Goal: Task Accomplishment & Management: Manage account settings

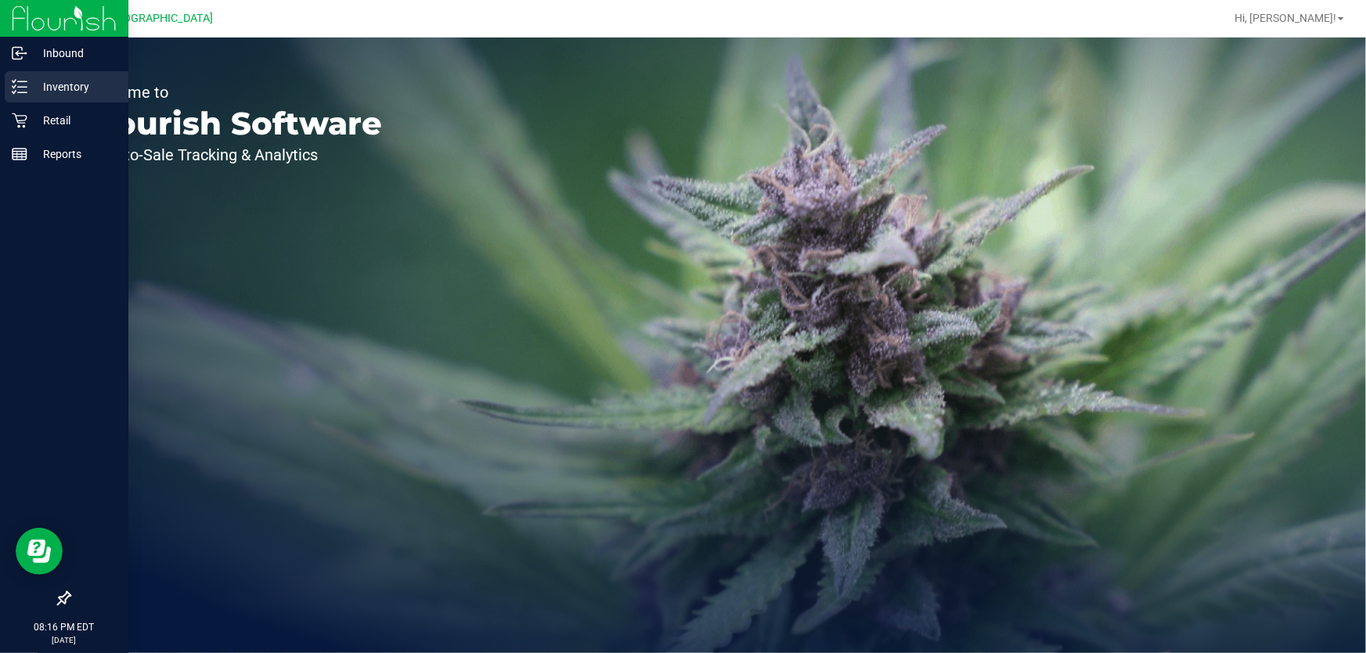
click at [56, 81] on p "Inventory" at bounding box center [74, 86] width 94 height 19
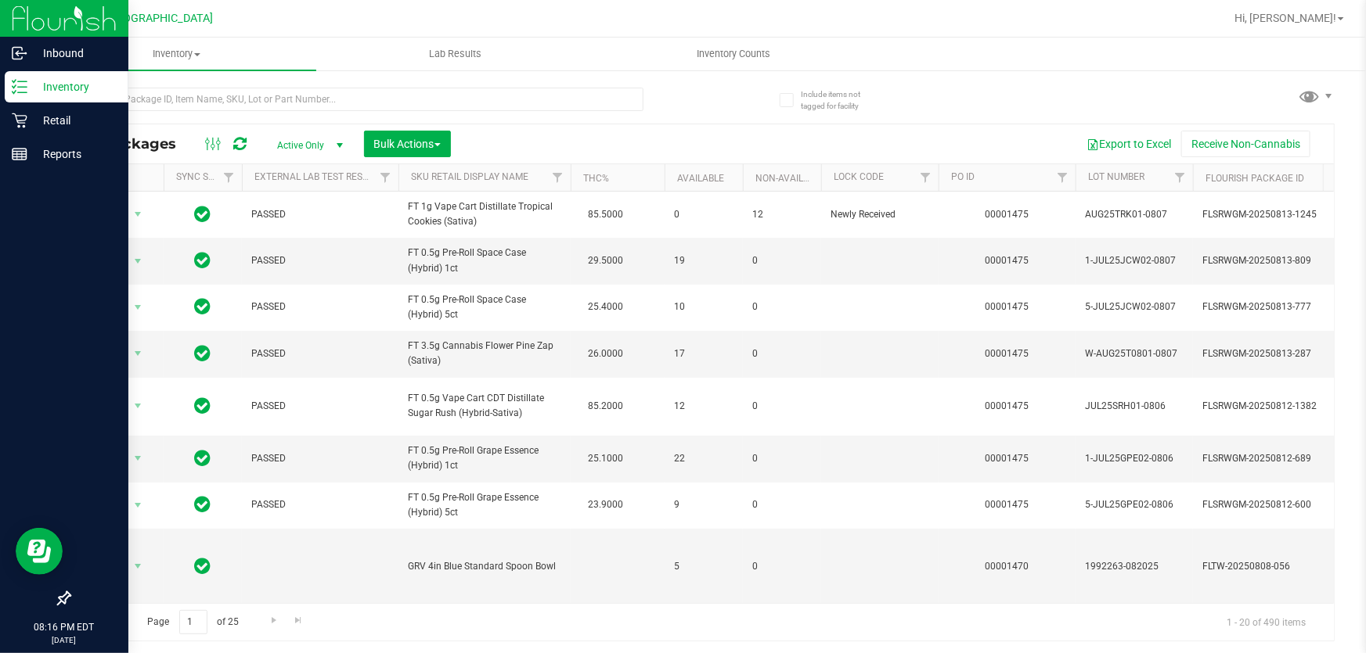
click at [53, 86] on p "Inventory" at bounding box center [74, 86] width 94 height 19
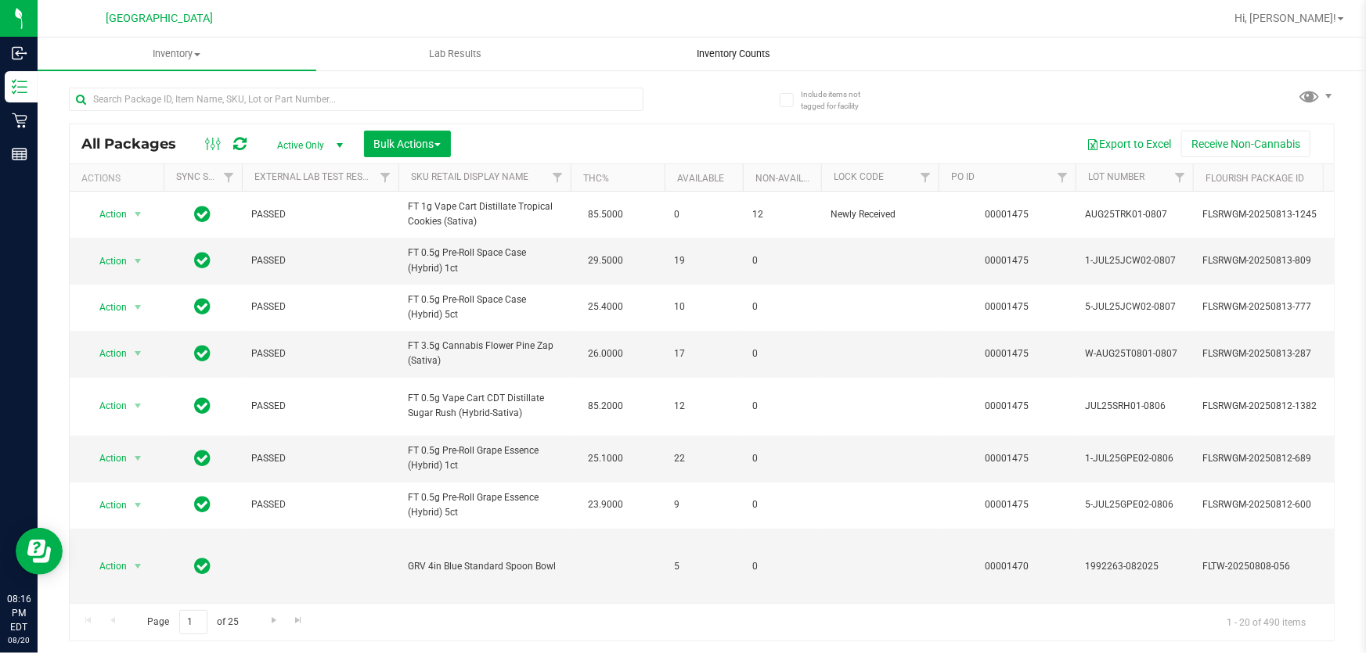
click at [729, 38] on uib-tab-heading "Inventory Counts" at bounding box center [733, 53] width 277 height 31
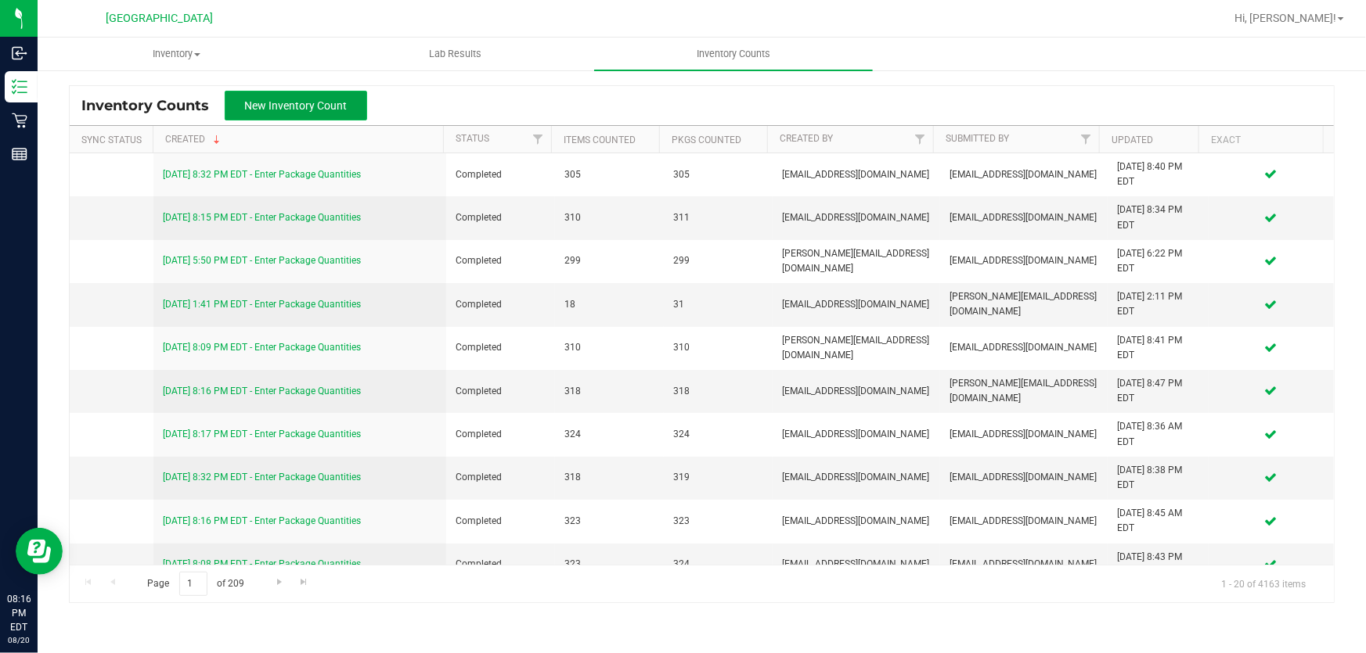
click at [272, 107] on span "New Inventory Count" at bounding box center [296, 105] width 103 height 13
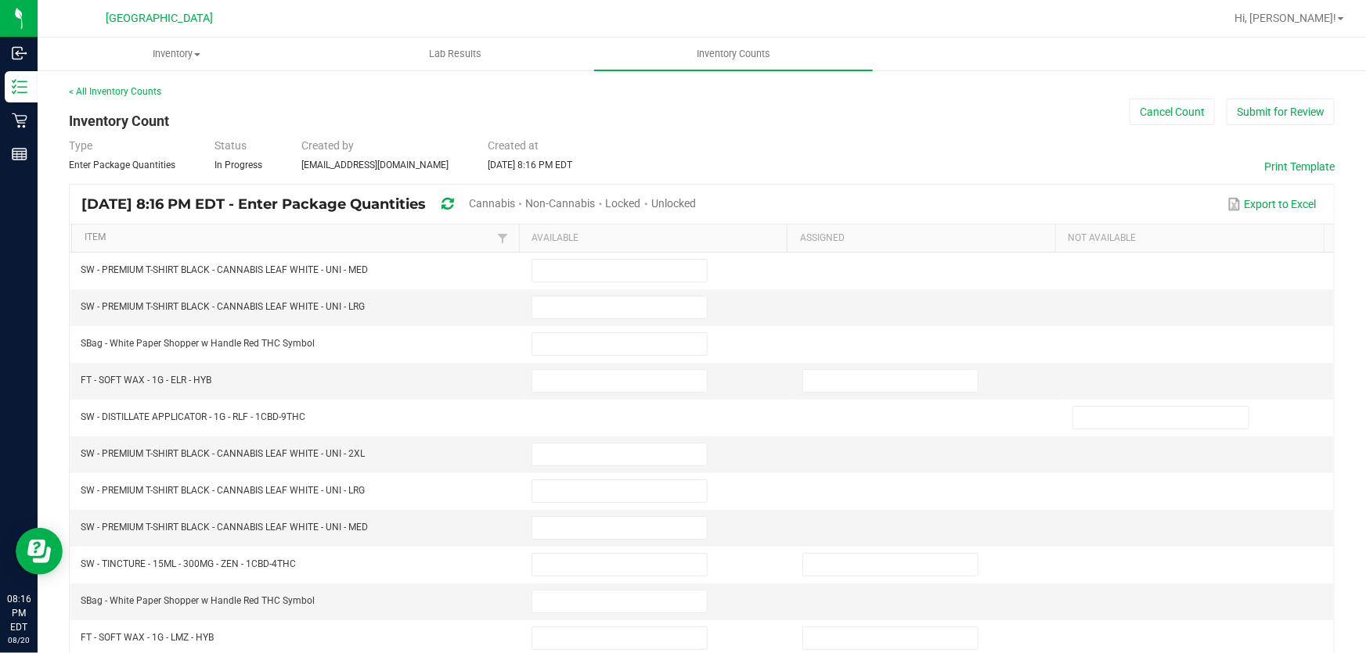
click at [515, 203] on span "Cannabis" at bounding box center [492, 203] width 46 height 13
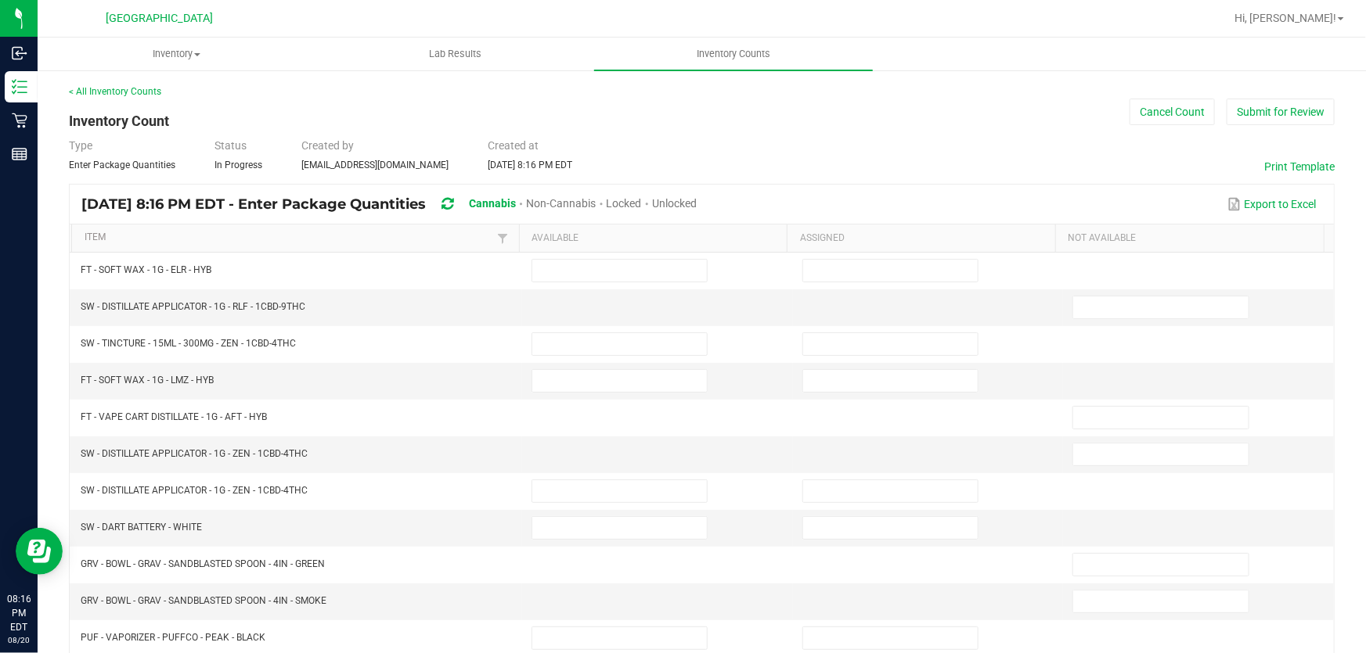
click at [696, 201] on span "Unlocked" at bounding box center [674, 203] width 45 height 13
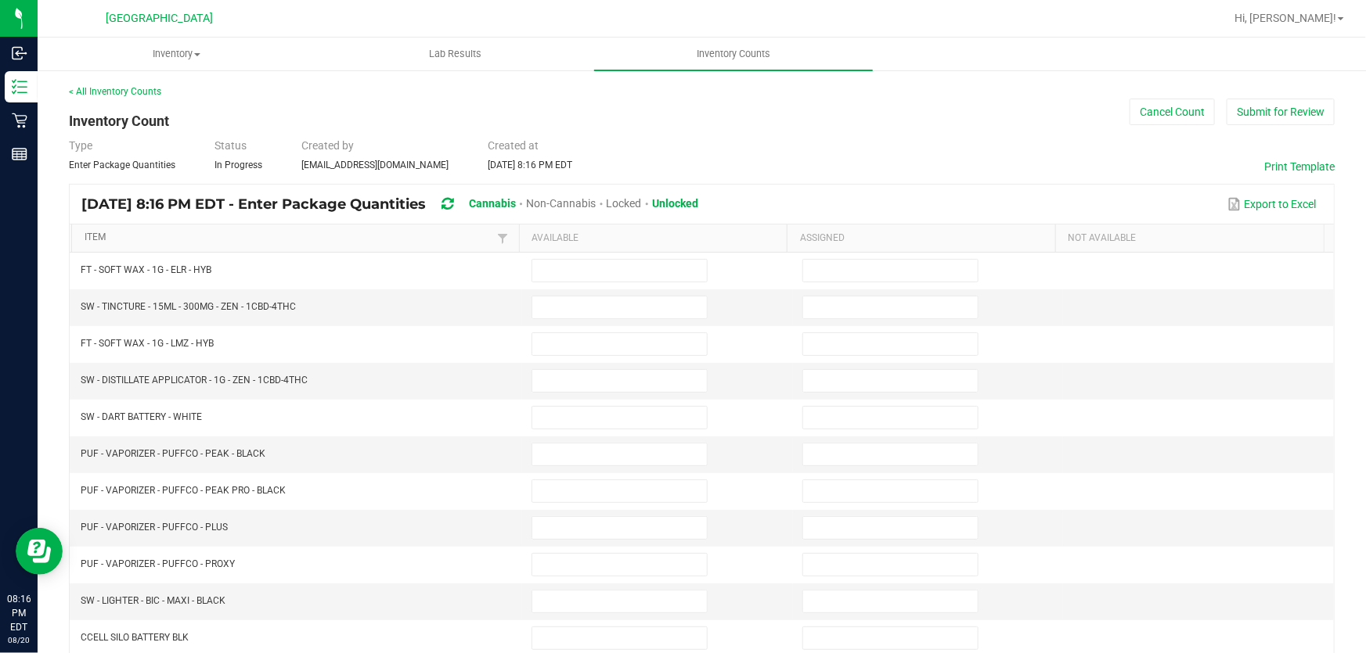
click at [340, 237] on link "Item" at bounding box center [289, 238] width 409 height 13
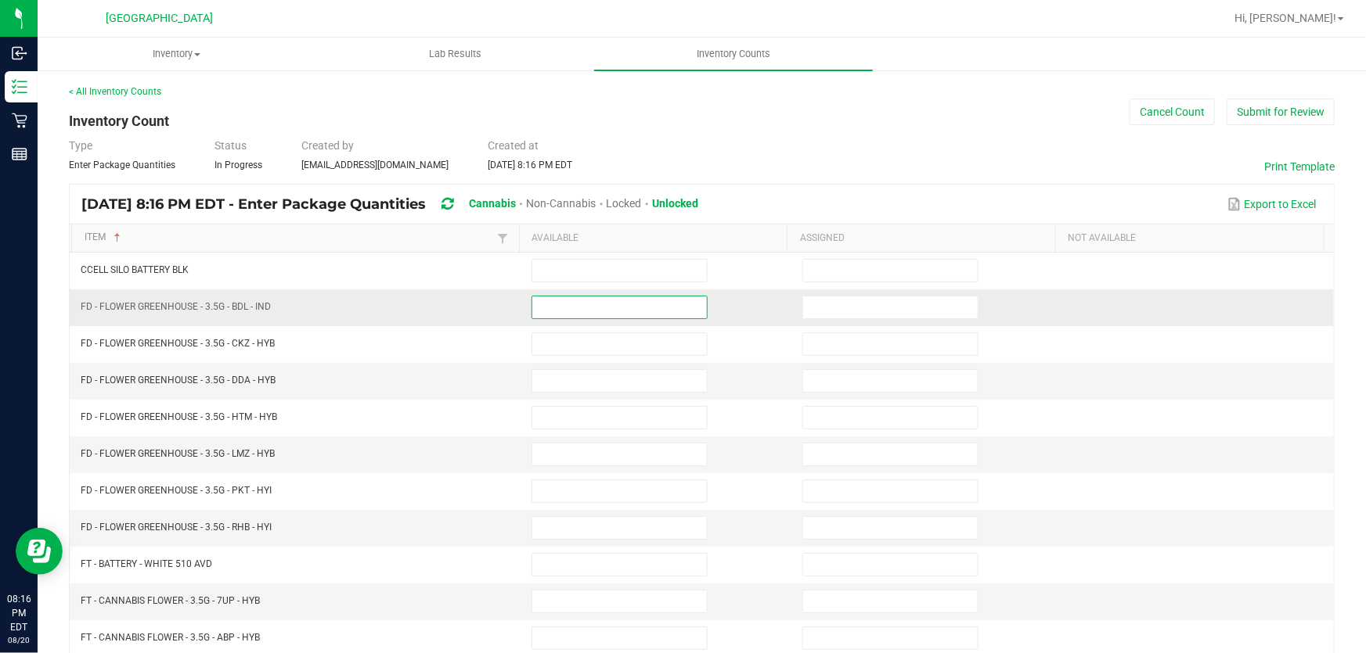
click at [631, 310] on input at bounding box center [619, 308] width 175 height 22
type input "1"
type input "11"
type input "7"
type input "16"
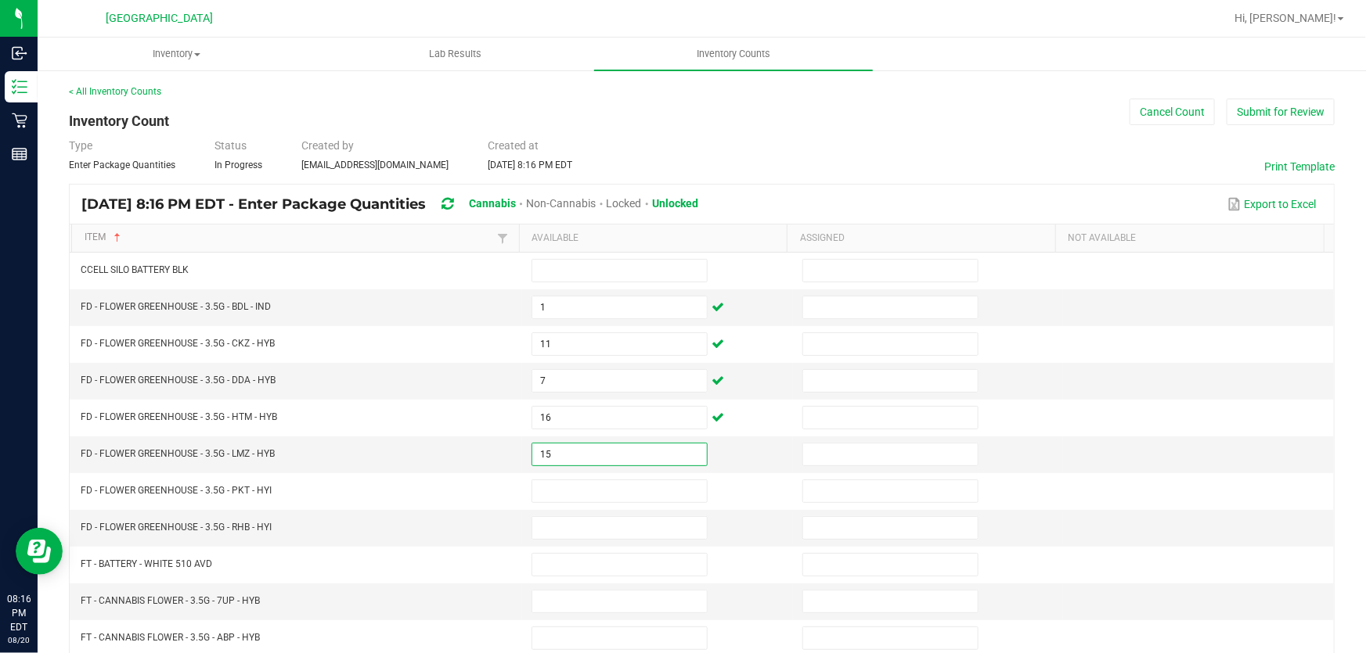
type input "15"
type input "10"
type input "3"
type input "7"
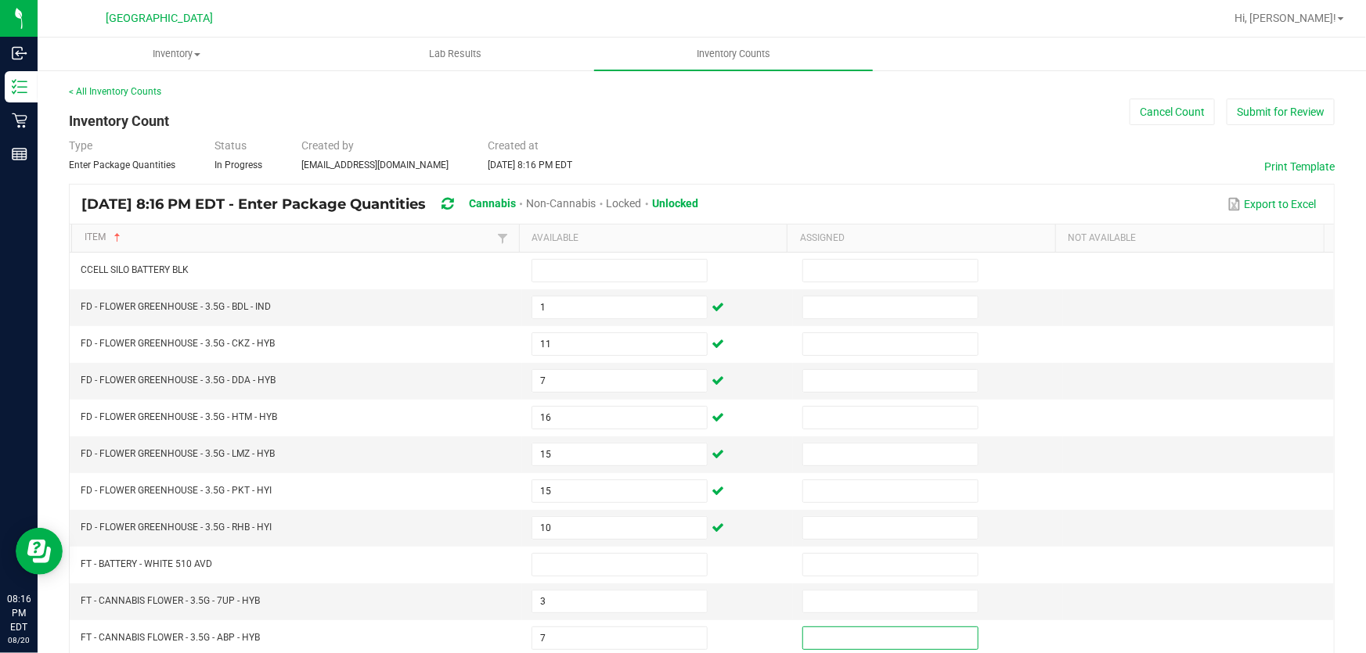
scroll to position [326, 0]
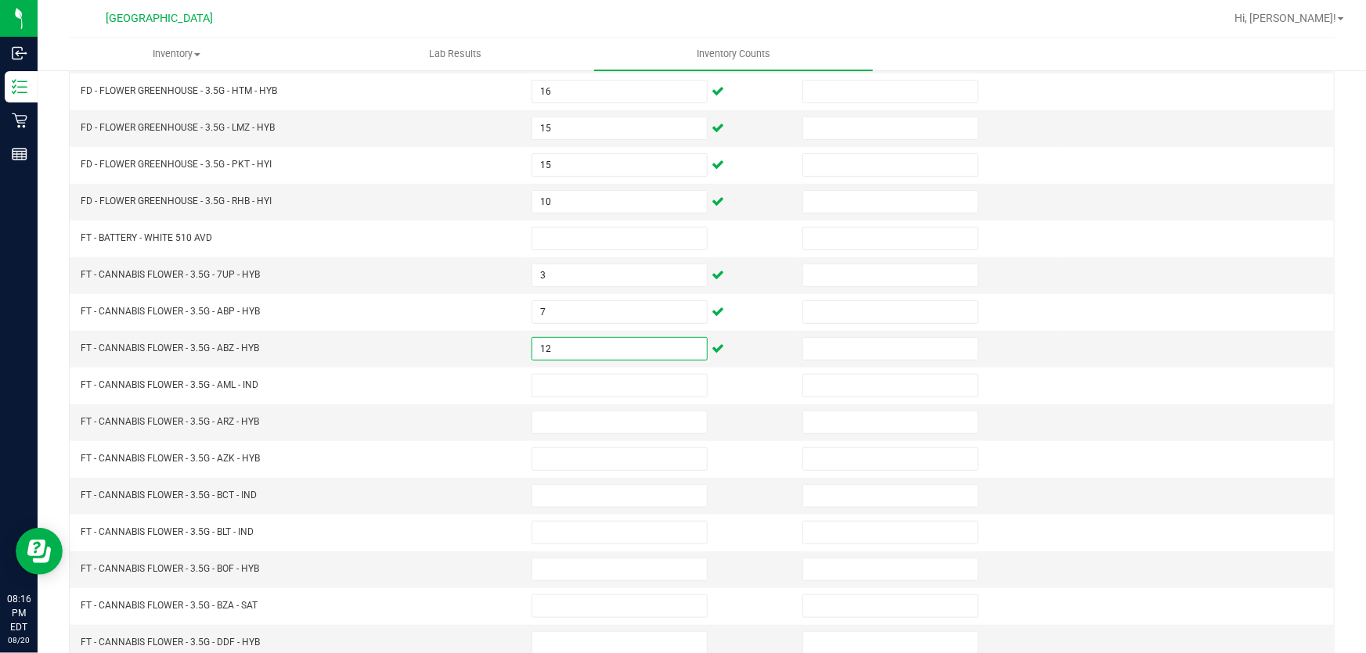
type input "12"
type input "17"
type input "15"
type input "9"
type input "11"
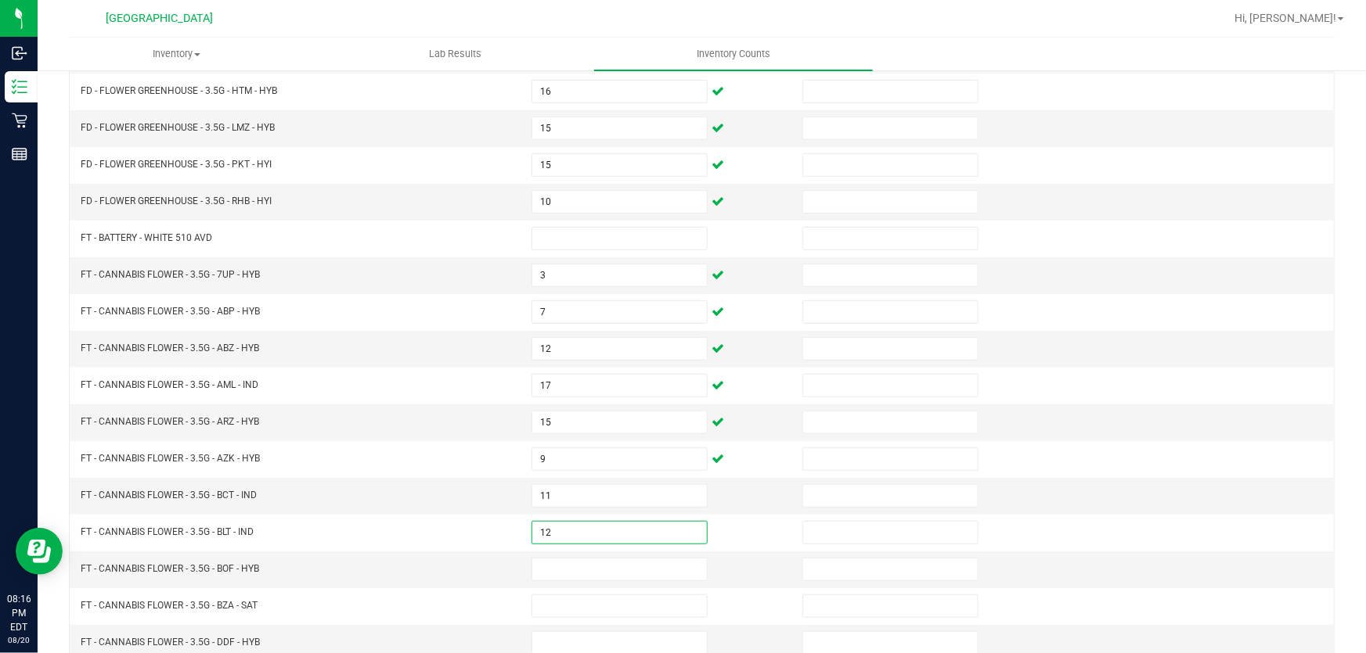
type input "12"
type input "2"
type input "3"
click at [1298, 41] on ul "Inventory All packages All inventory Waste log Create inventory Lab Results Inv…" at bounding box center [721, 55] width 1366 height 34
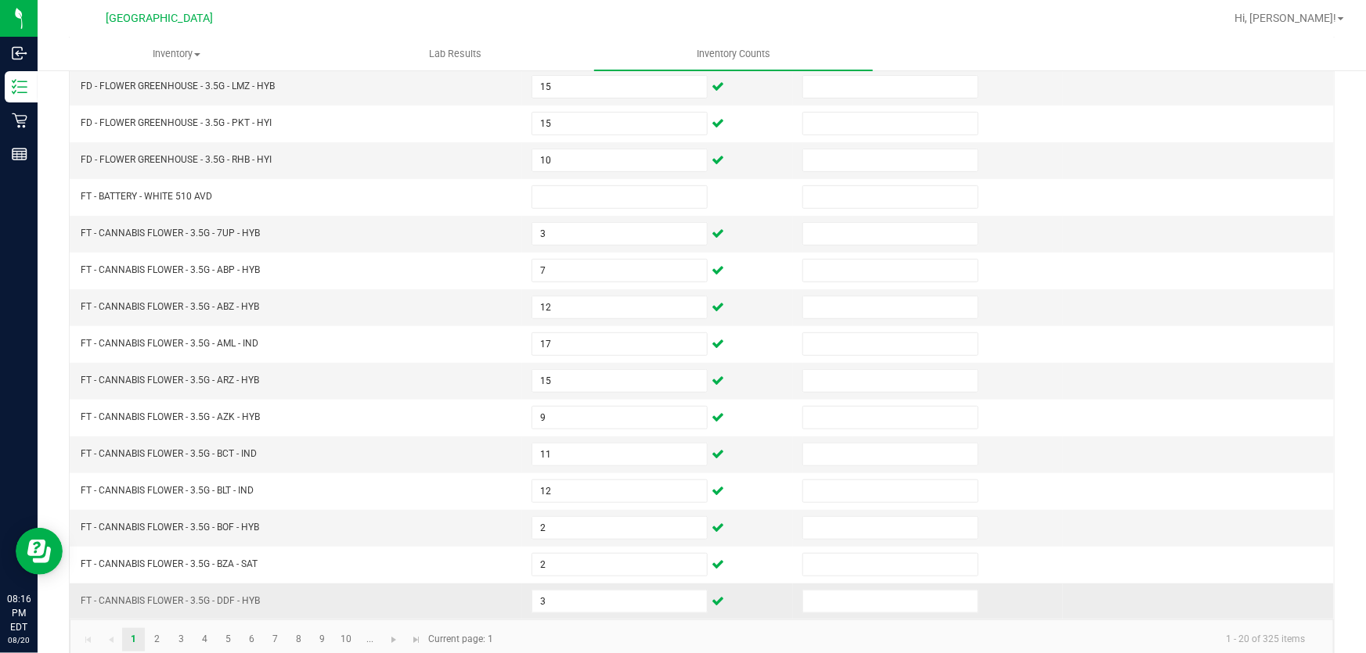
scroll to position [385, 0]
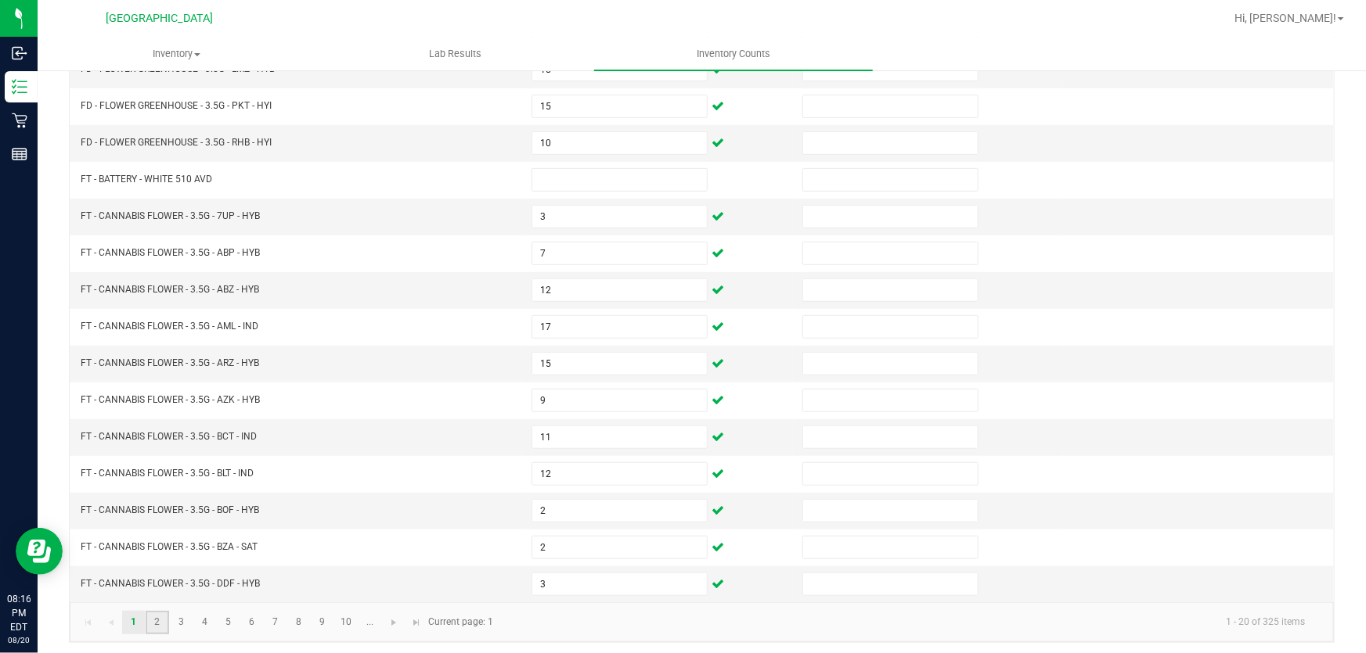
click at [154, 613] on link "2" at bounding box center [157, 622] width 23 height 23
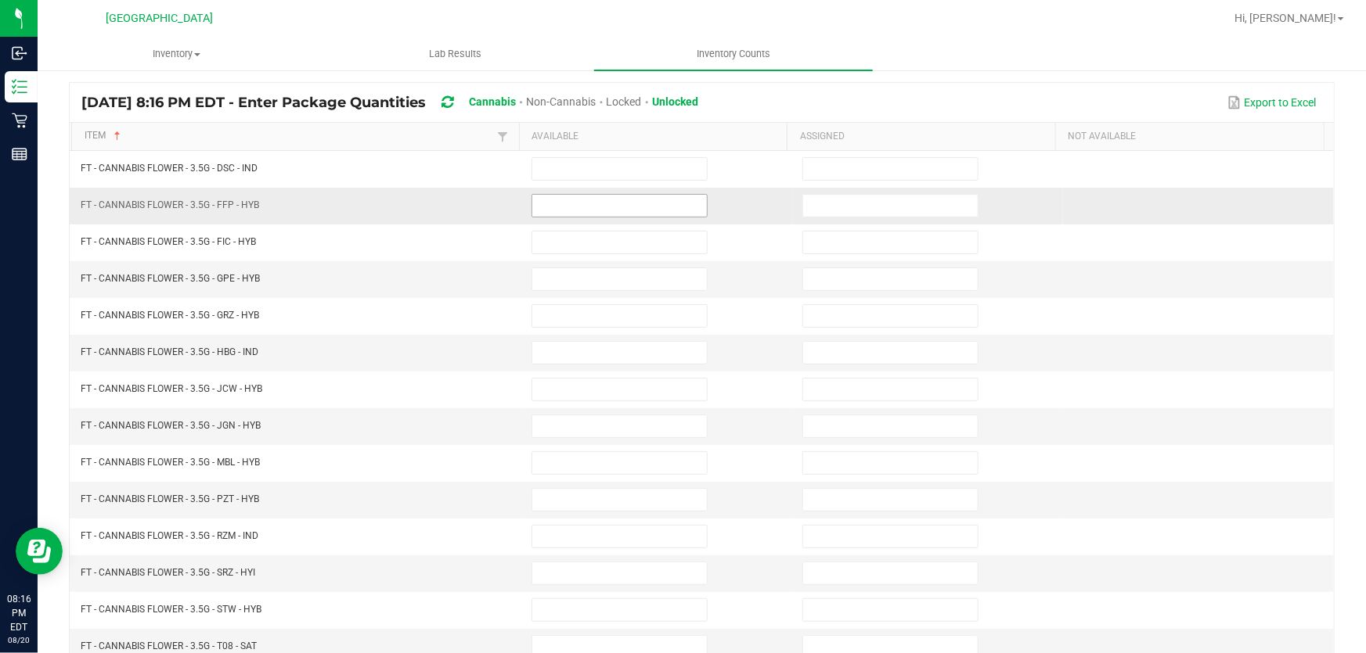
scroll to position [101, 0]
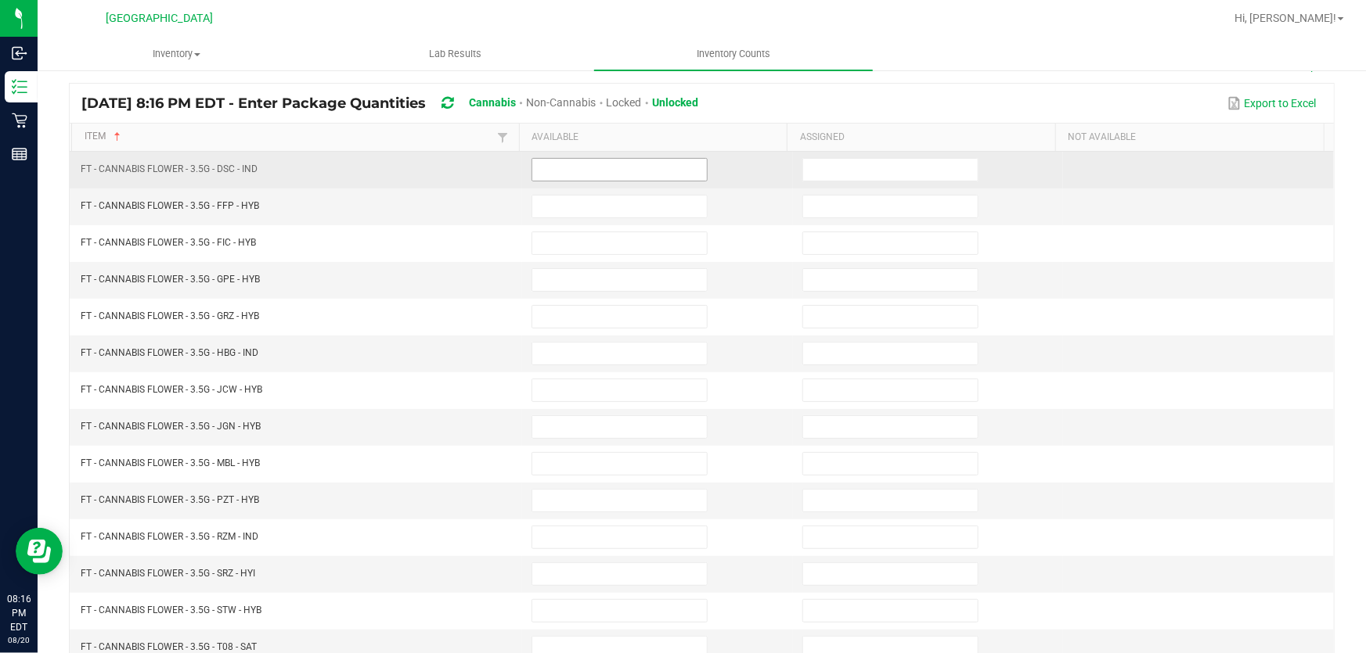
click at [589, 166] on input at bounding box center [619, 170] width 175 height 22
type input "11"
type input "7"
type input "6"
type input "4"
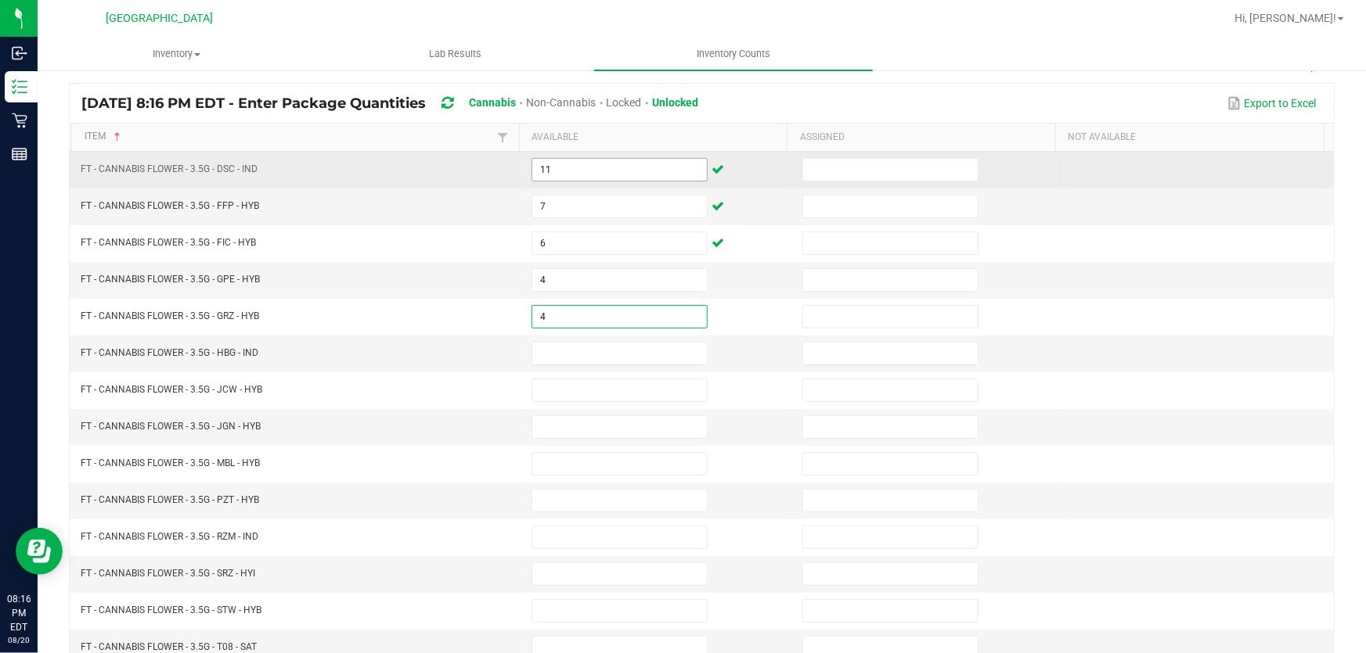
type input "4"
type input "14"
type input "2"
type input "8"
type input "11"
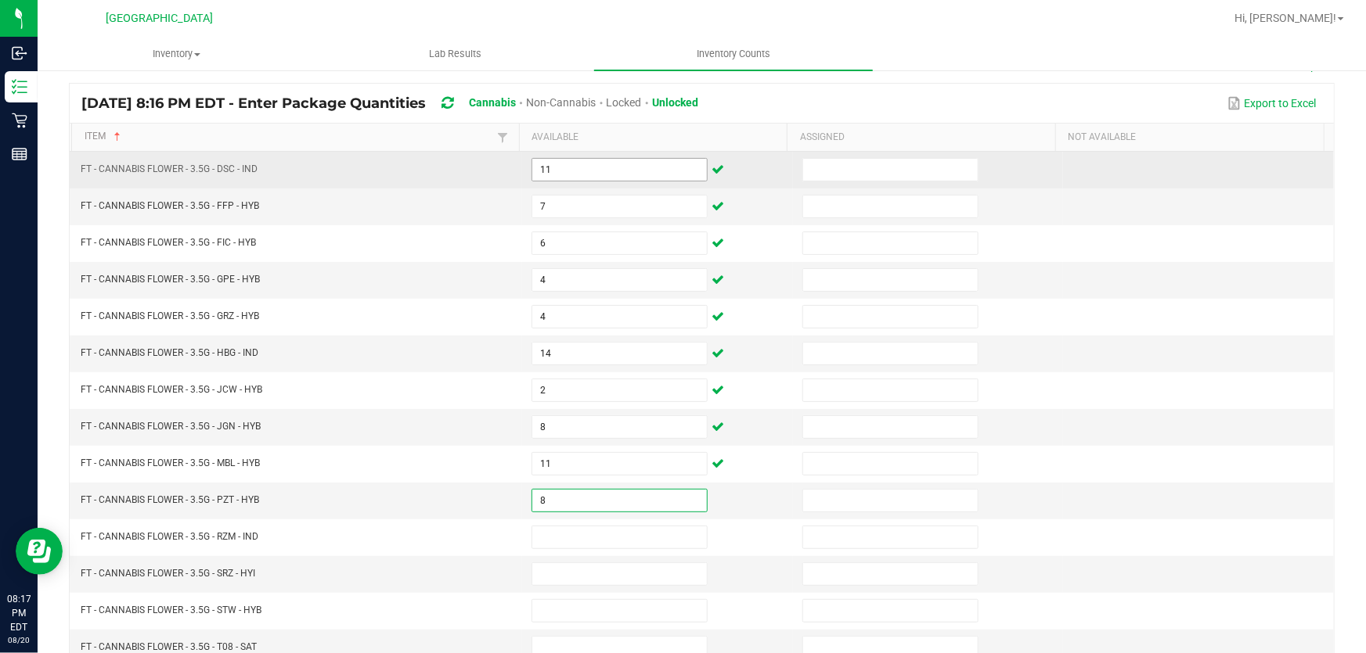
type input "8"
type input "18"
type input "10"
type input "20"
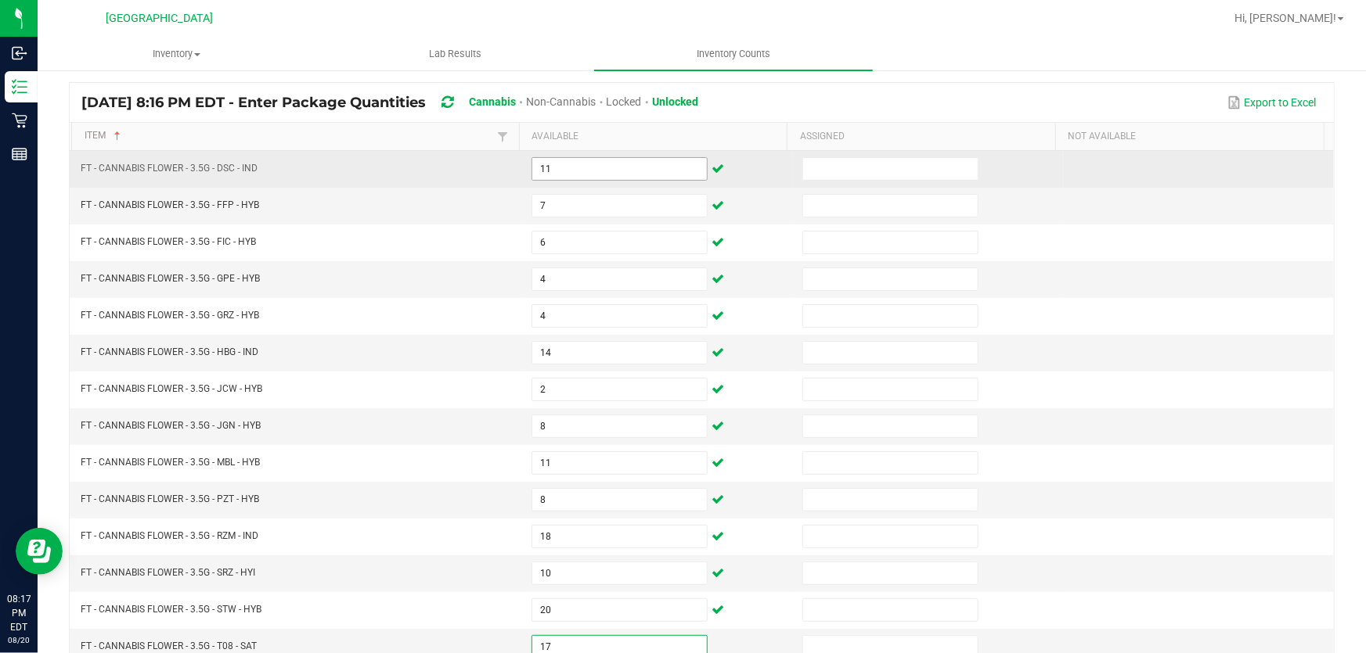
type input "17"
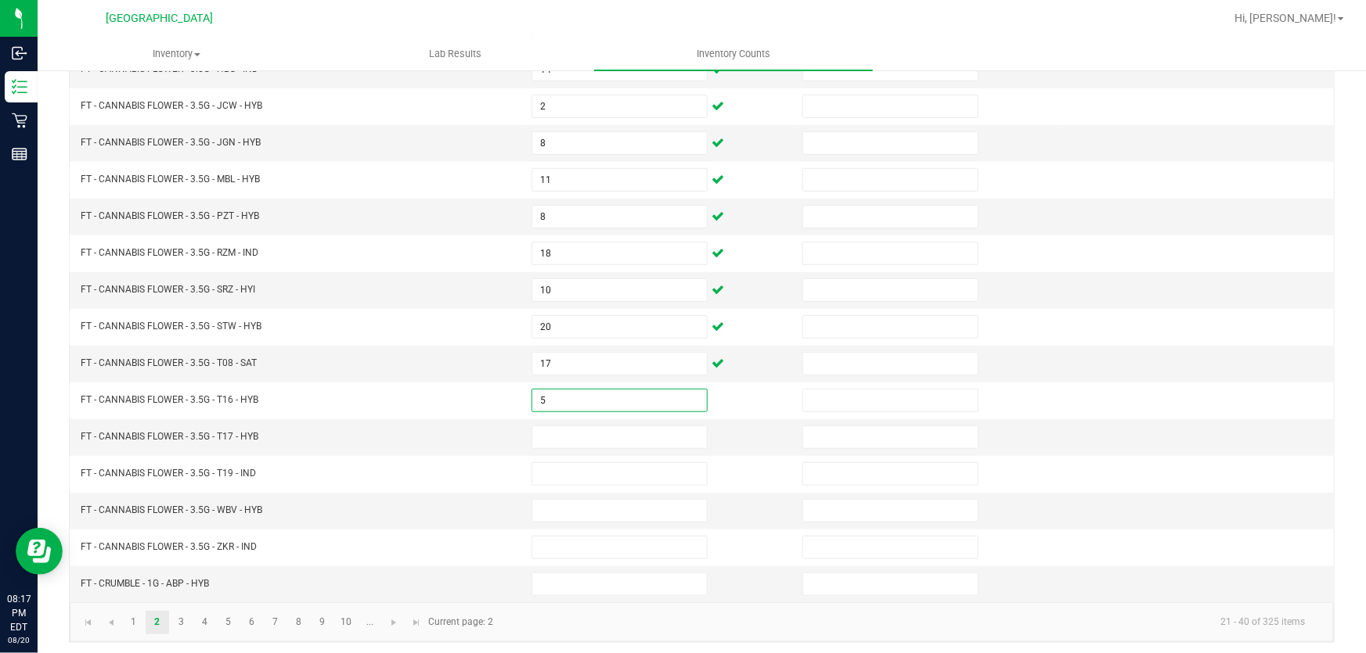
type input "5"
type input "19"
type input "1"
type input "11"
type input "20"
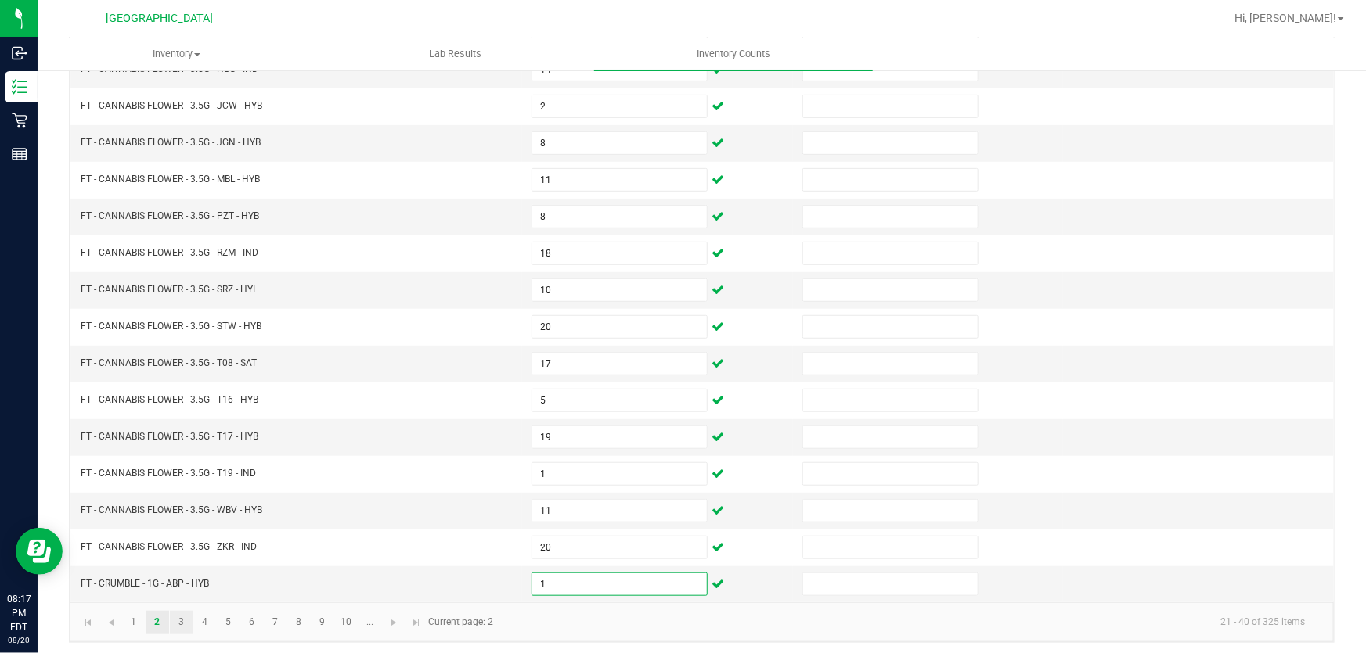
type input "1"
click at [182, 624] on link "3" at bounding box center [181, 622] width 23 height 23
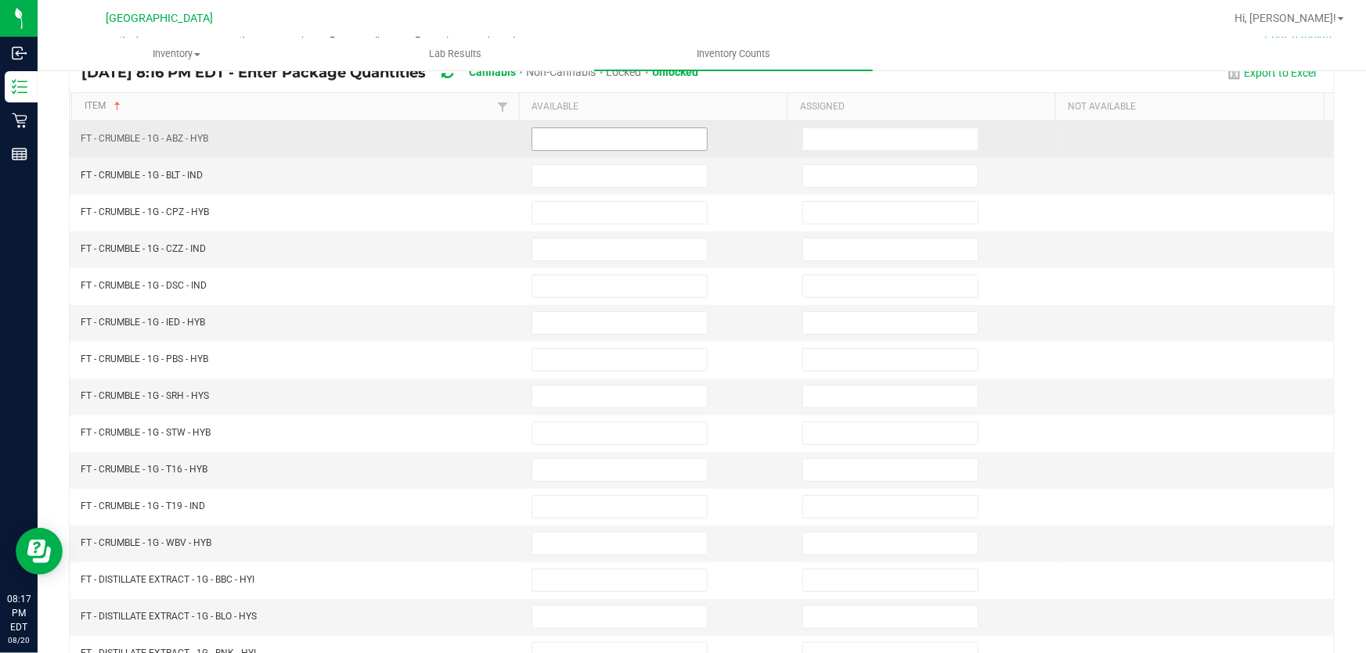
scroll to position [101, 0]
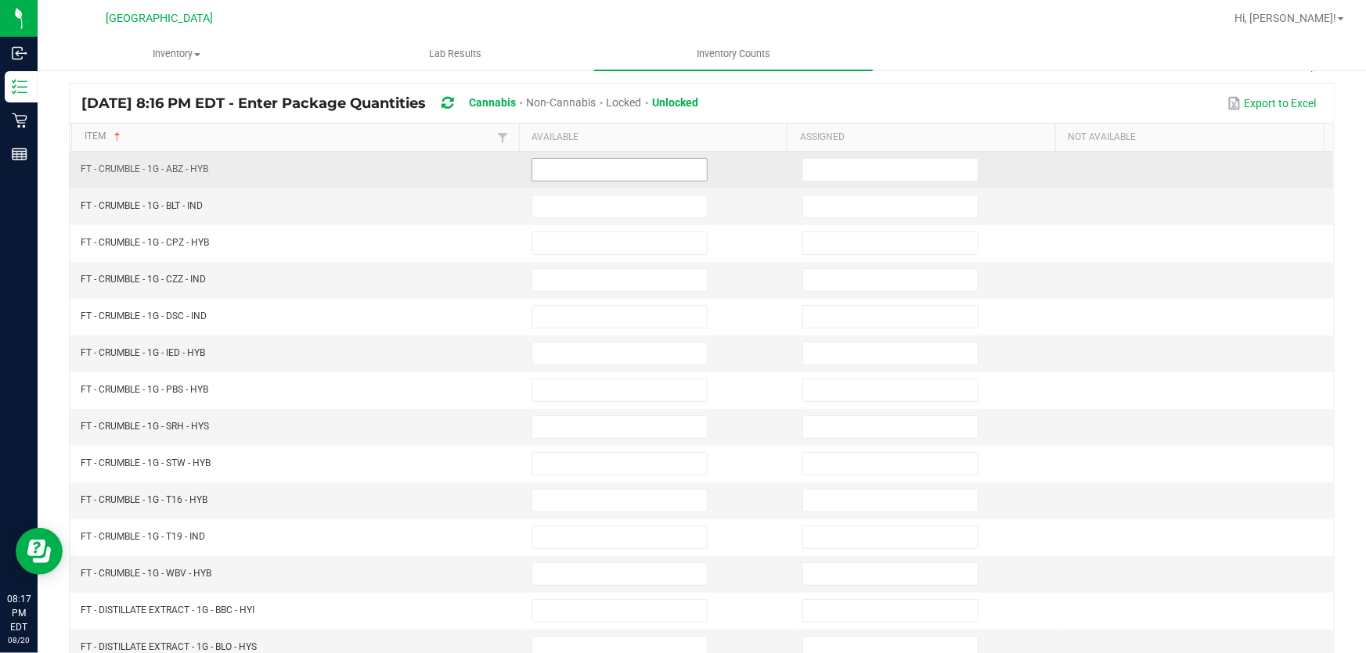
click at [618, 175] on input at bounding box center [619, 170] width 175 height 22
type input "7"
type input "1"
type input "8"
type input "6"
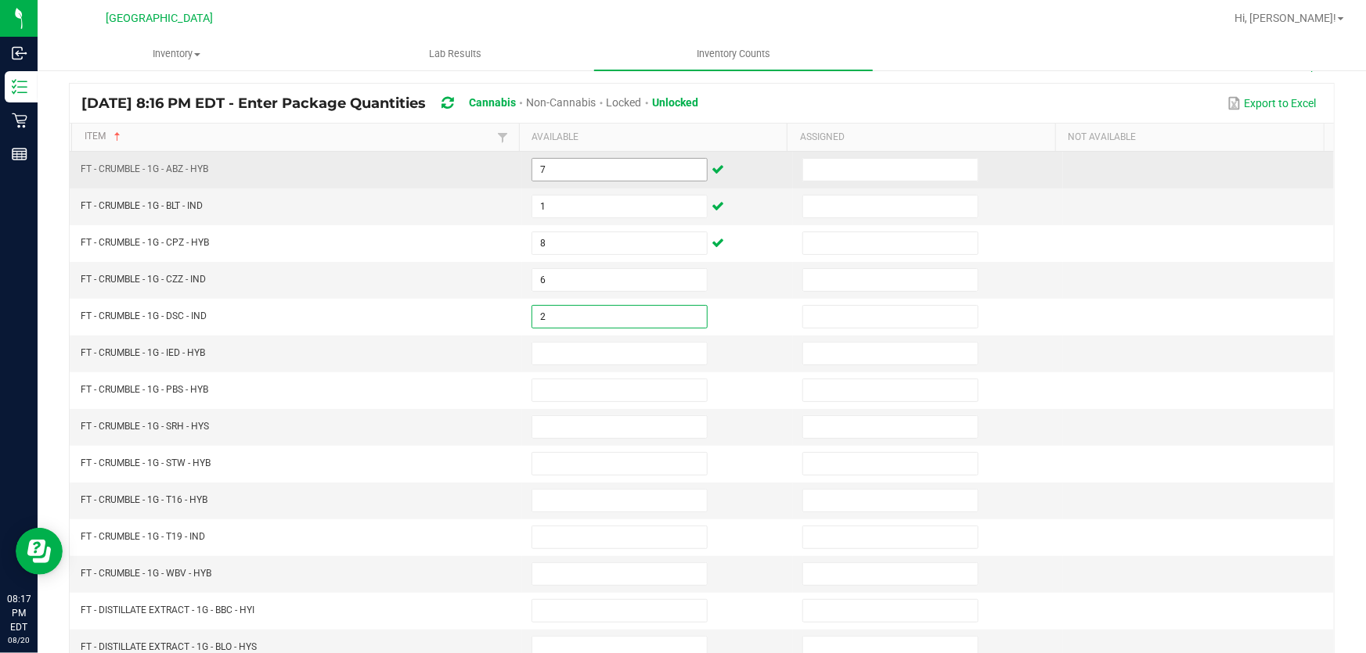
type input "2"
type input "8"
type input "6"
type input "3"
type input "7"
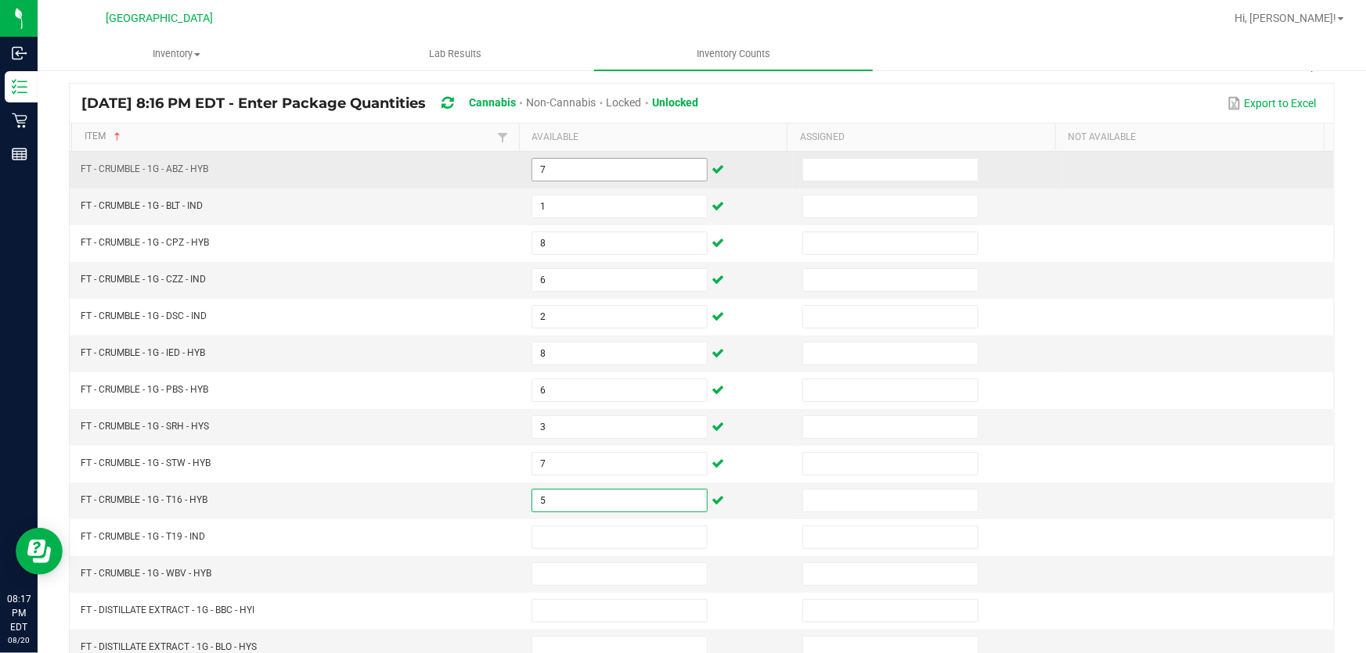
type input "5"
type input "8"
type input "3"
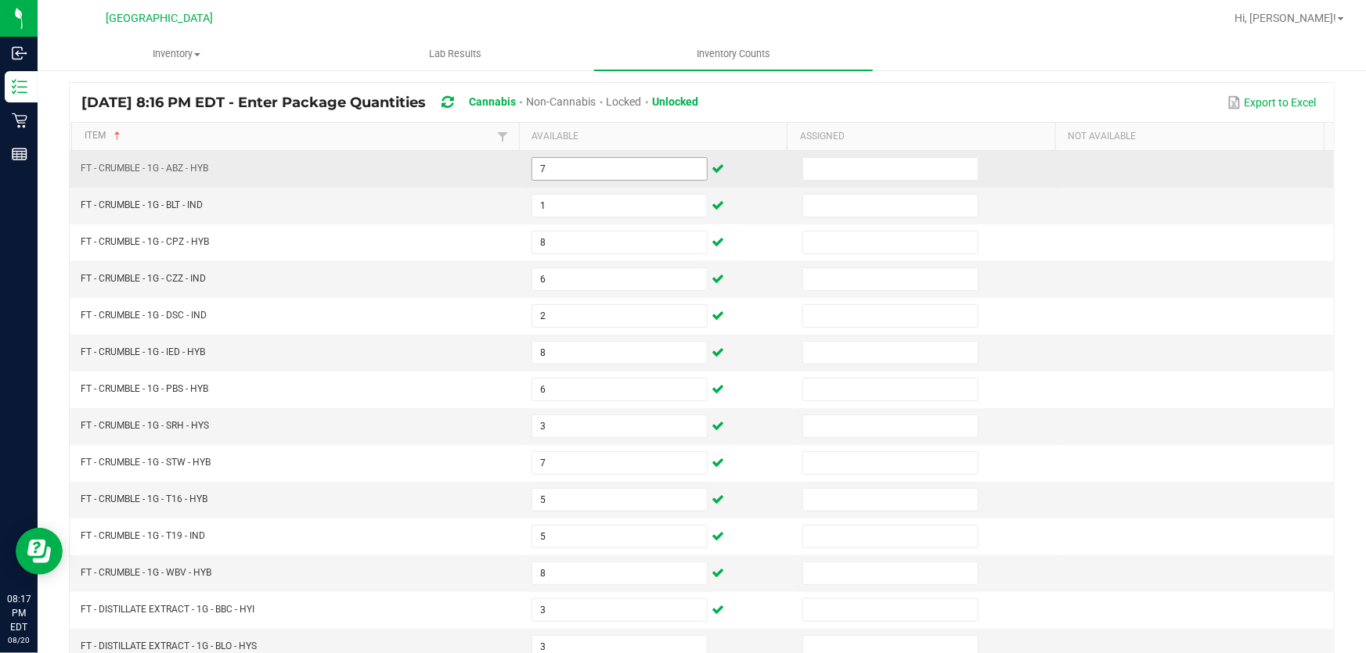
scroll to position [385, 0]
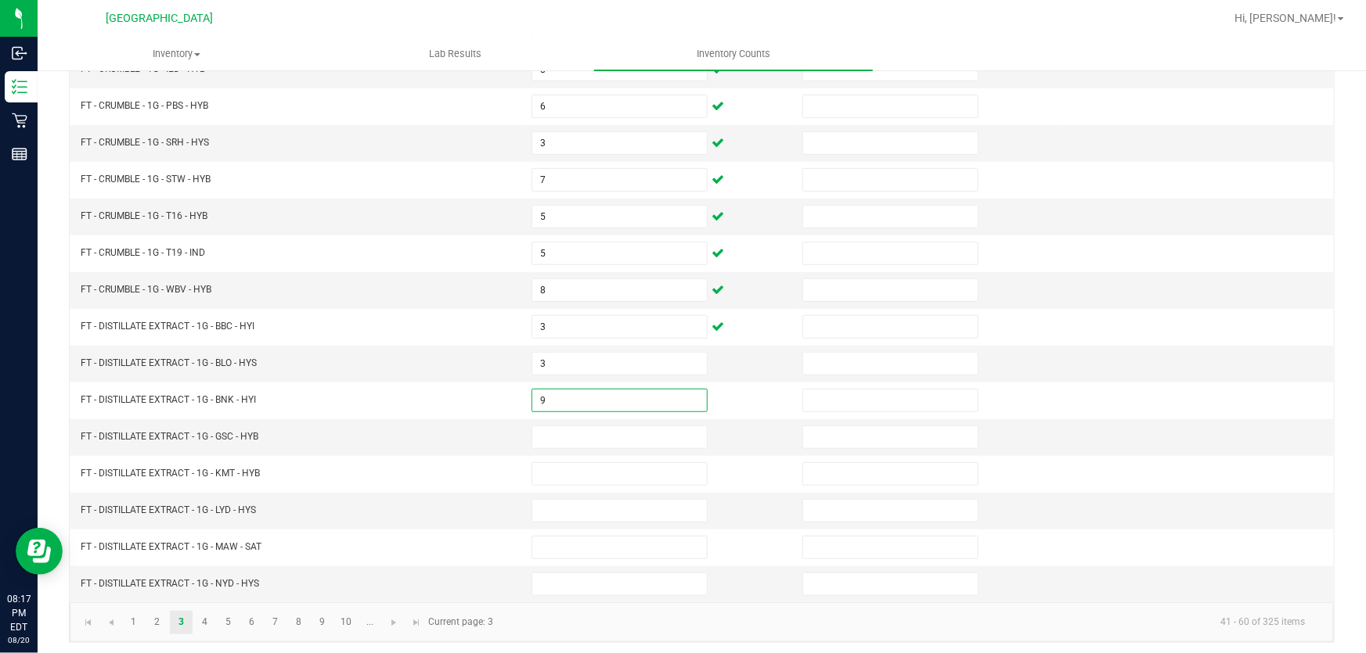
type input "9"
type input "6"
type input "10"
type input "3"
type input "2"
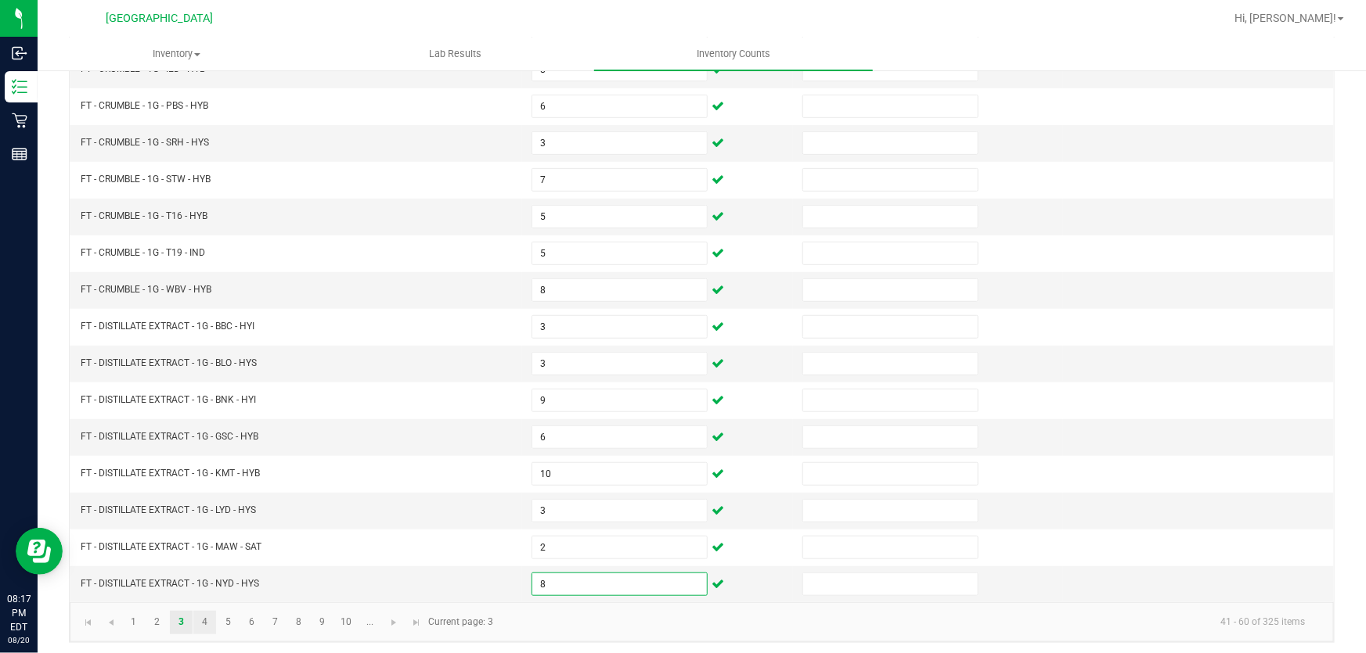
type input "8"
click at [207, 611] on link "4" at bounding box center [204, 622] width 23 height 23
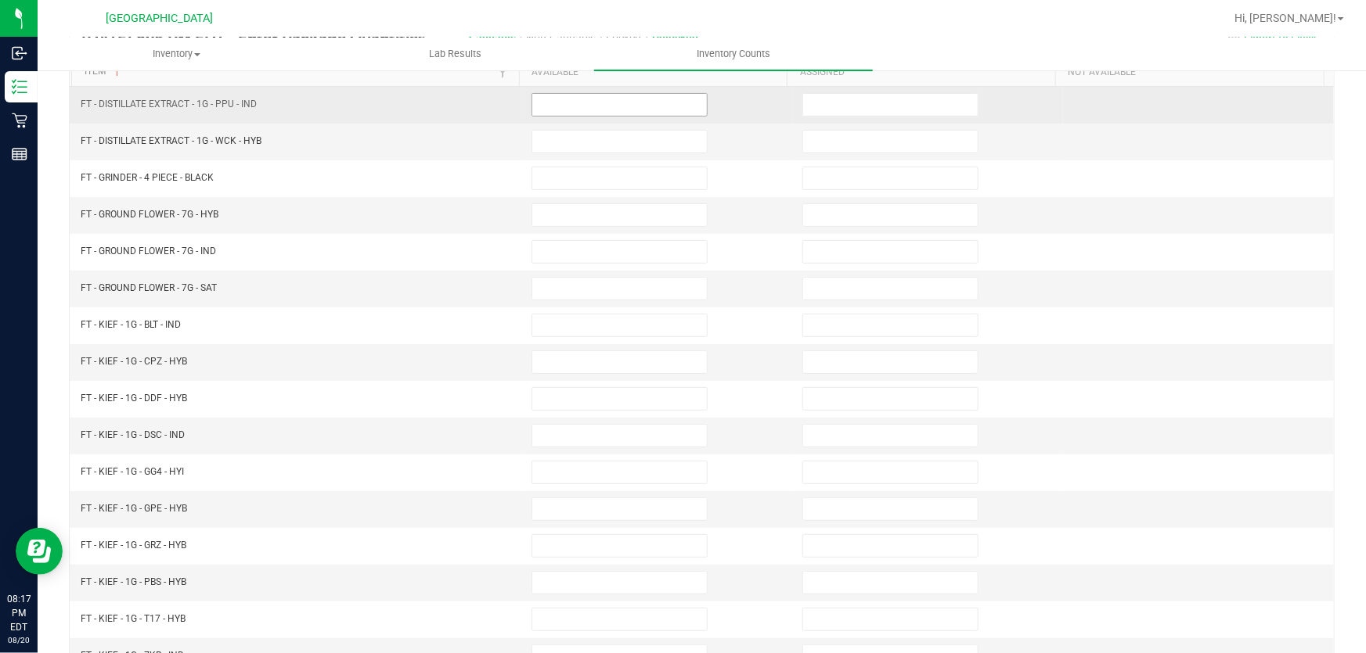
scroll to position [172, 0]
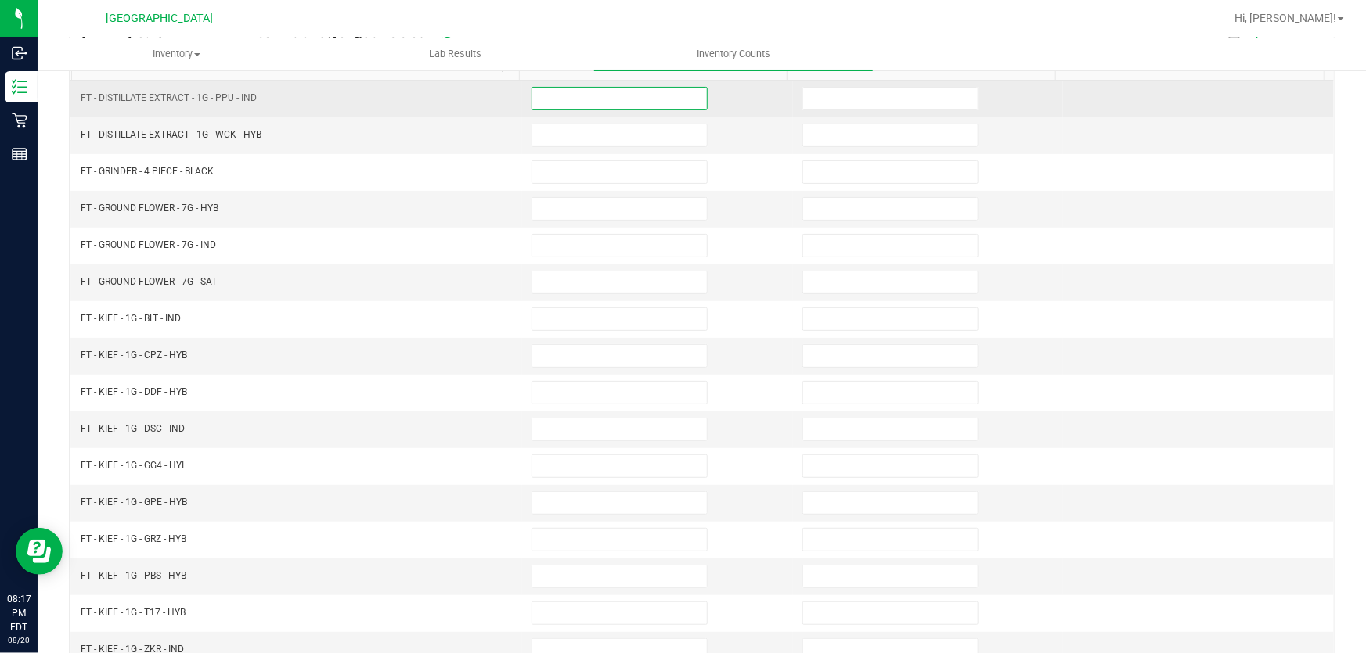
click at [610, 102] on input at bounding box center [619, 99] width 175 height 22
type input "6"
type input "7"
type input "8"
type input "10"
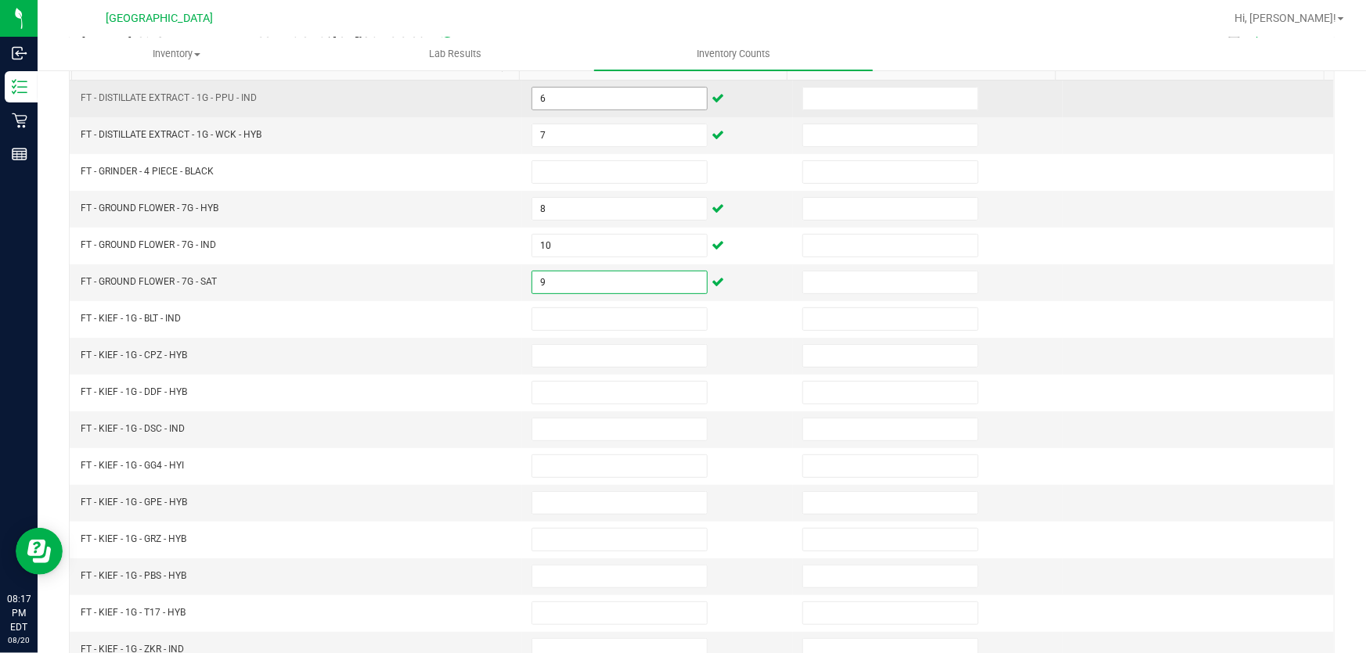
type input "9"
type input "4"
type input "7"
type input "8"
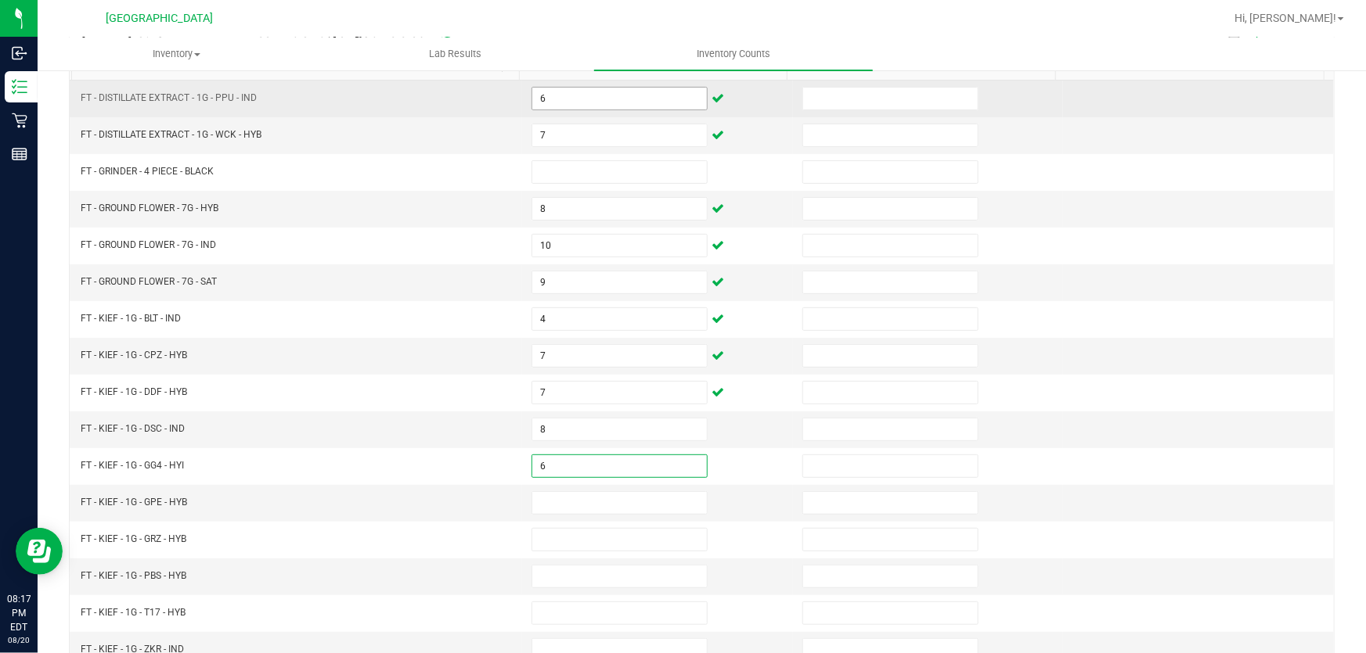
type input "6"
type input "1"
type input "7"
type input "8"
type input "7"
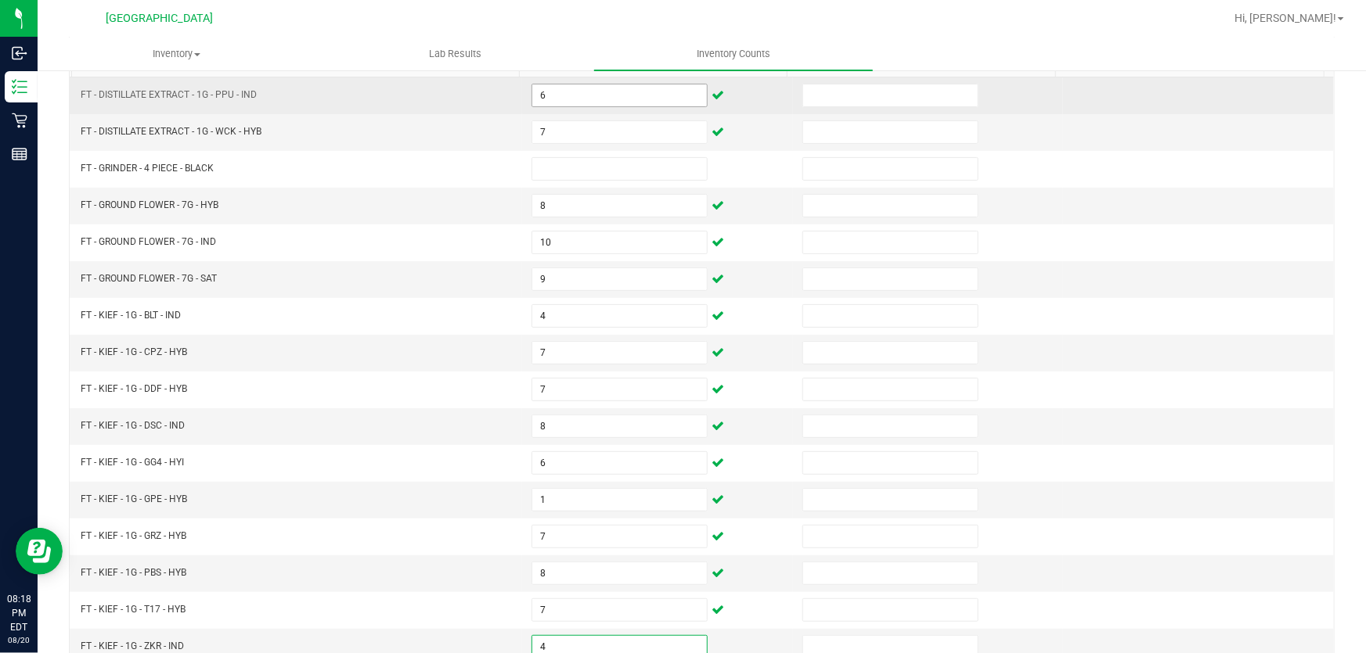
type input "4"
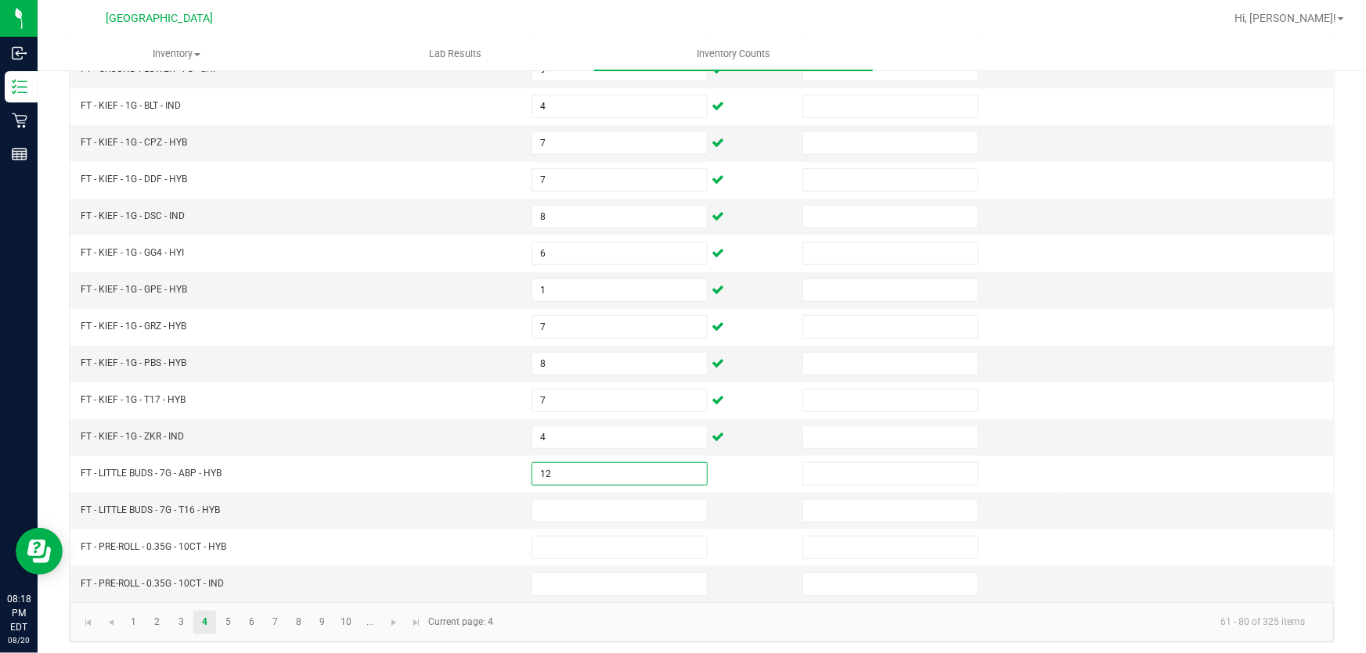
type input "12"
type input "6"
type input "8"
type input "12"
click at [227, 613] on link "5" at bounding box center [228, 622] width 23 height 23
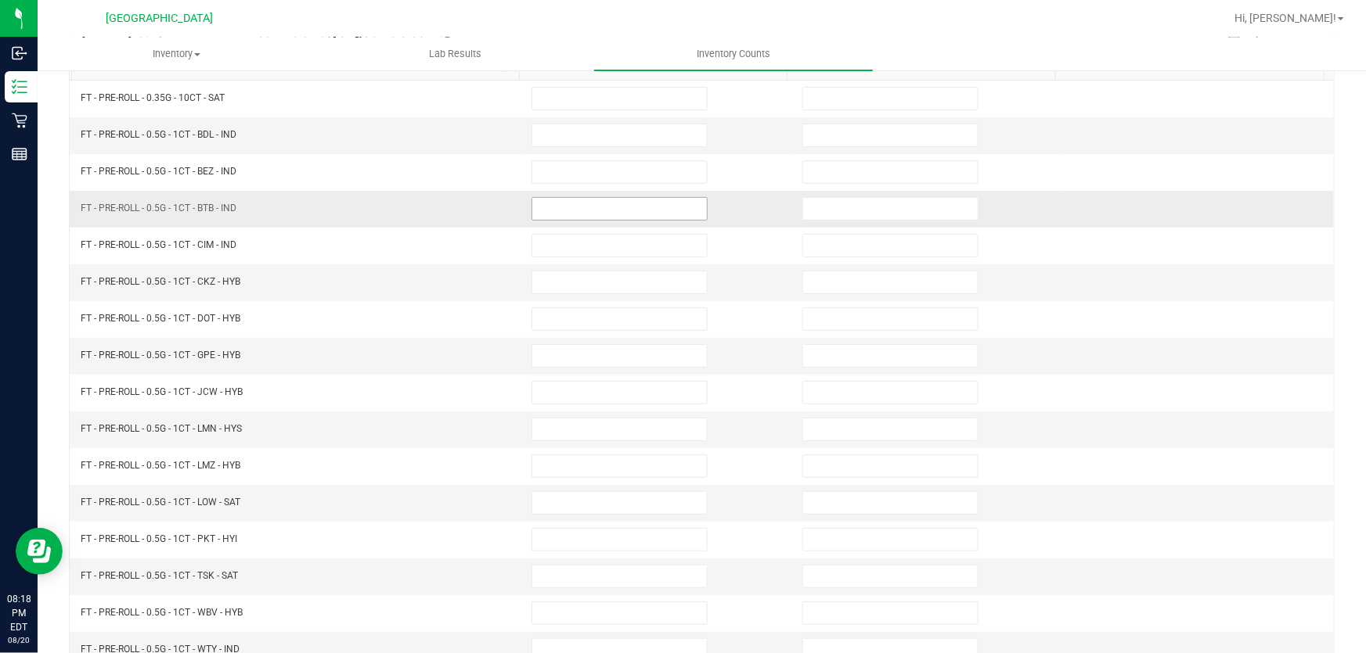
scroll to position [101, 0]
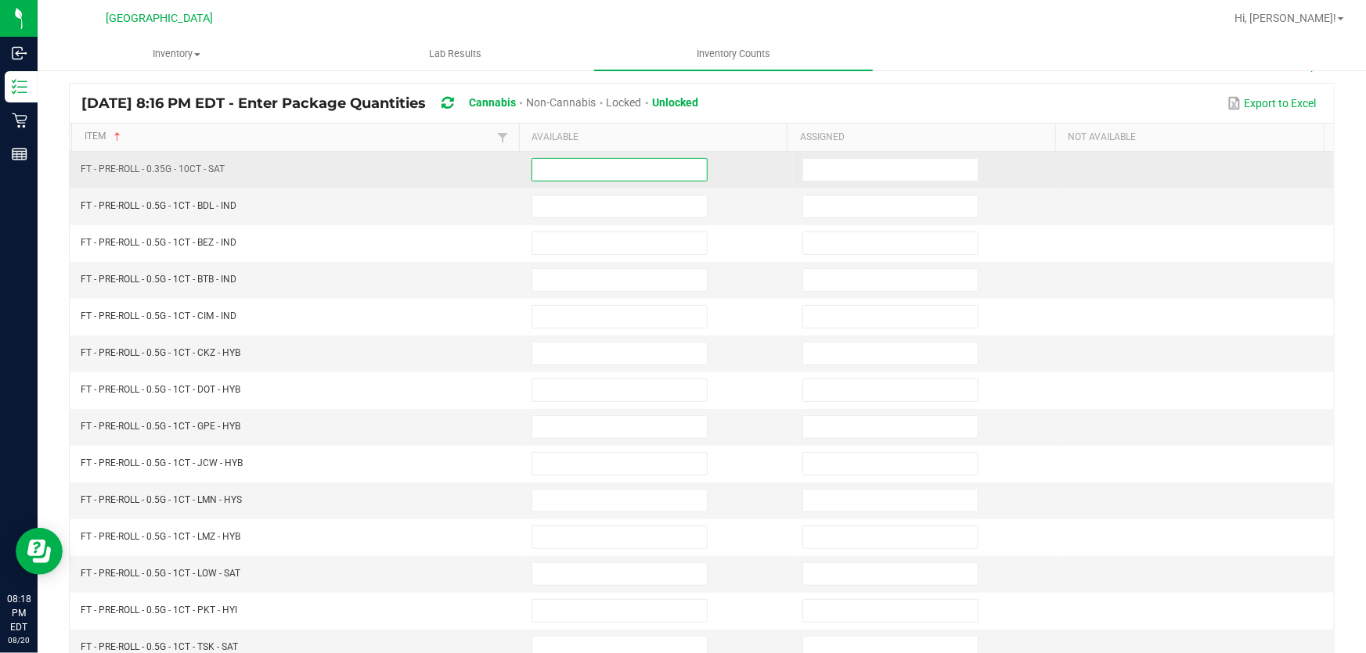
click at [559, 171] on input at bounding box center [619, 170] width 175 height 22
type input "20"
type input "14"
type input "5"
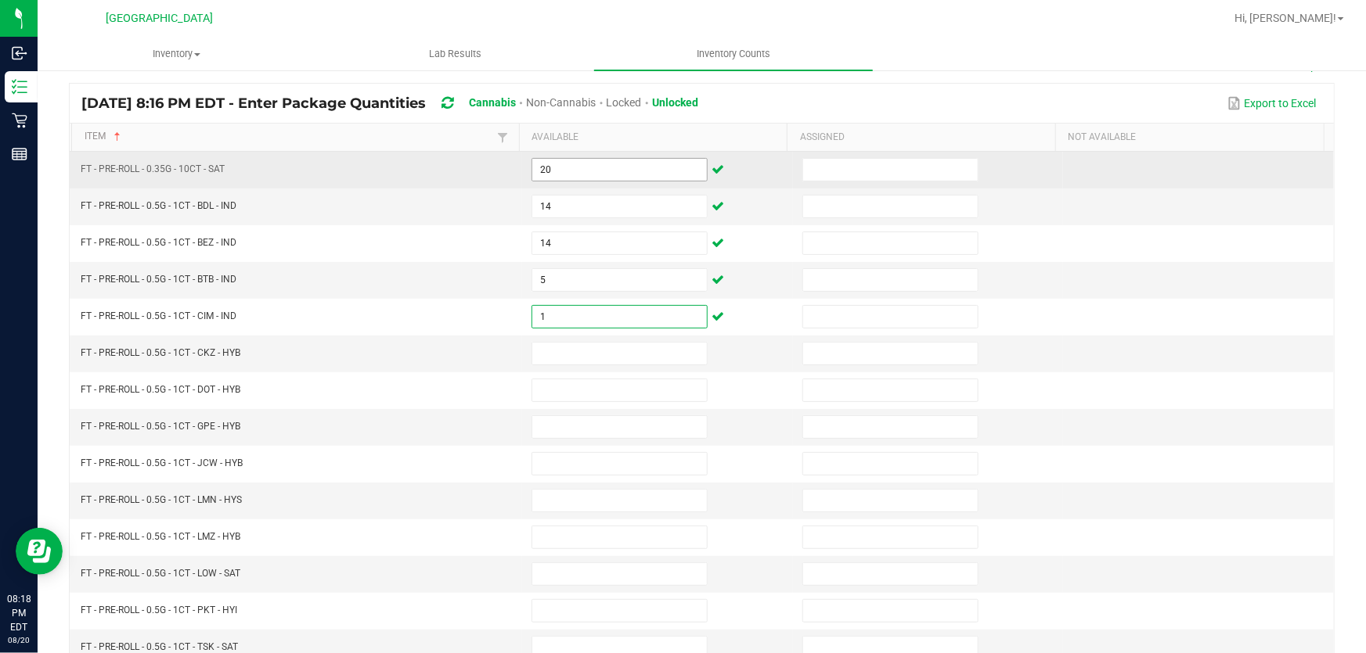
type input "1"
type input "10"
type input "22"
type input "19"
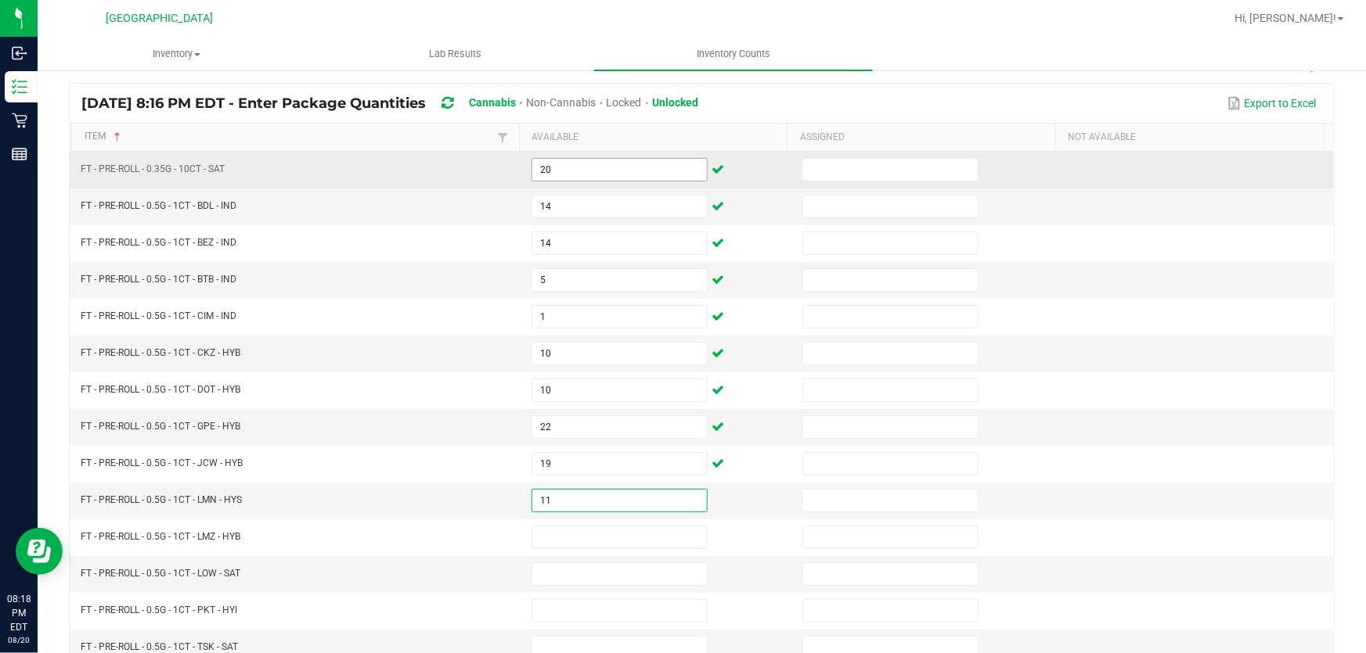
type input "11"
type input "9"
type input "21"
type input "23"
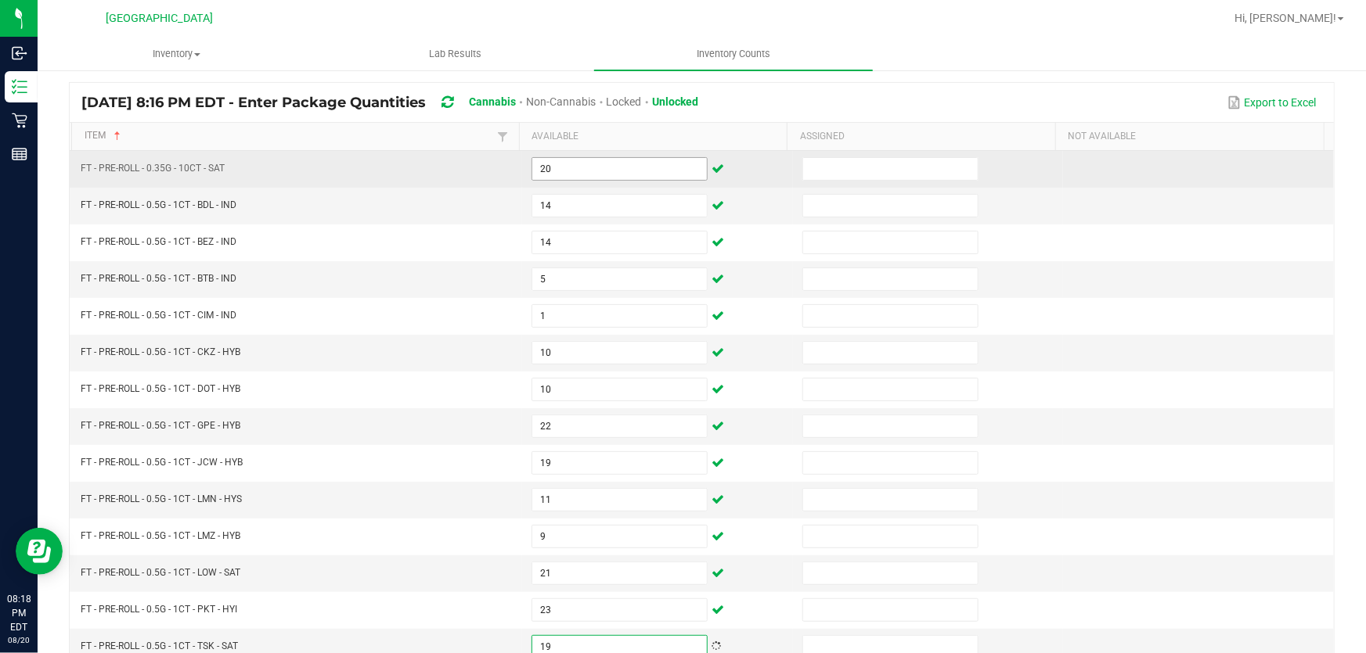
type input "19"
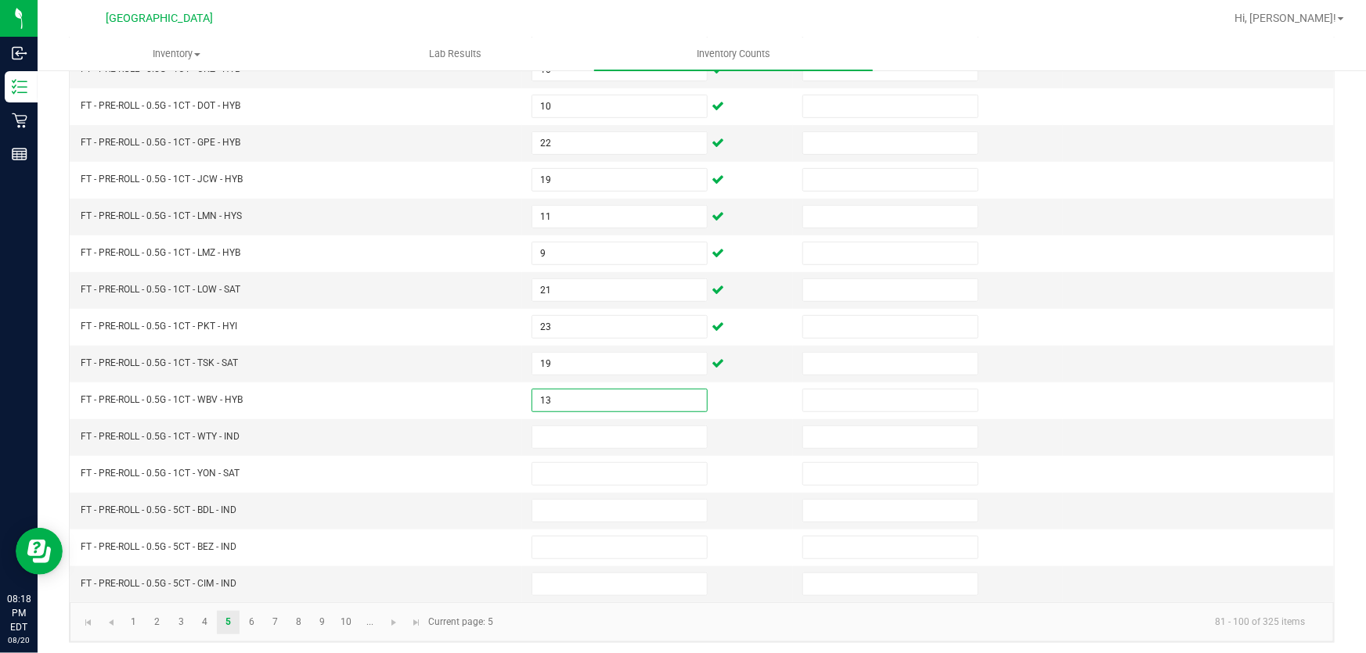
type input "13"
type input "15"
type input "23"
type input "8"
type input "2"
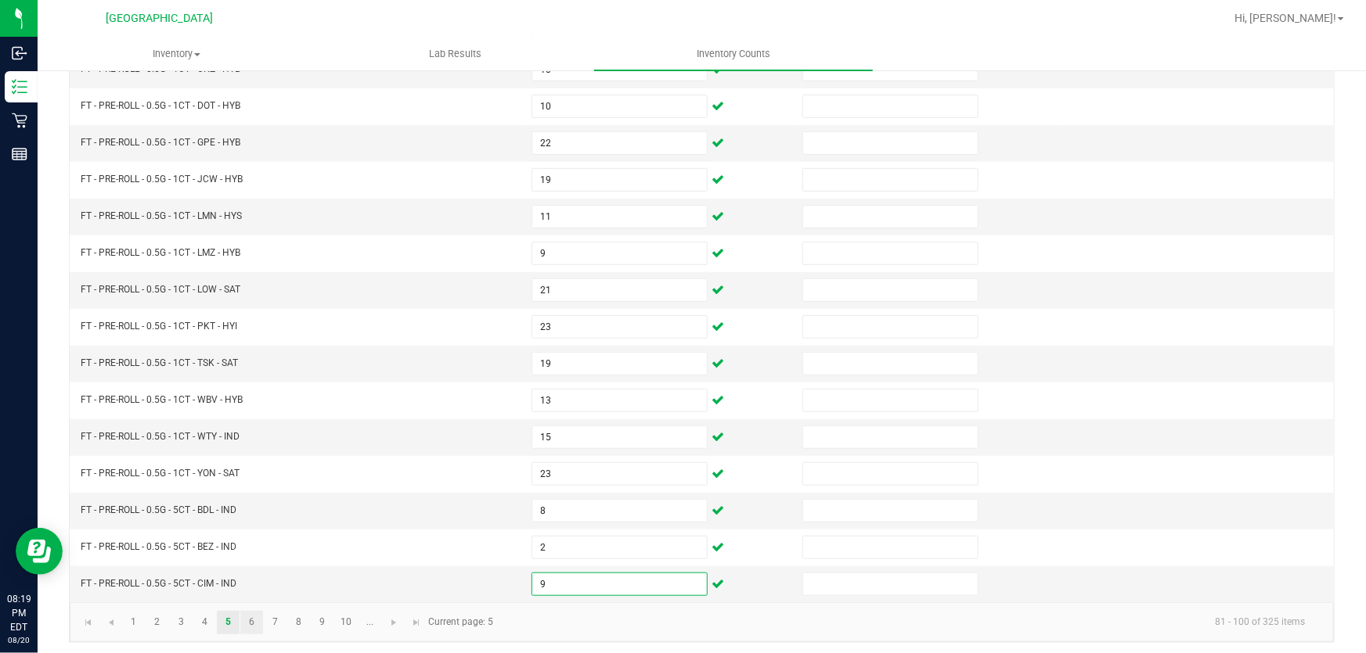
type input "9"
drag, startPoint x: 257, startPoint y: 618, endPoint x: 257, endPoint y: 609, distance: 9.4
click at [257, 618] on link "6" at bounding box center [251, 622] width 23 height 23
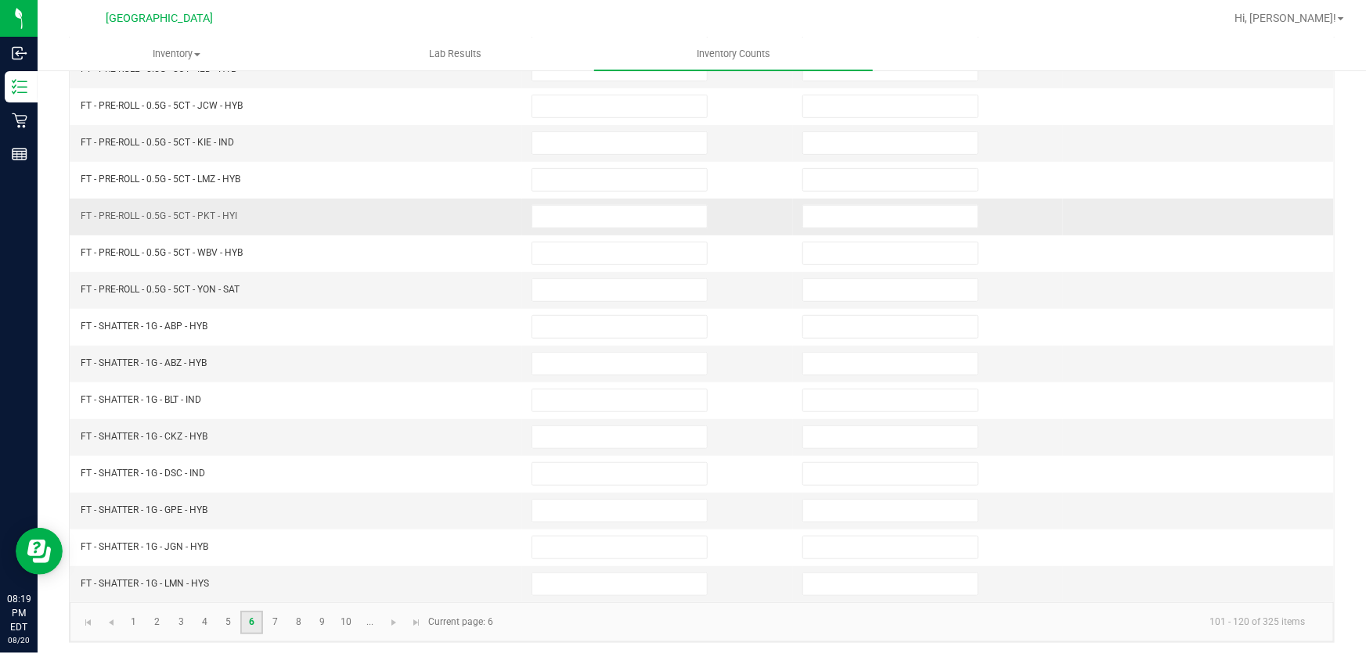
scroll to position [101, 0]
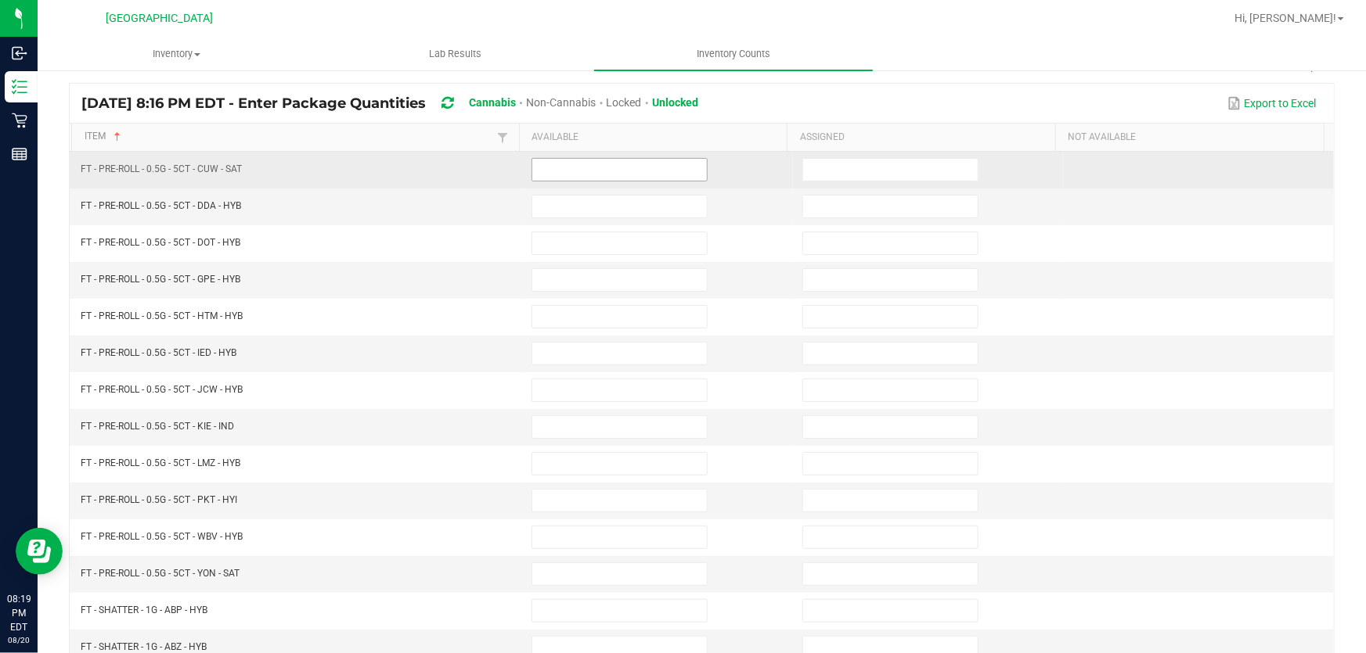
click at [635, 164] on input at bounding box center [619, 170] width 175 height 22
type input "12"
type input "2"
type input "10"
type input "9"
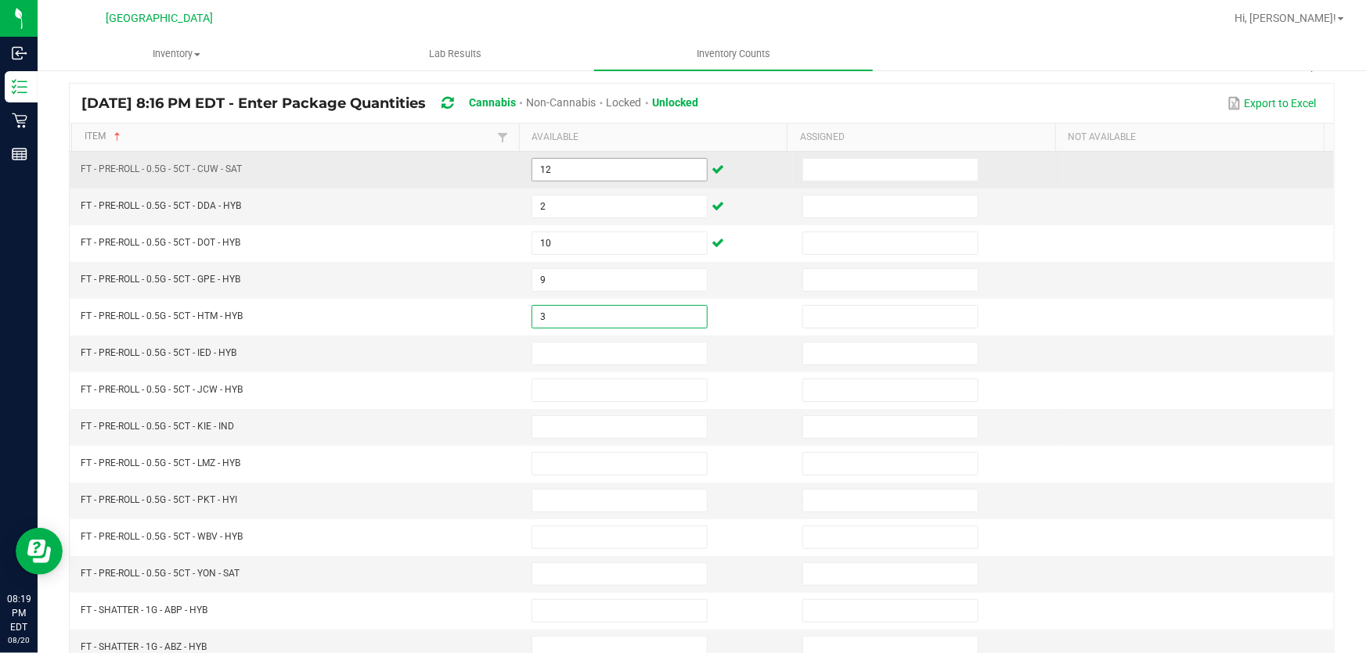
type input "3"
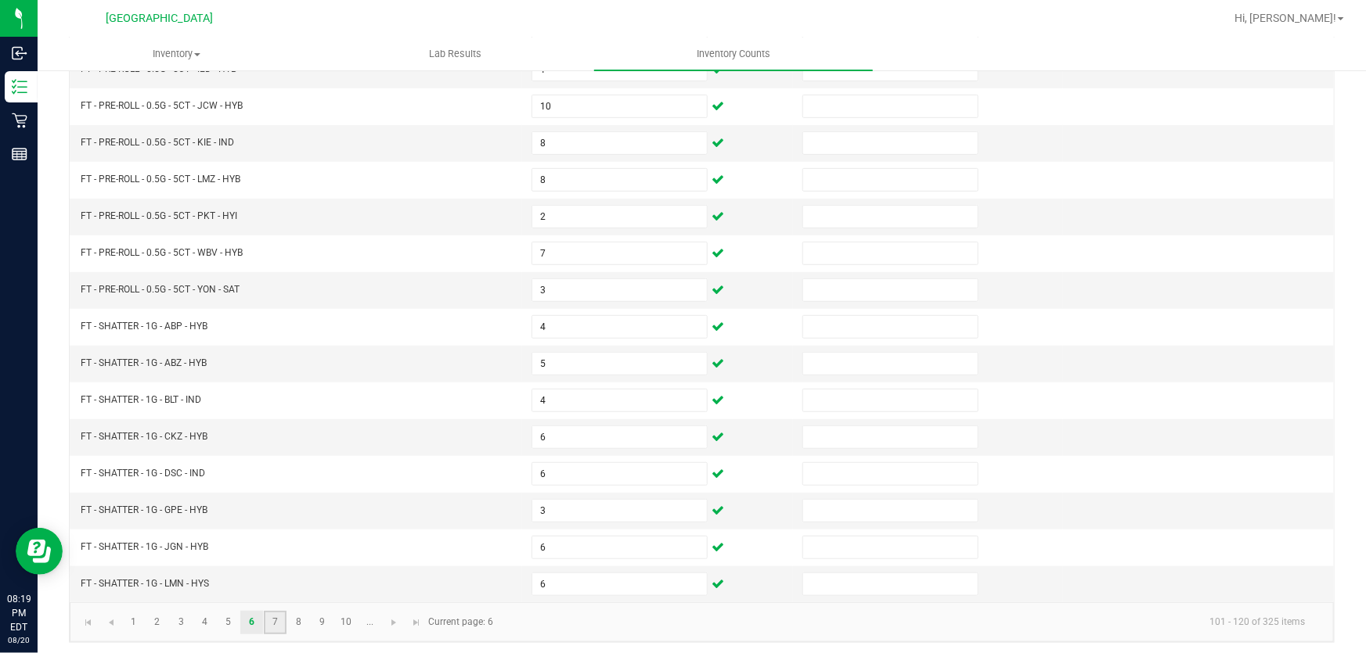
click at [274, 622] on link "7" at bounding box center [275, 622] width 23 height 23
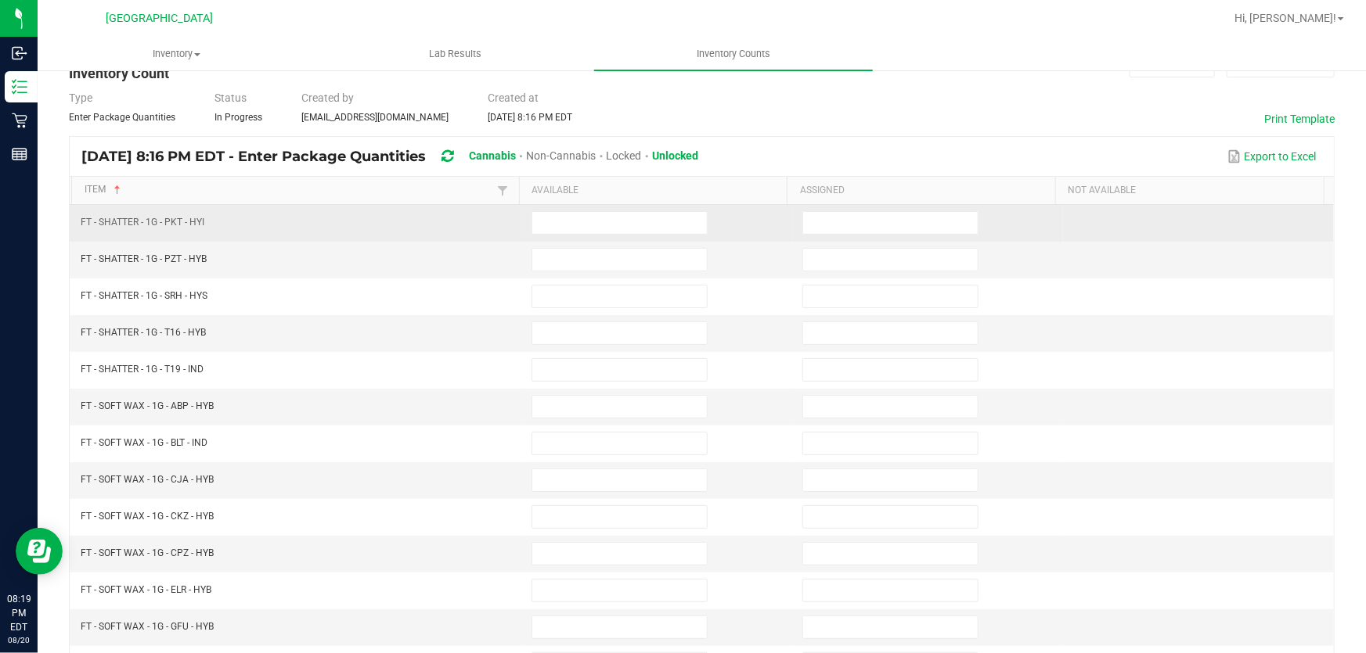
scroll to position [30, 0]
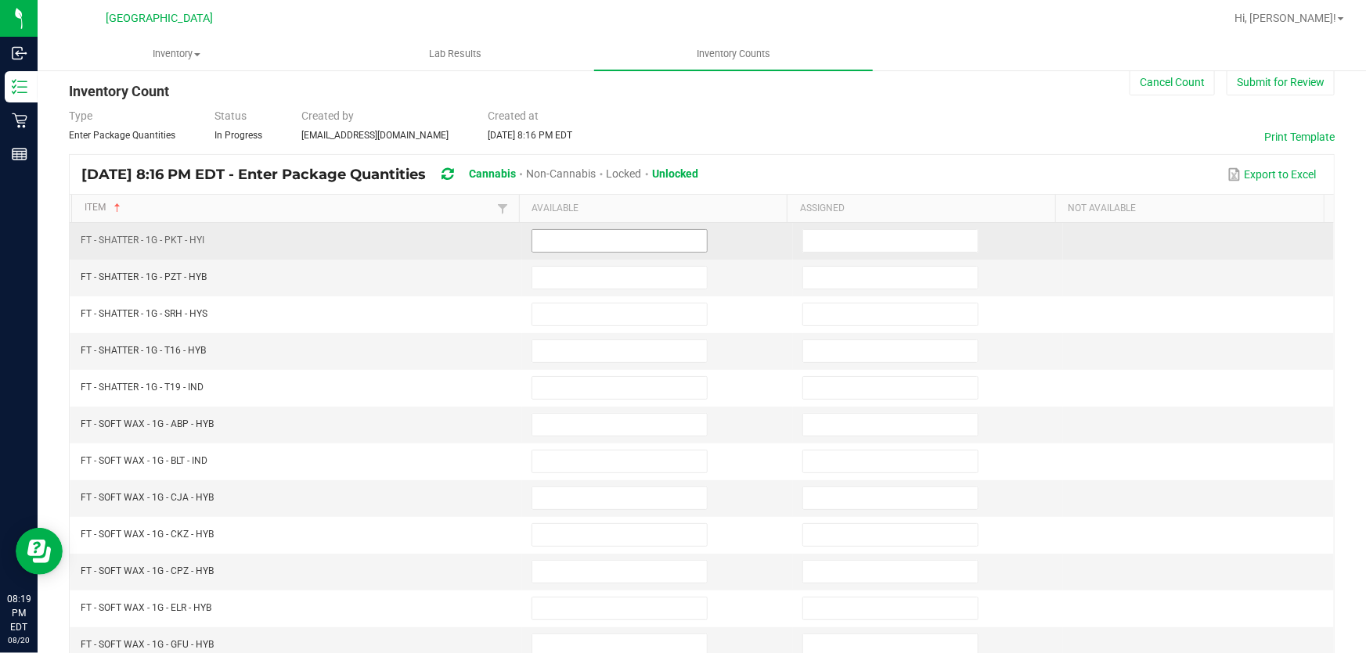
click at [541, 244] on input at bounding box center [619, 241] width 175 height 22
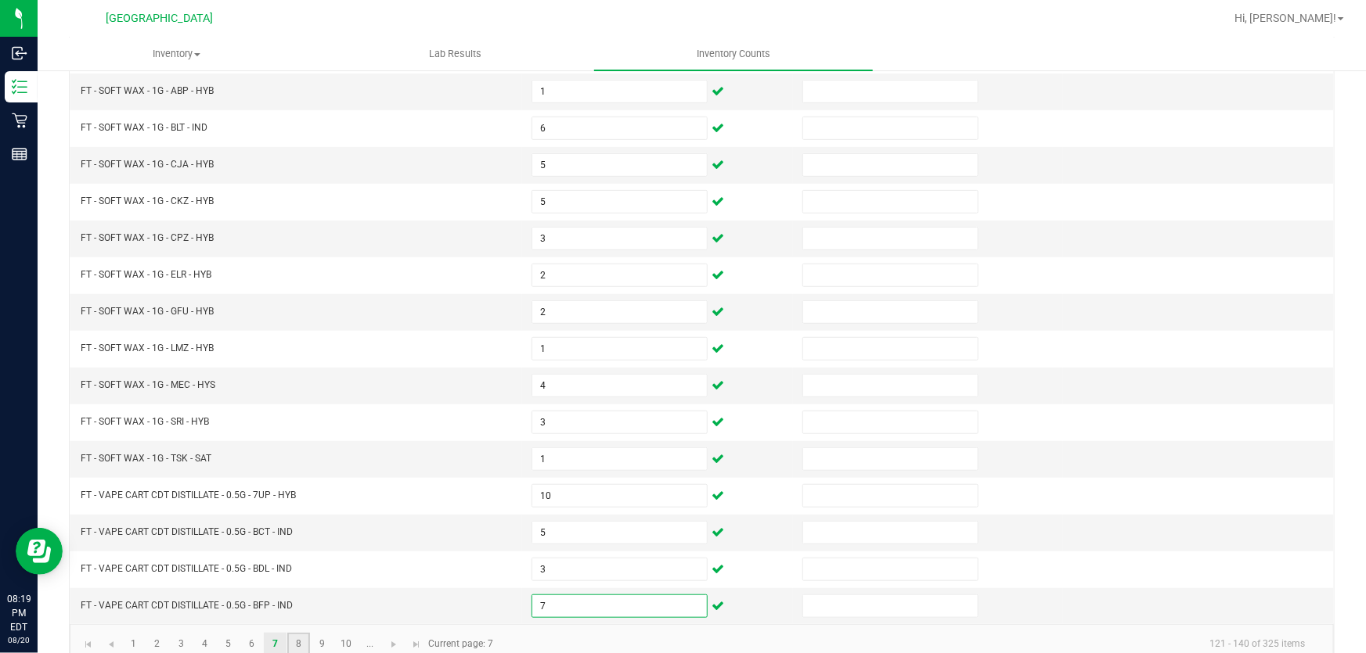
click at [300, 637] on link "8" at bounding box center [298, 644] width 23 height 23
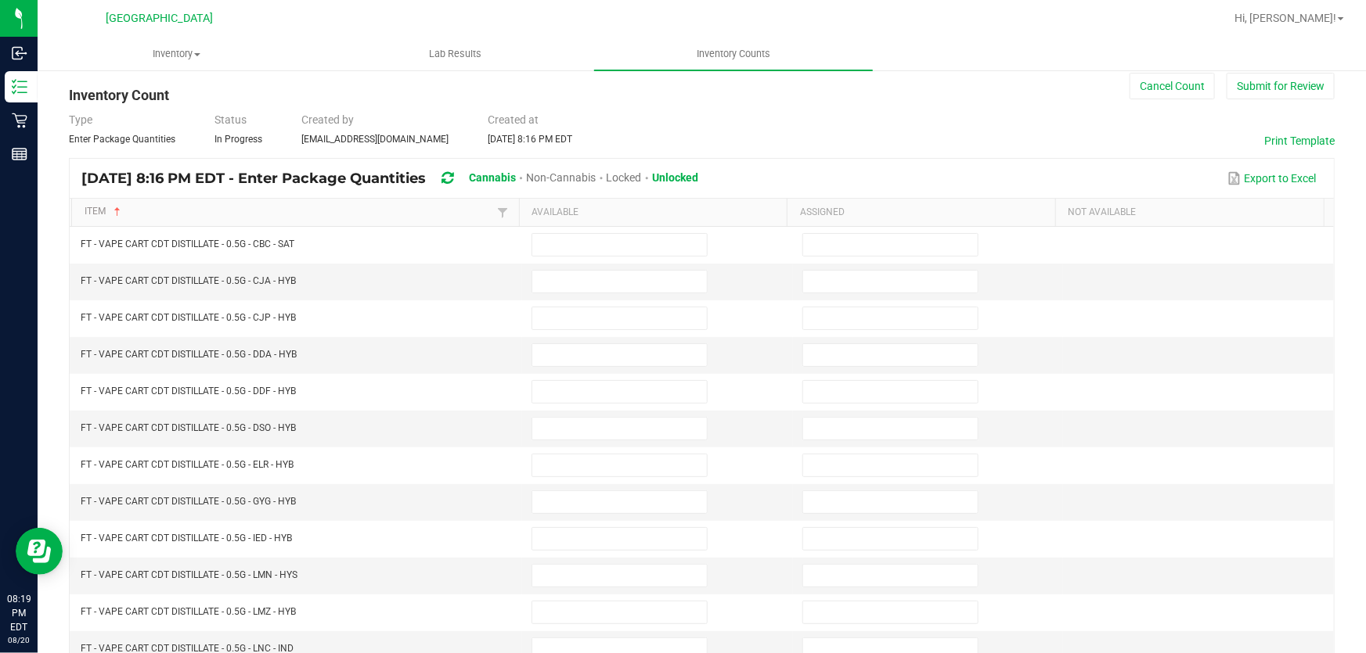
scroll to position [8, 0]
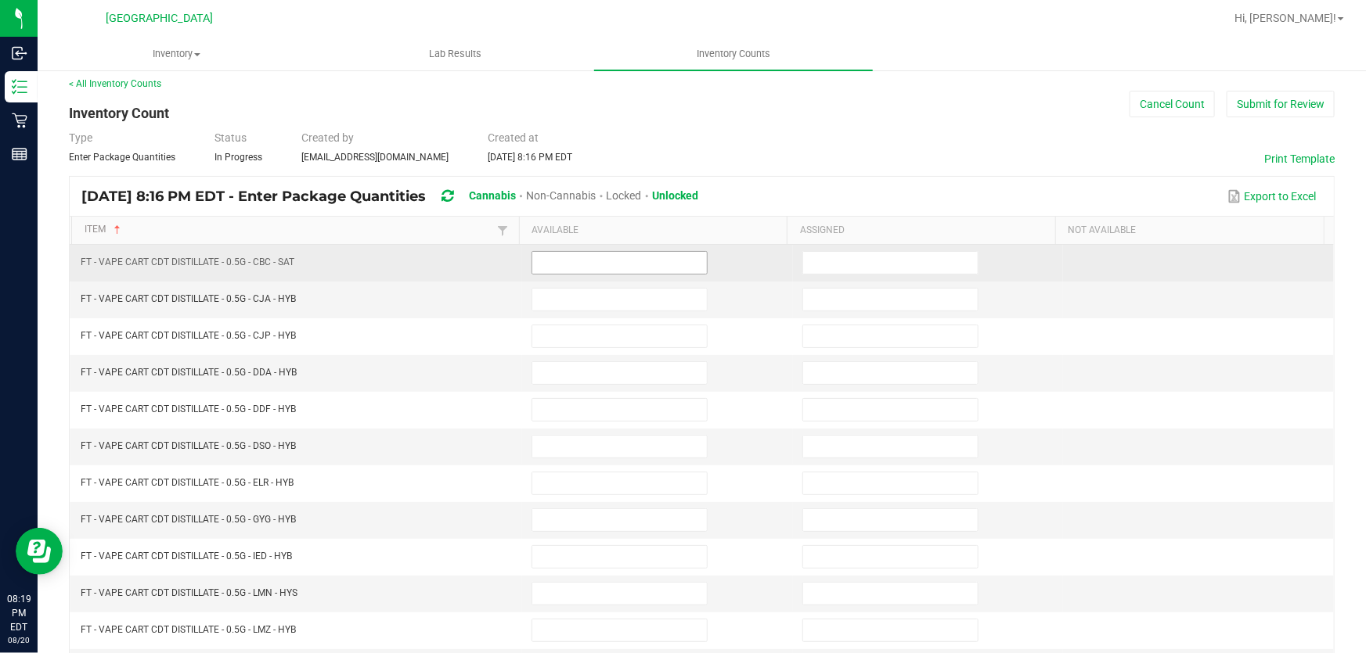
click at [599, 258] on input at bounding box center [619, 263] width 175 height 22
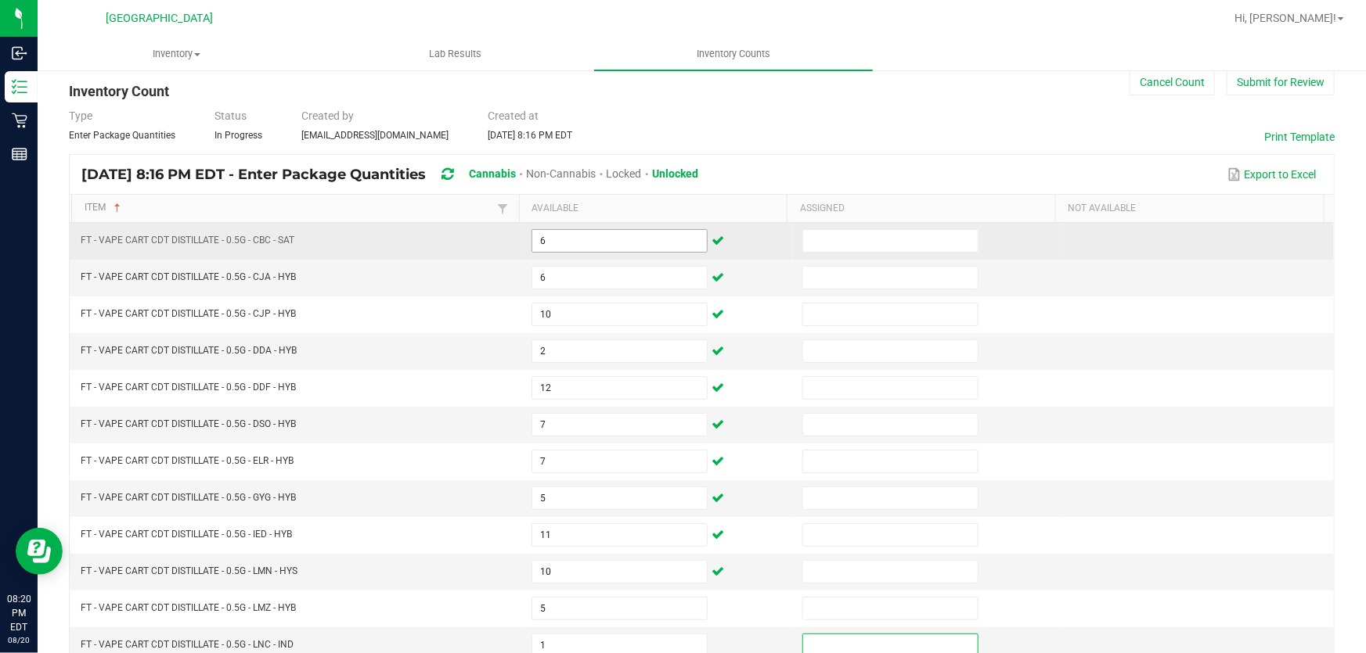
scroll to position [363, 0]
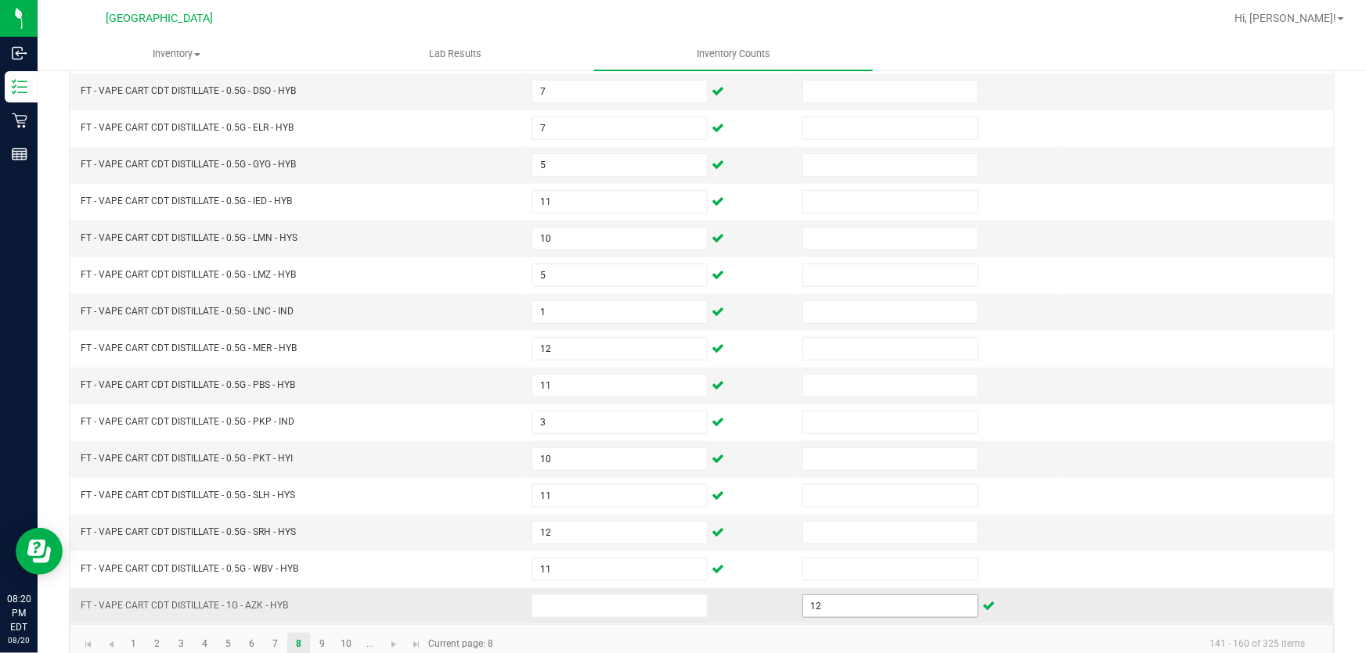
click at [829, 600] on input "12" at bounding box center [890, 607] width 175 height 22
click at [828, 601] on input "12" at bounding box center [890, 607] width 175 height 22
click at [682, 596] on input at bounding box center [619, 607] width 175 height 22
click at [321, 641] on link "9" at bounding box center [322, 644] width 23 height 23
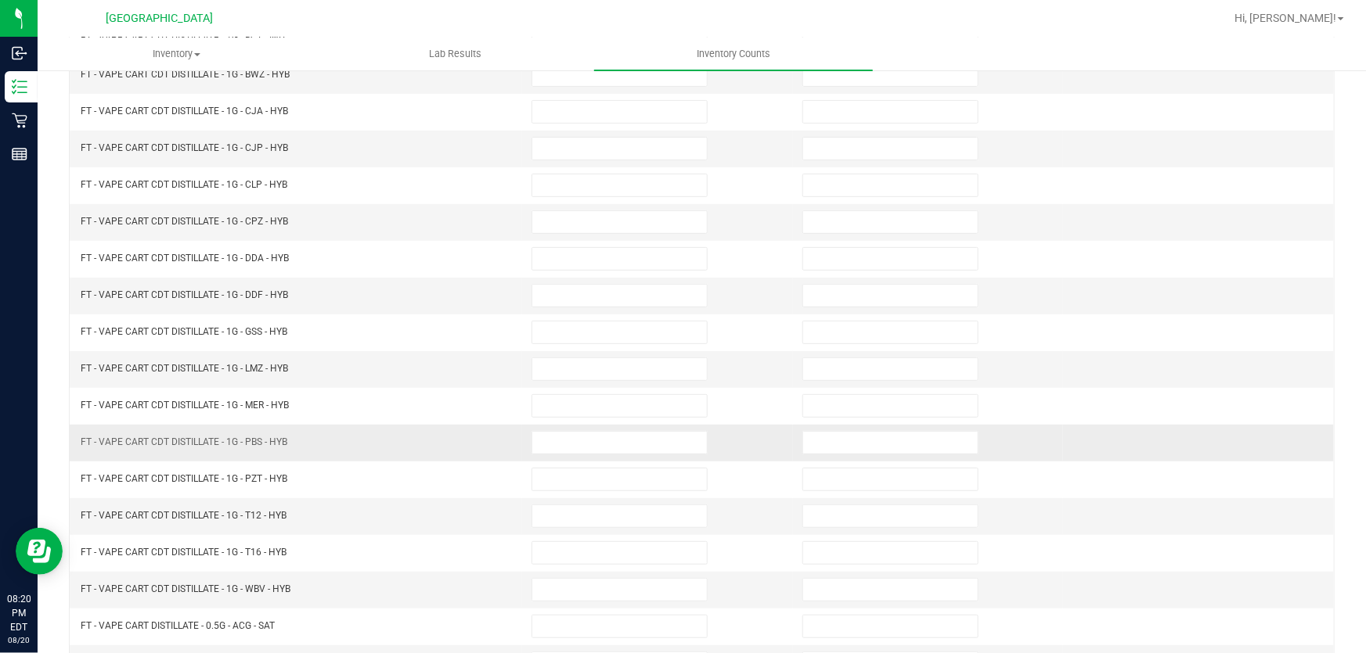
scroll to position [8, 0]
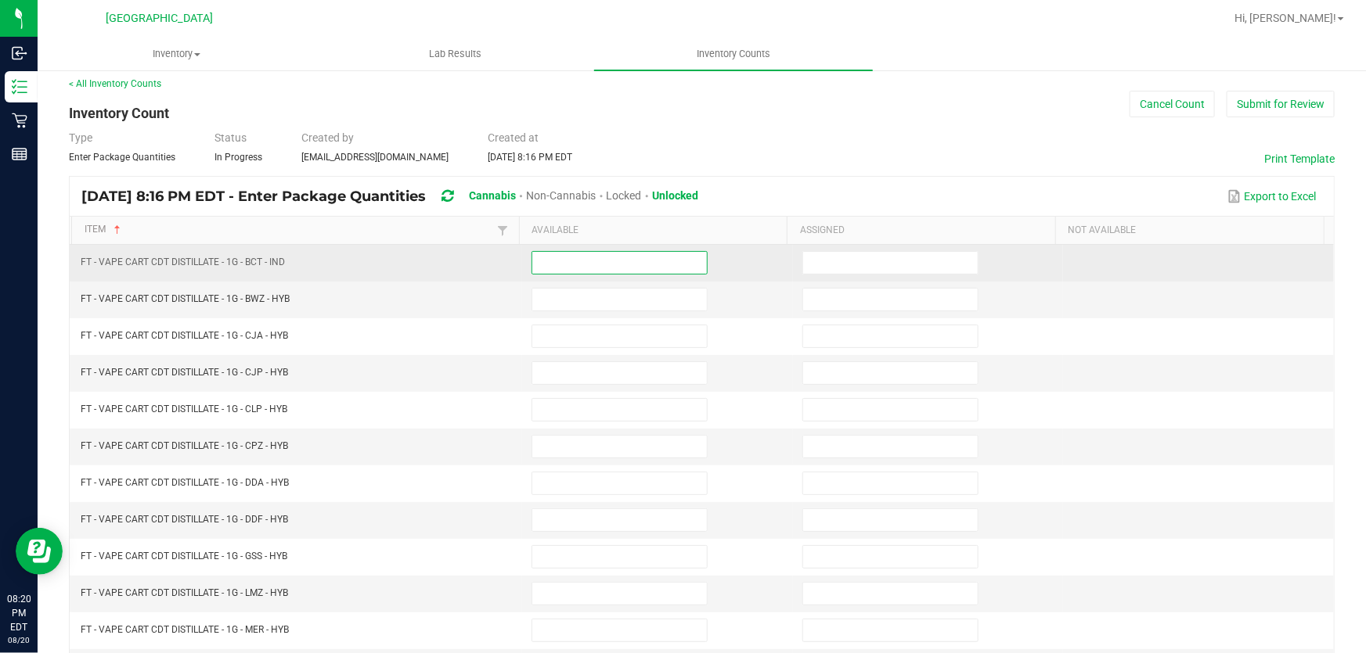
click at [563, 263] on input at bounding box center [619, 263] width 175 height 22
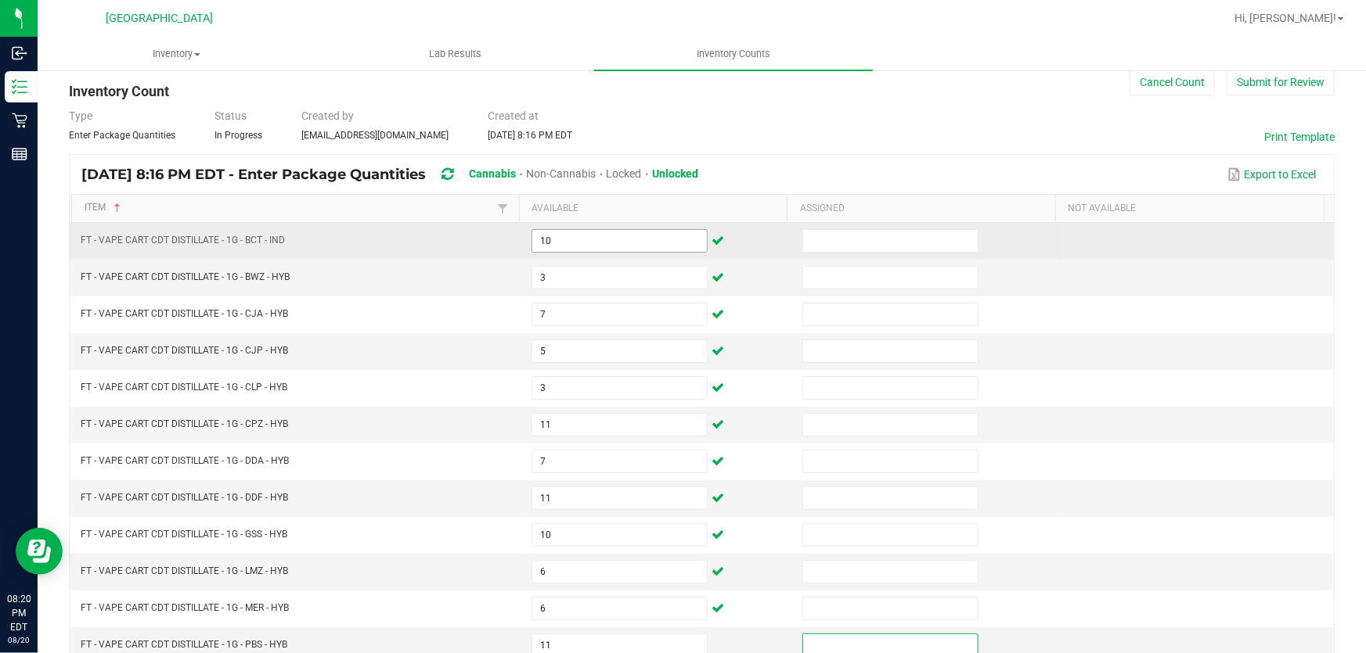
scroll to position [363, 0]
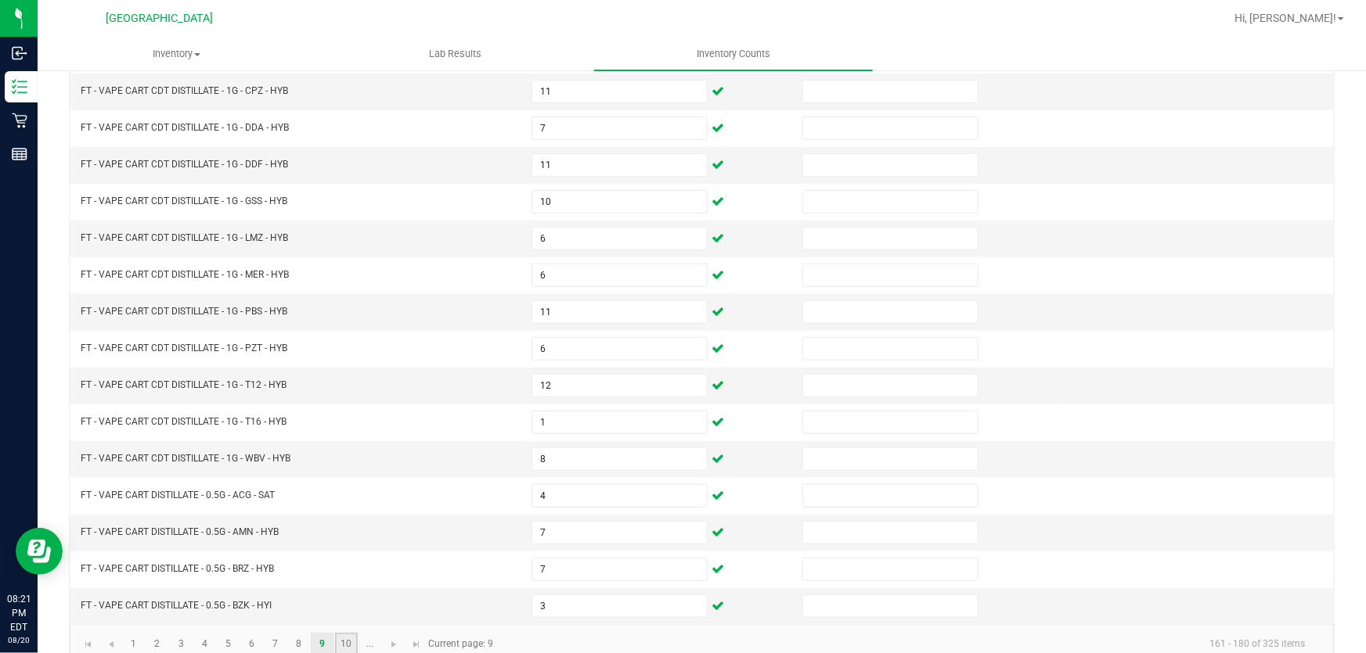
click at [342, 645] on link "10" at bounding box center [346, 644] width 23 height 23
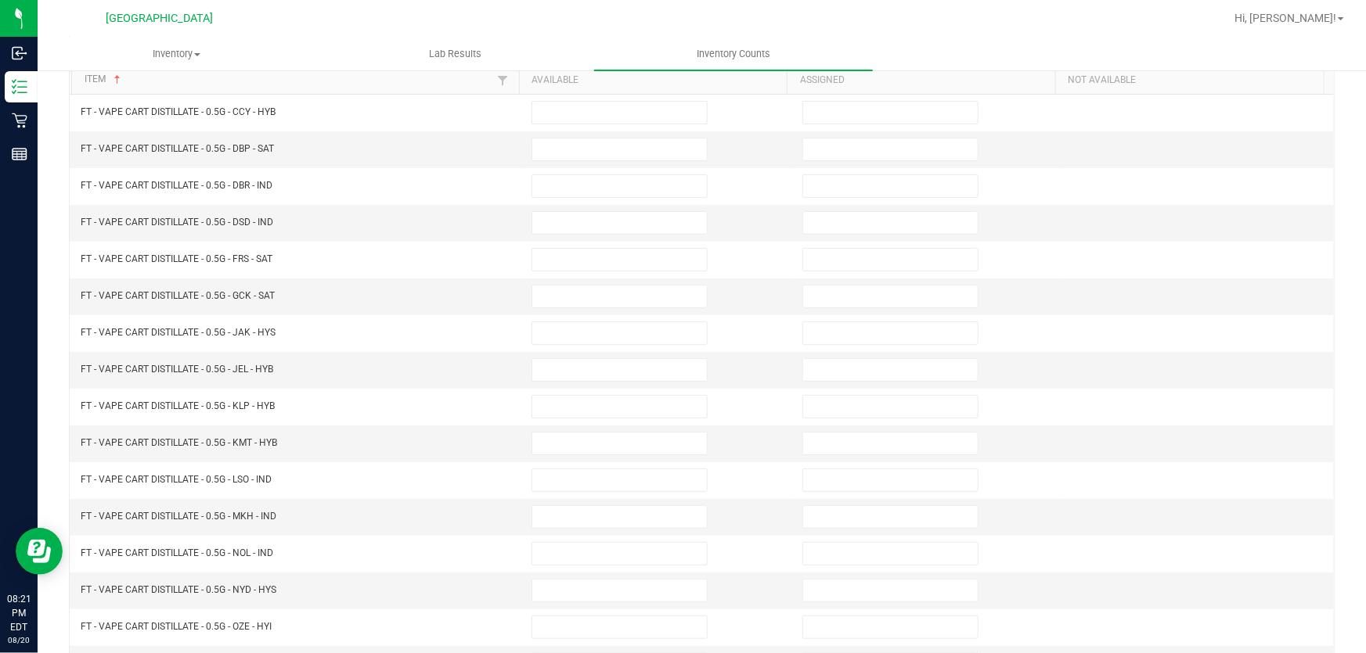
scroll to position [8, 0]
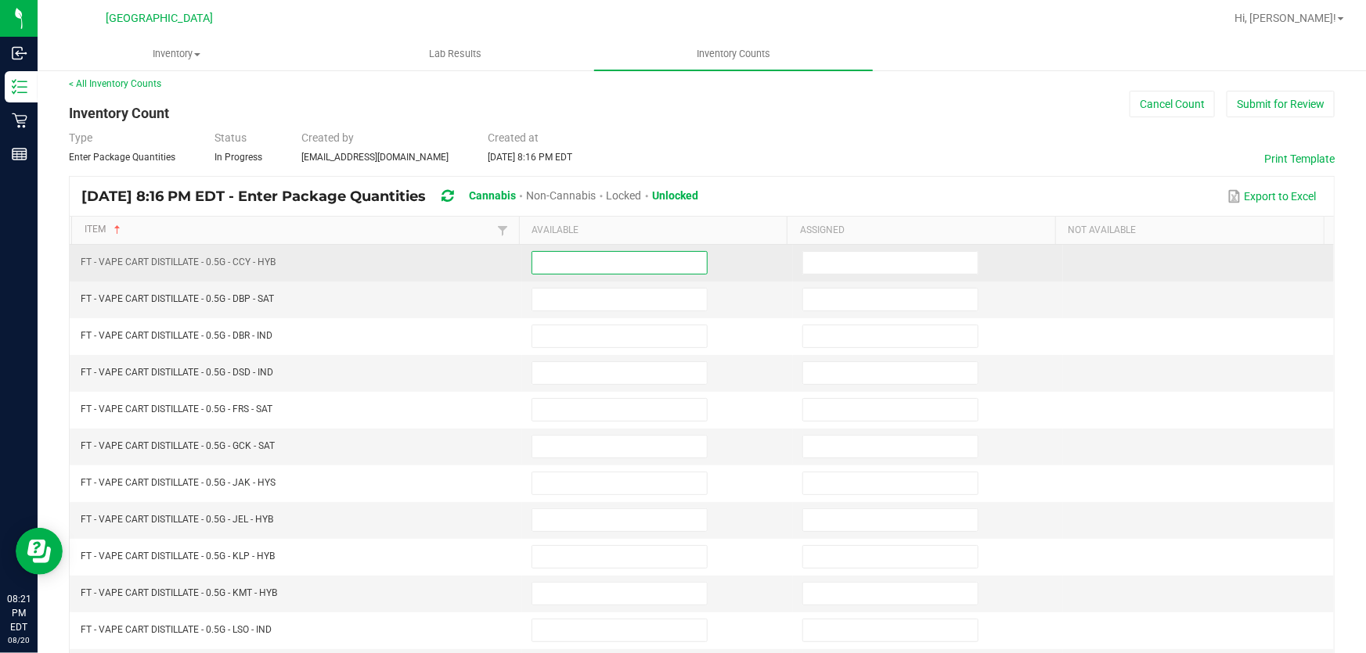
click at [575, 255] on input at bounding box center [619, 263] width 175 height 22
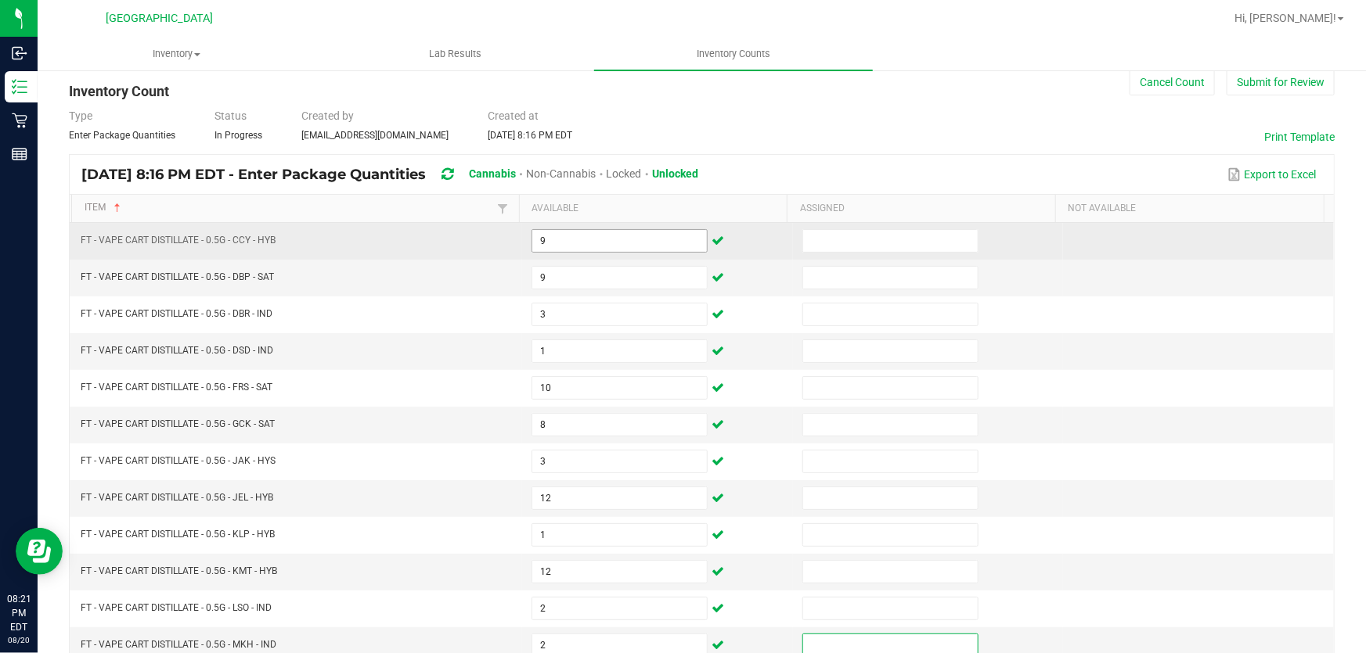
scroll to position [363, 0]
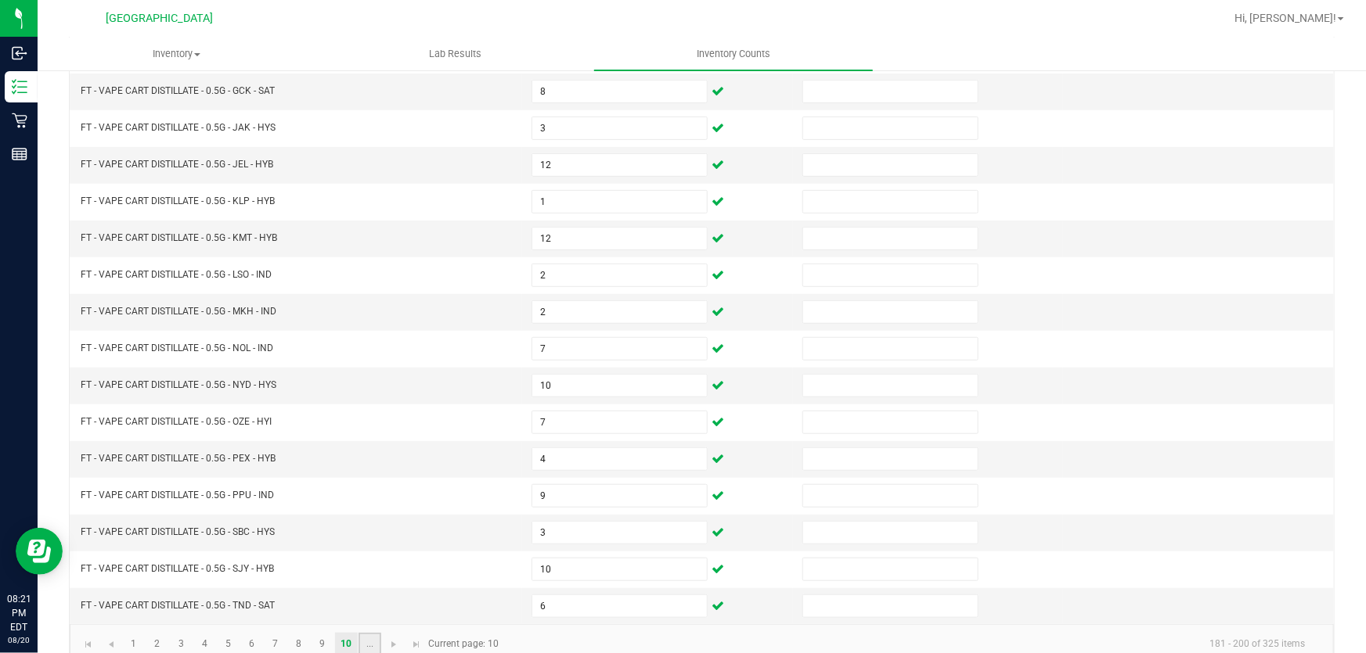
click at [376, 639] on link "..." at bounding box center [369, 644] width 23 height 23
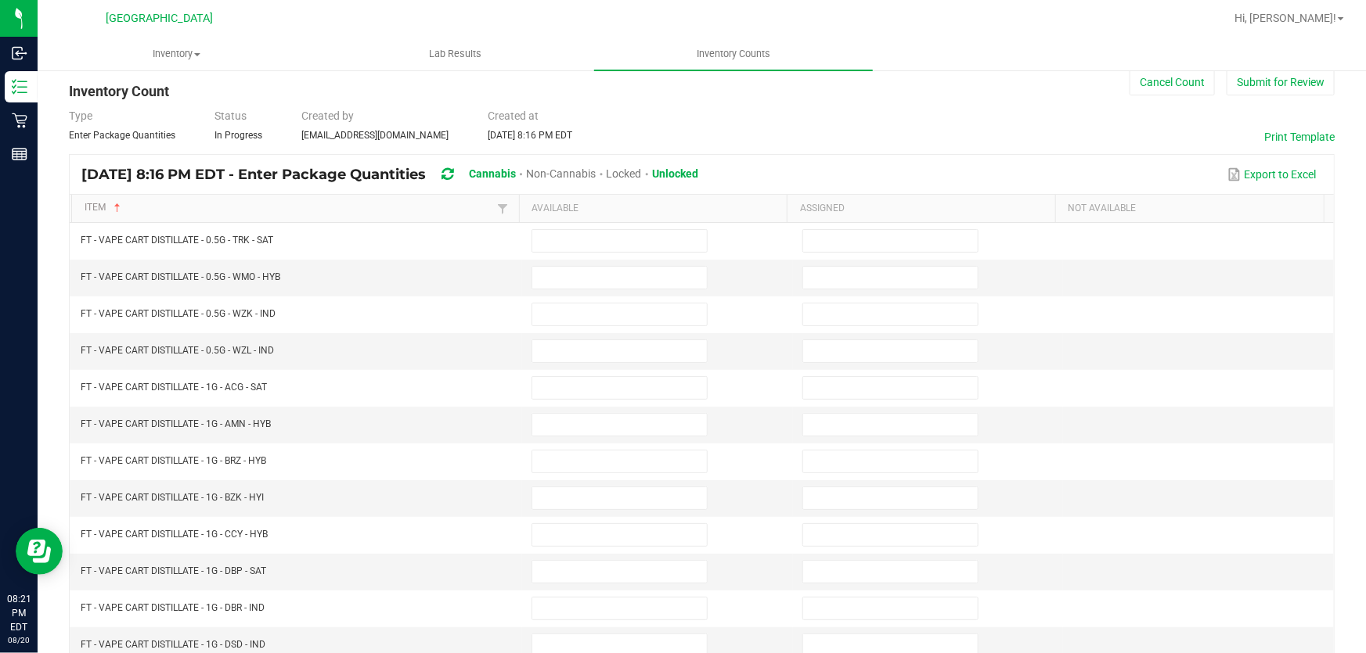
scroll to position [8, 0]
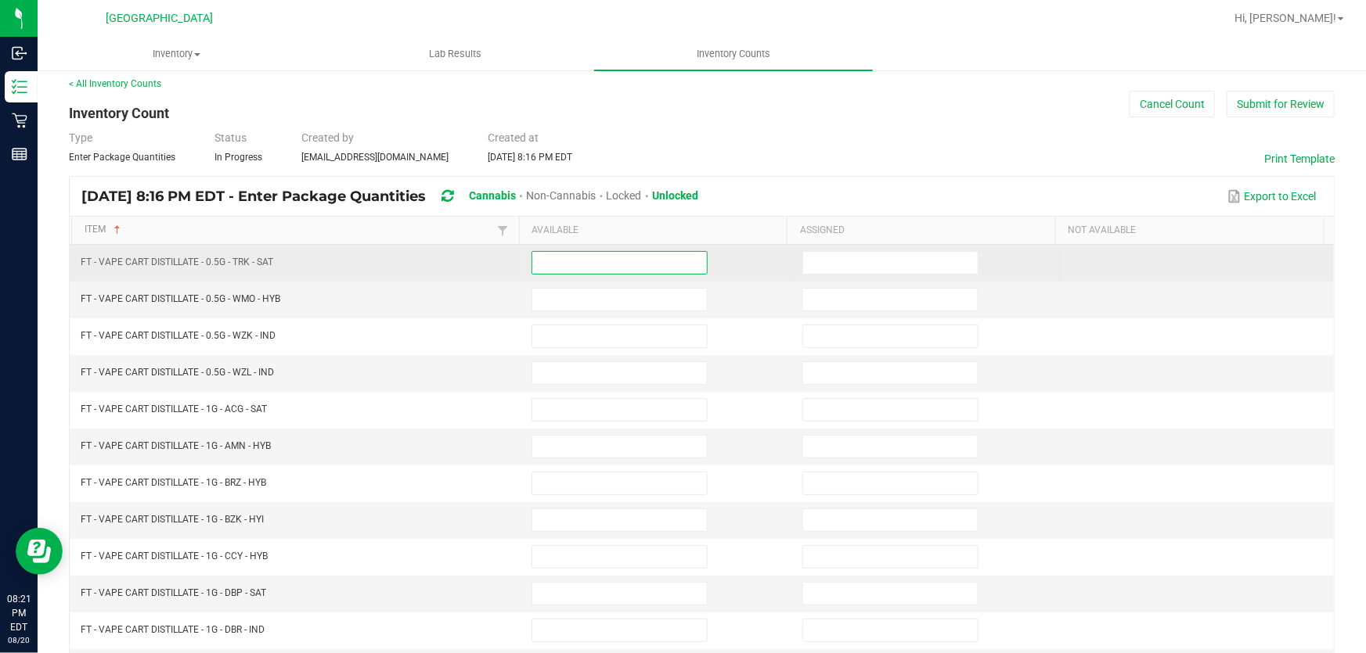
click at [596, 257] on input at bounding box center [619, 263] width 175 height 22
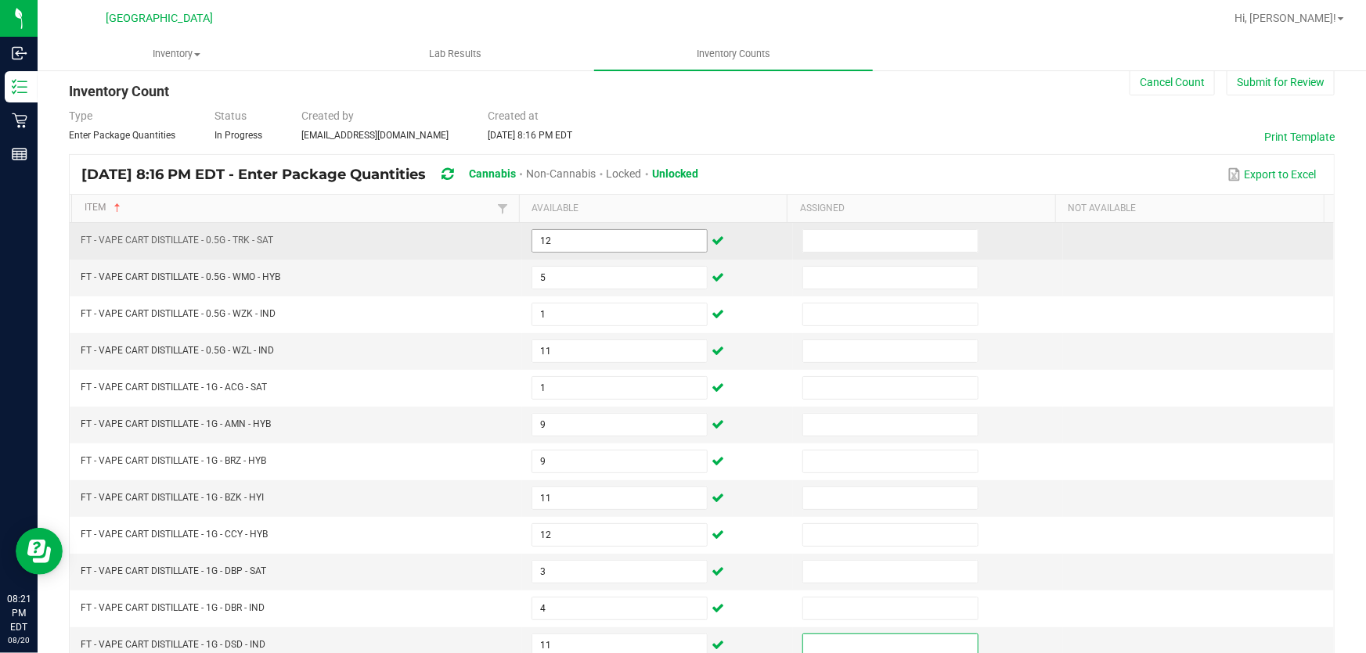
scroll to position [363, 0]
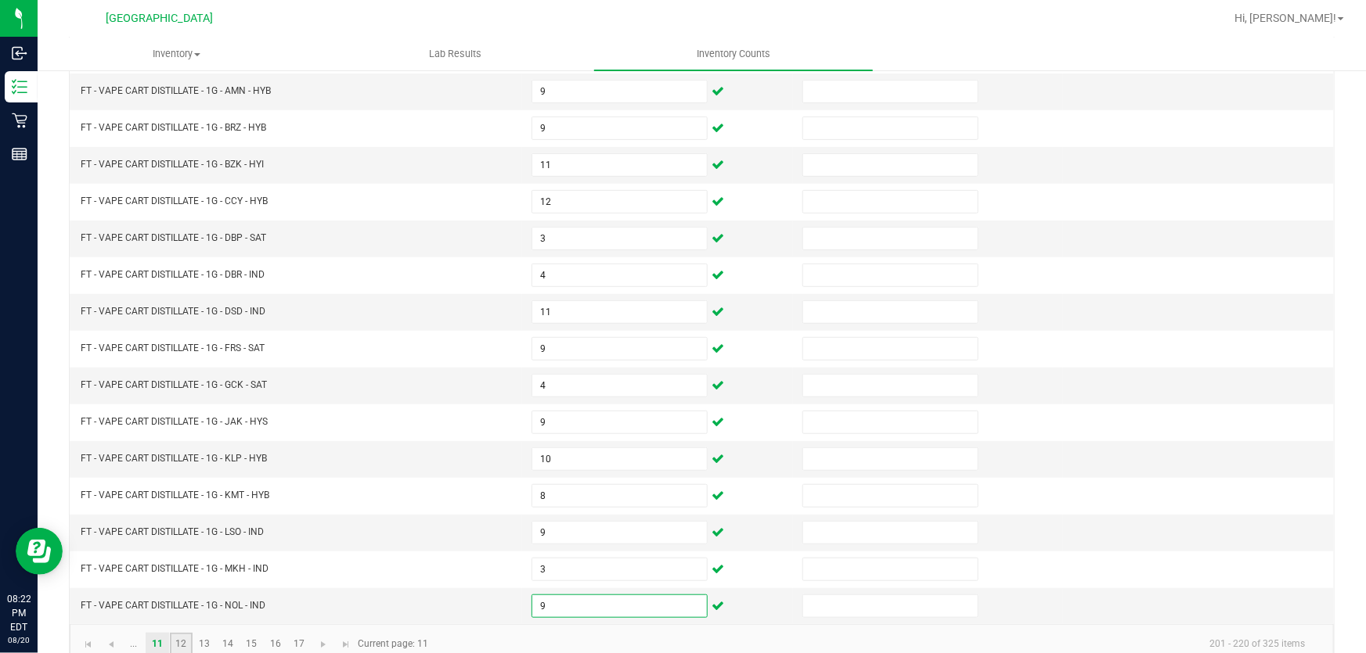
click at [179, 637] on link "12" at bounding box center [181, 644] width 23 height 23
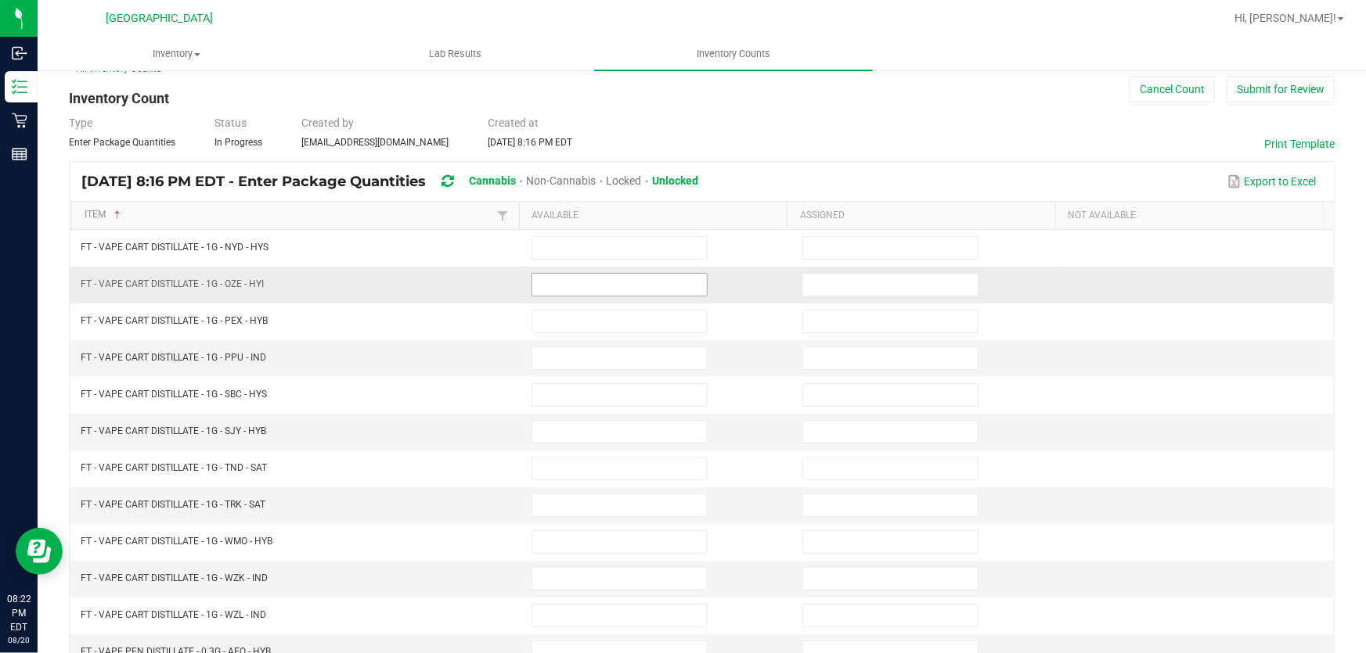
scroll to position [78, 0]
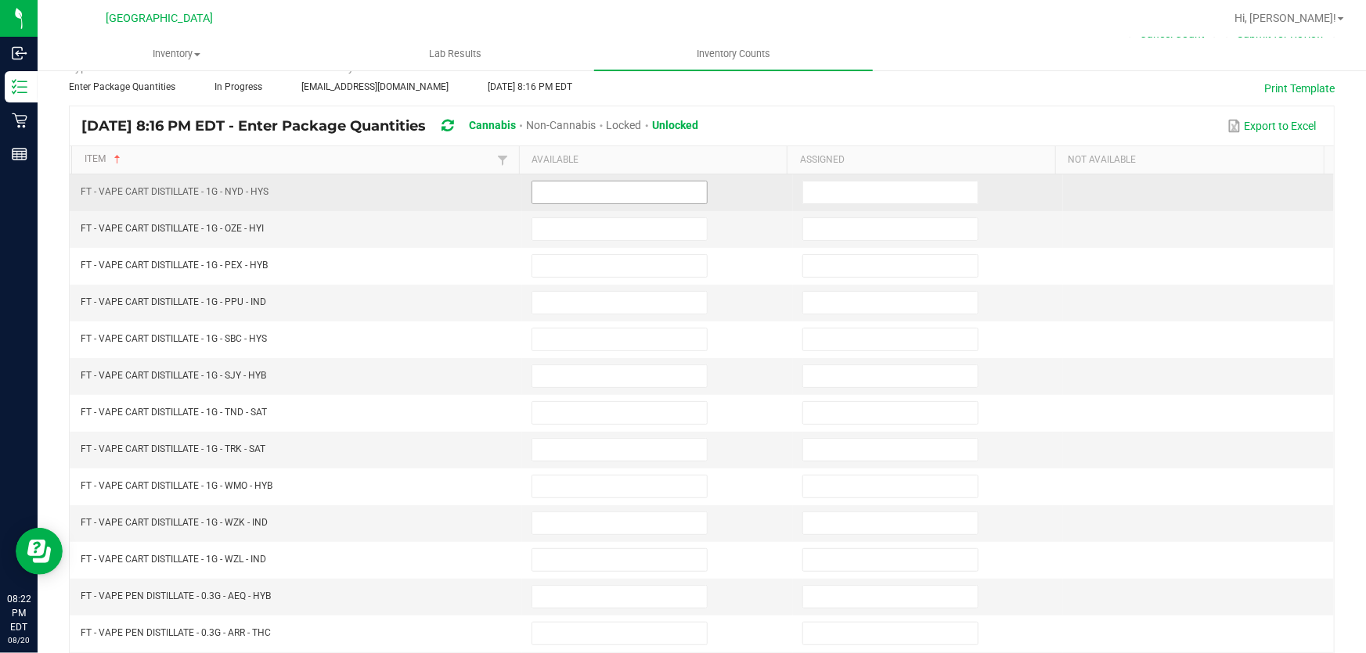
click at [592, 192] on input at bounding box center [619, 193] width 175 height 22
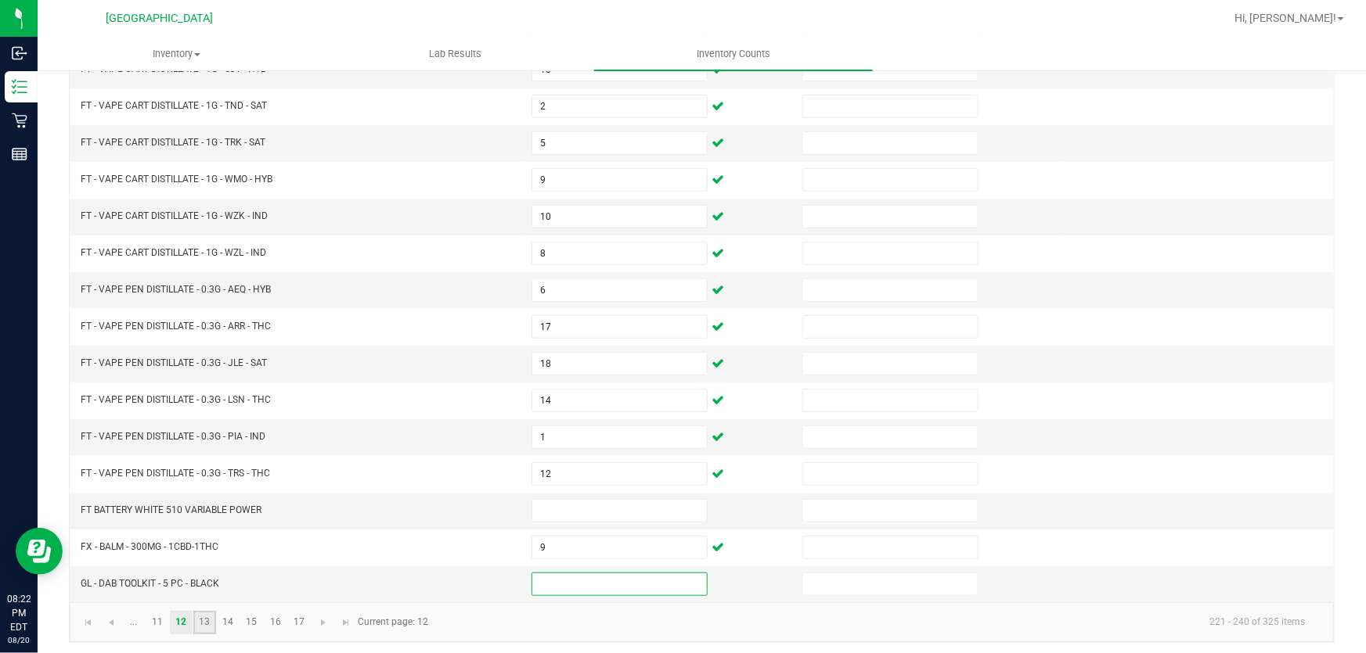
click at [207, 612] on link "13" at bounding box center [204, 622] width 23 height 23
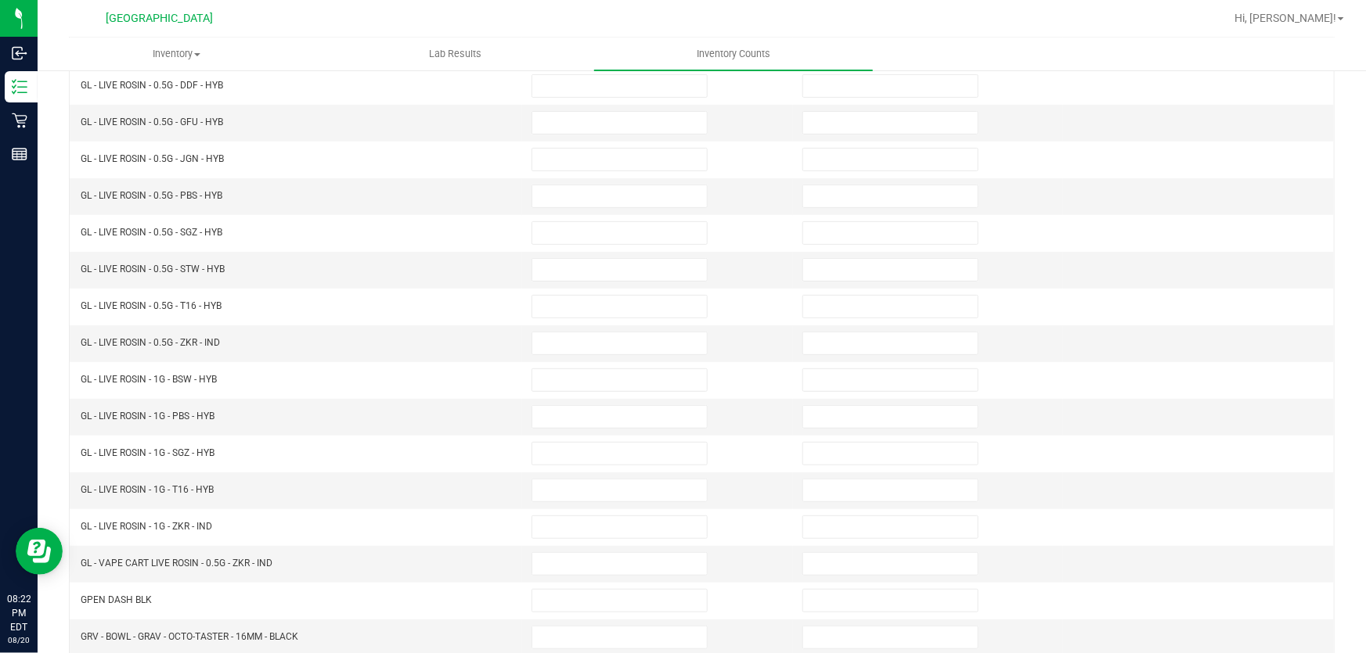
scroll to position [30, 0]
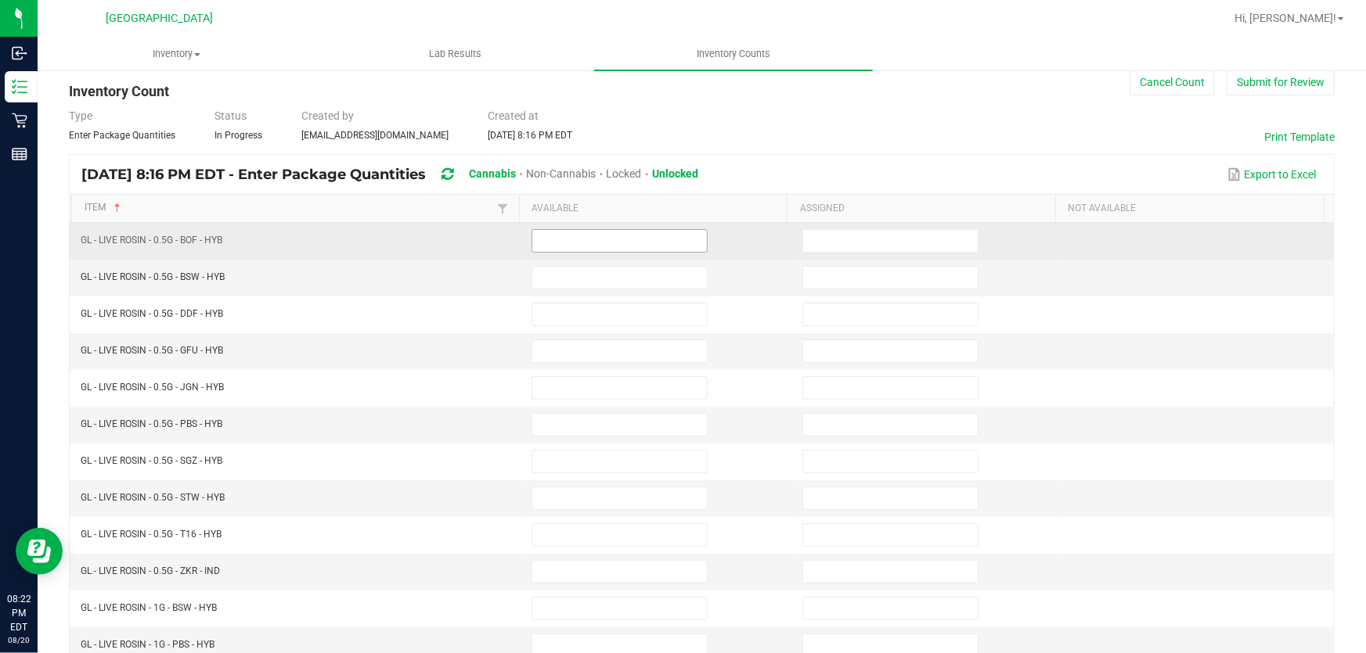
click at [575, 241] on input at bounding box center [619, 241] width 175 height 22
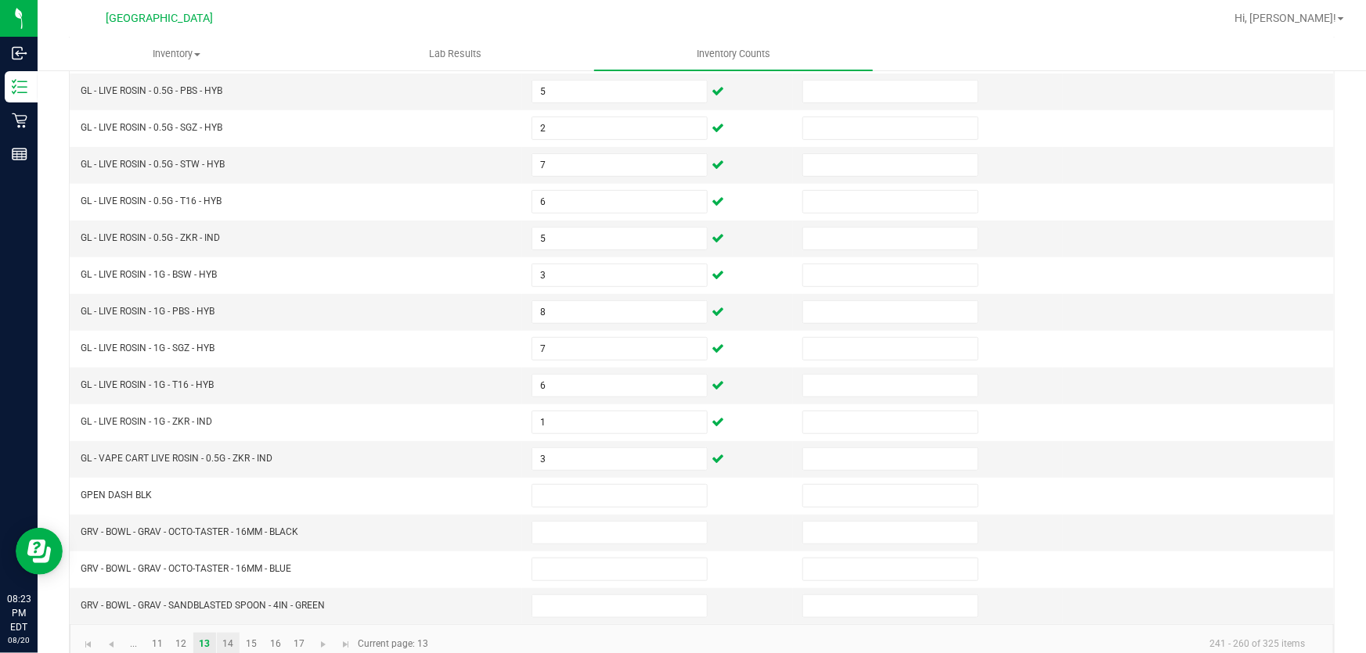
click at [236, 633] on link "14" at bounding box center [228, 644] width 23 height 23
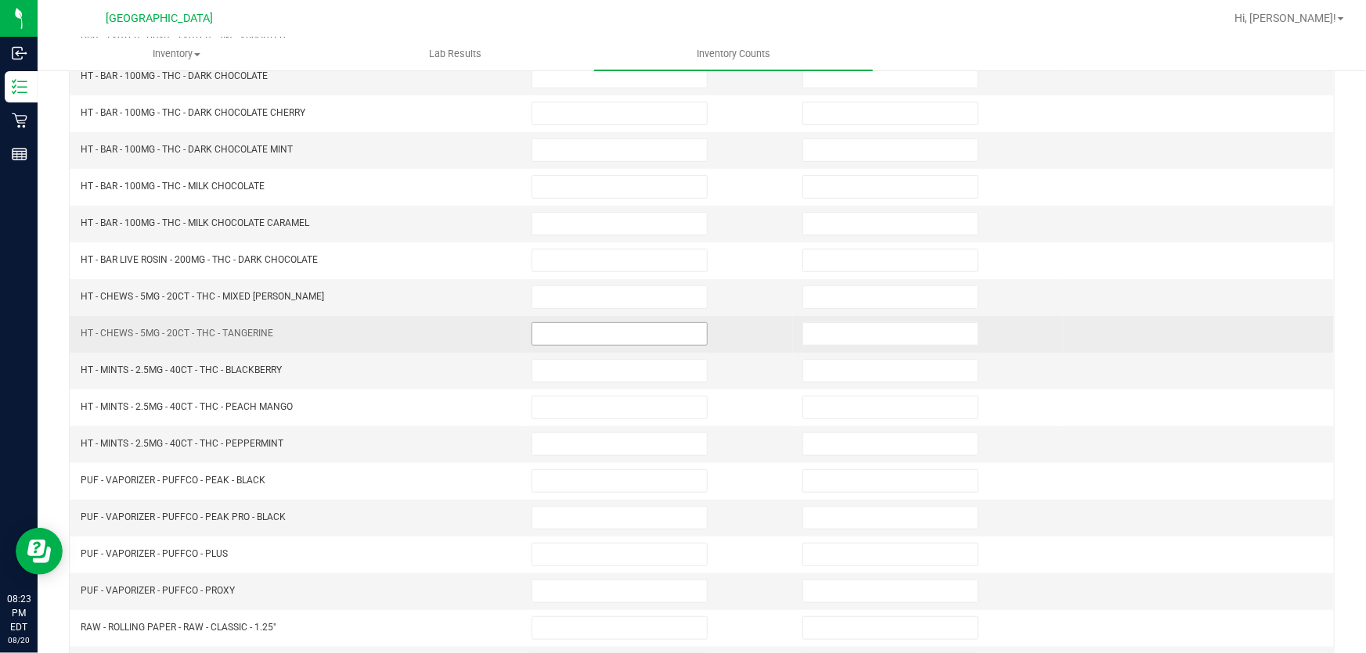
scroll to position [149, 0]
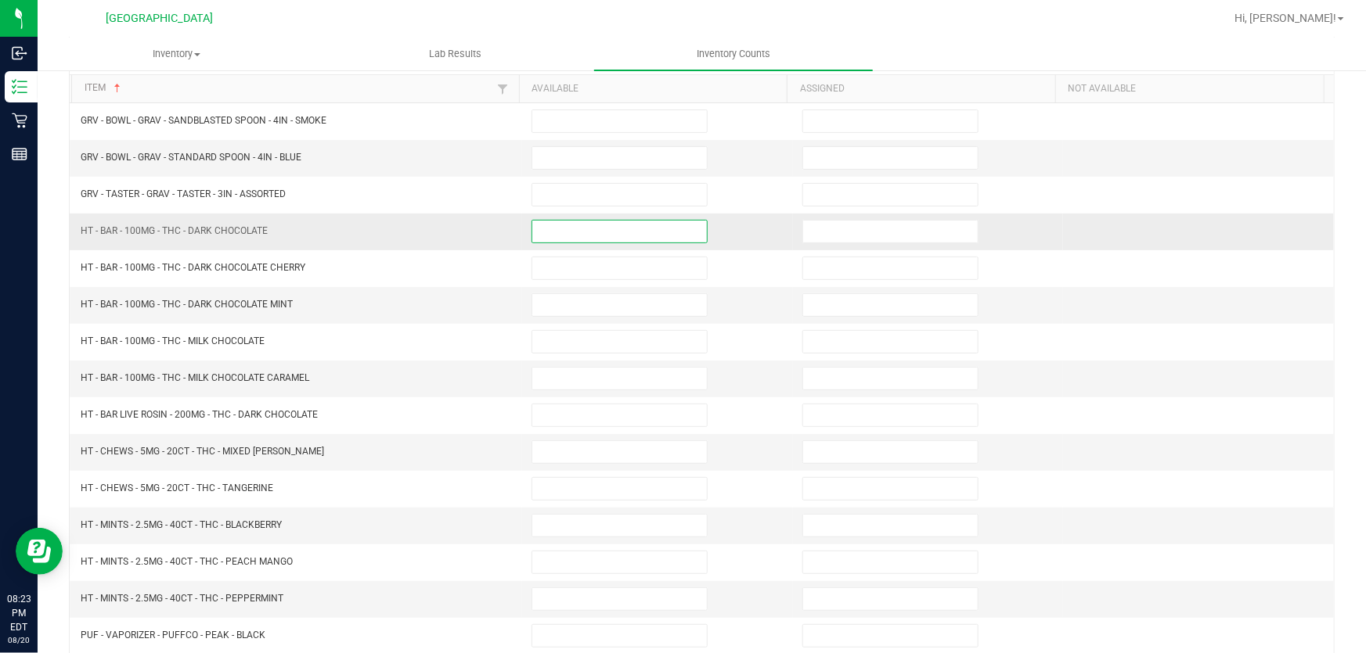
click at [560, 235] on input at bounding box center [619, 232] width 175 height 22
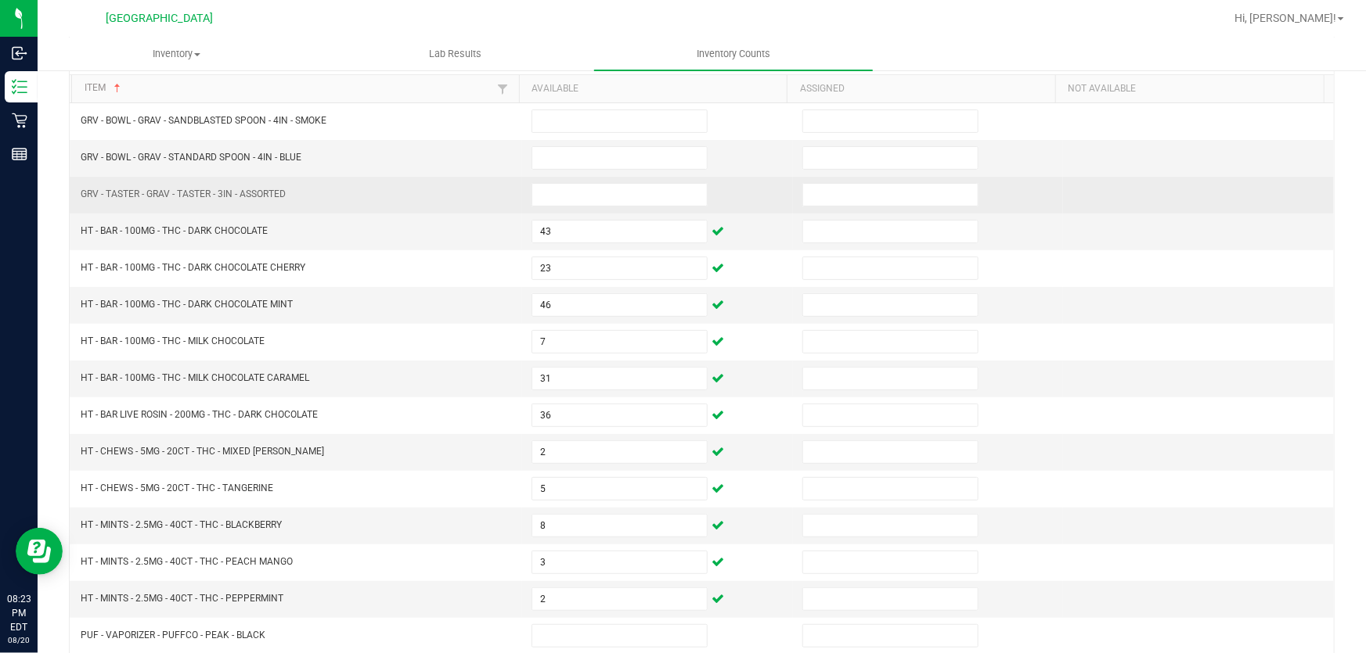
scroll to position [385, 0]
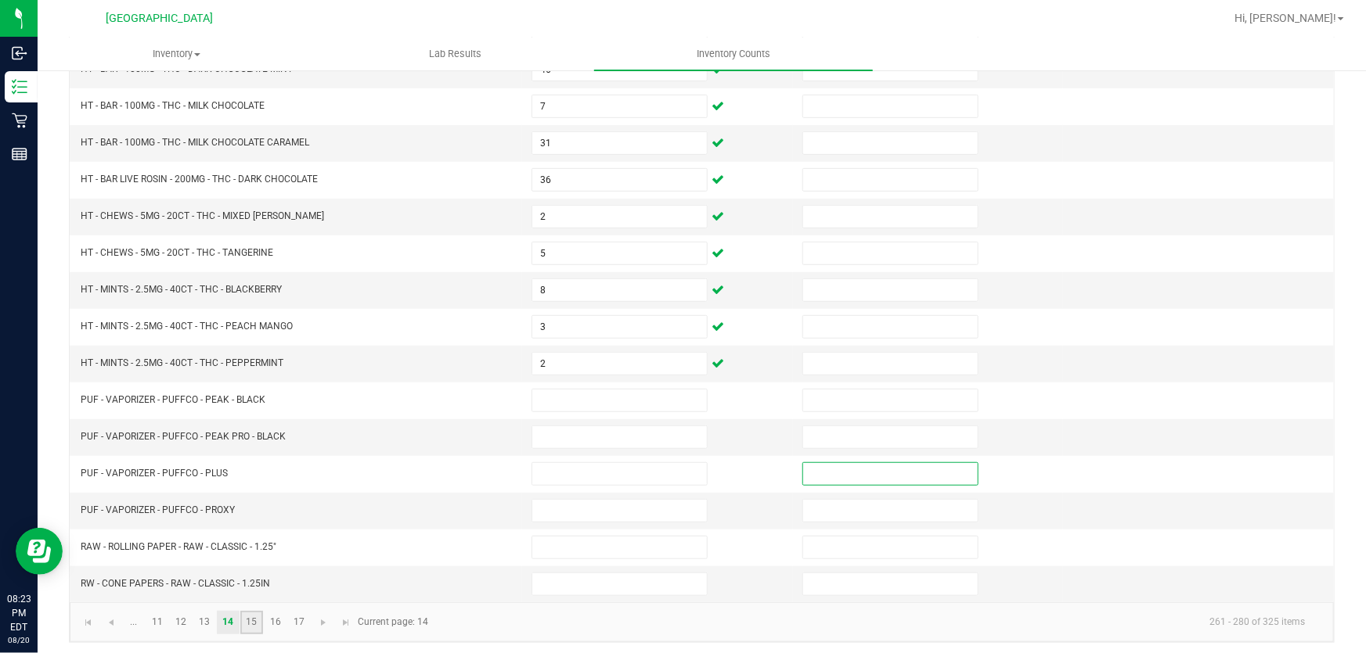
click at [250, 618] on link "15" at bounding box center [251, 622] width 23 height 23
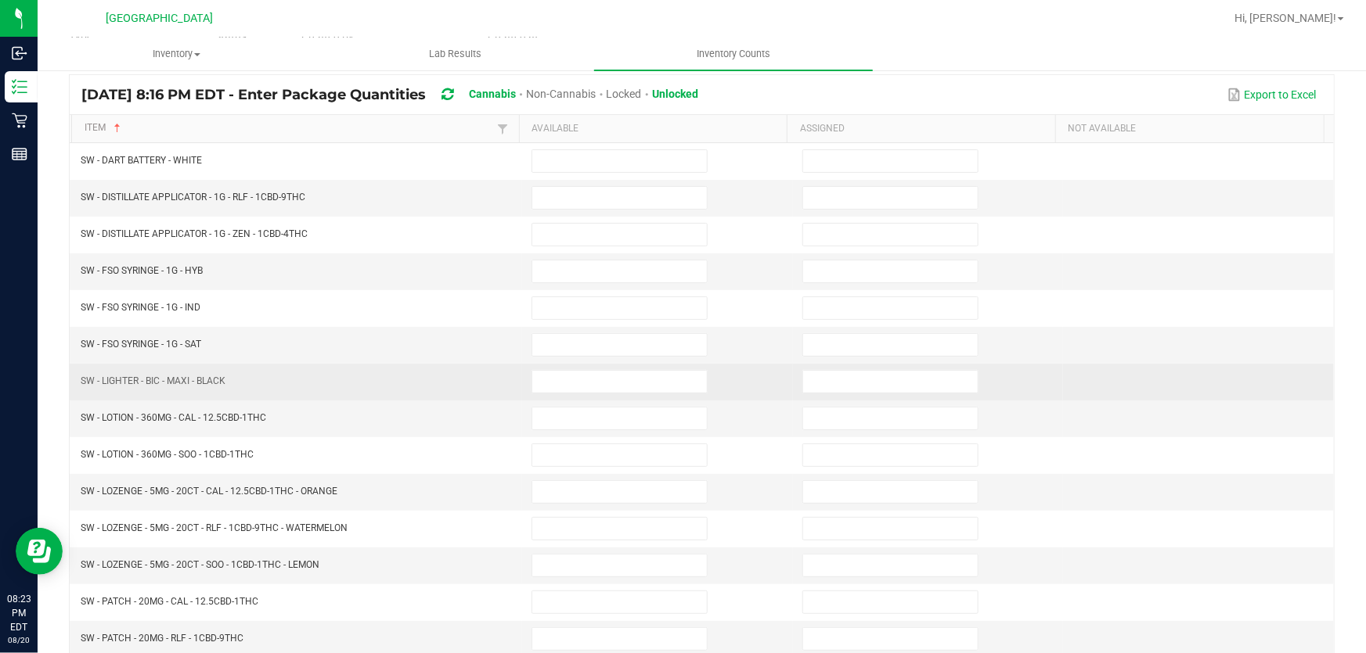
scroll to position [101, 0]
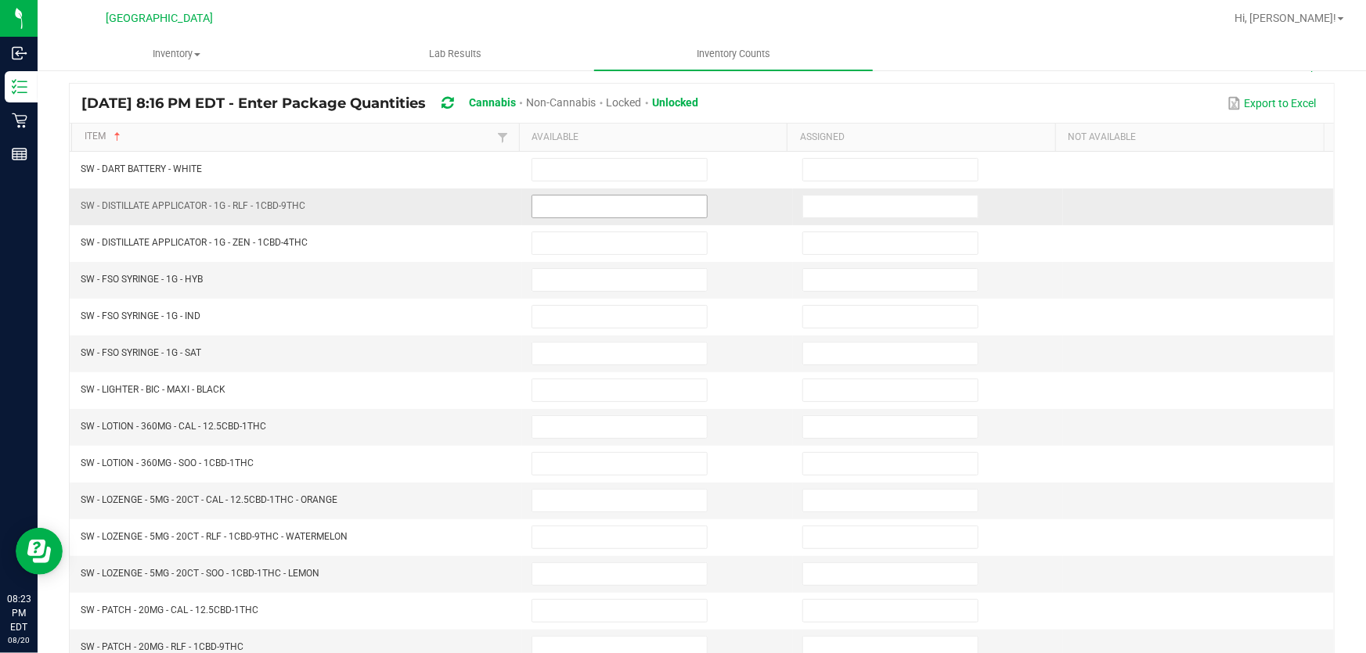
click at [548, 196] on input at bounding box center [619, 207] width 175 height 22
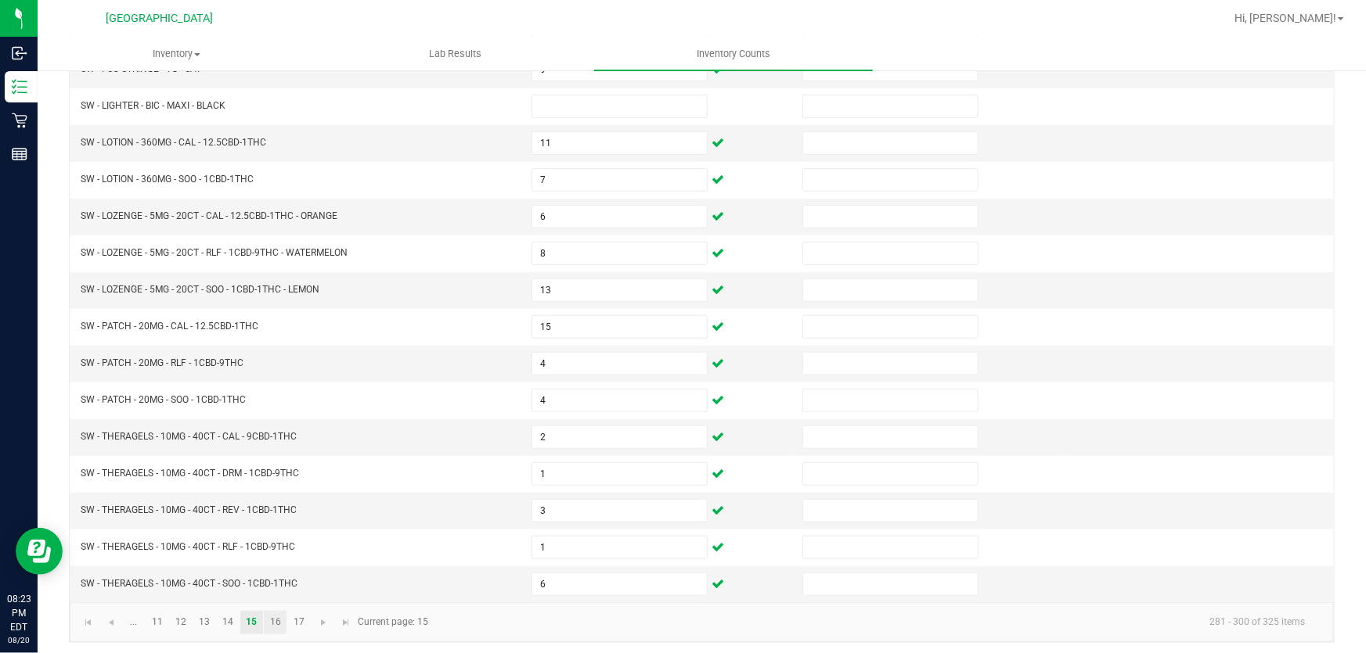
click at [274, 617] on link "16" at bounding box center [275, 622] width 23 height 23
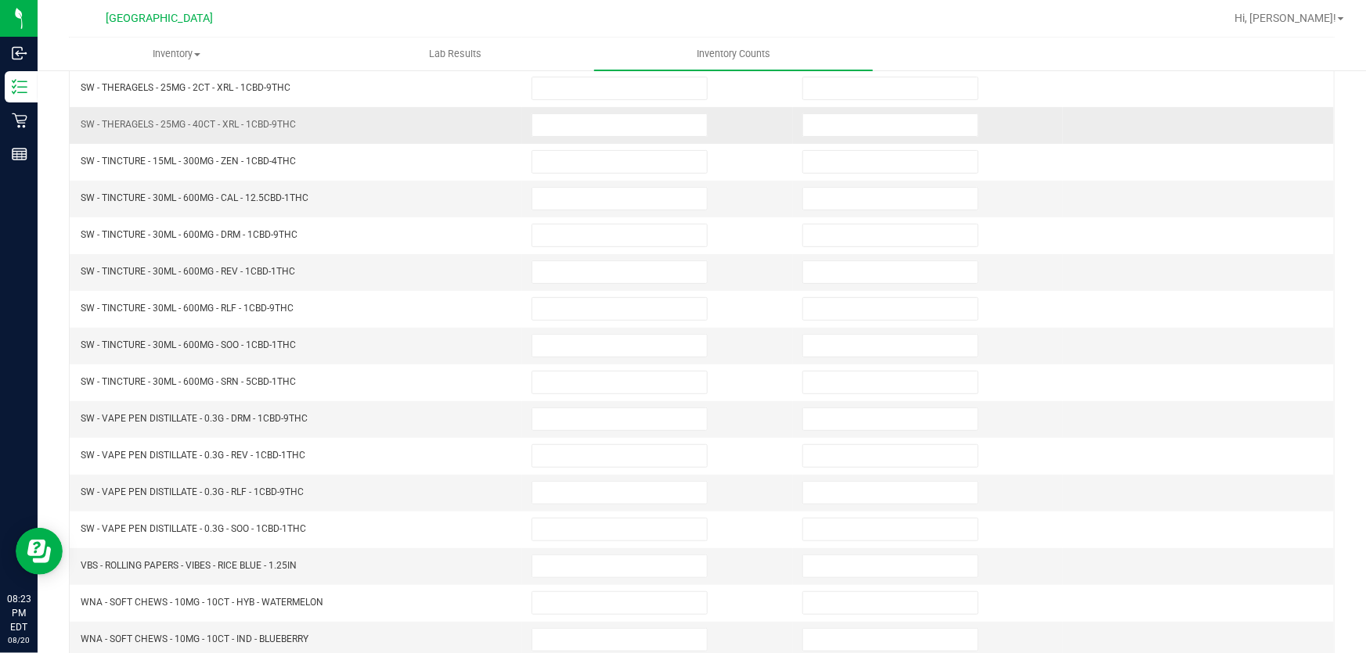
scroll to position [101, 0]
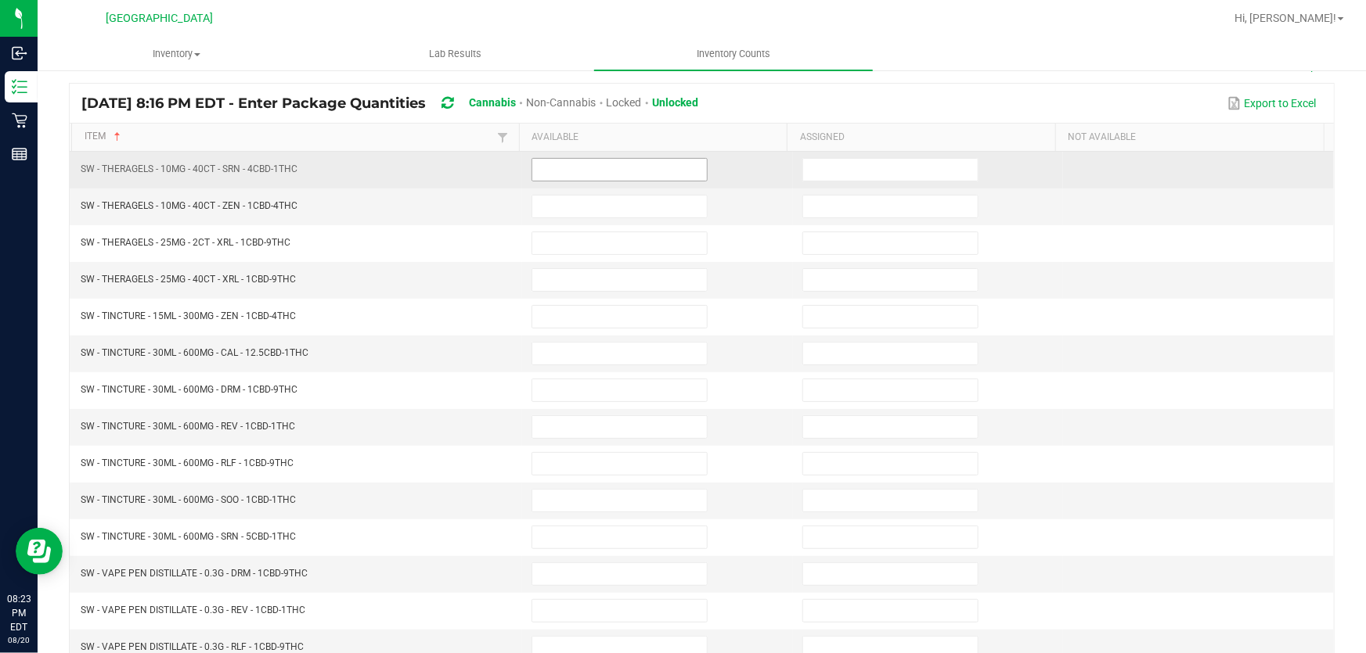
click at [628, 171] on input at bounding box center [619, 170] width 175 height 22
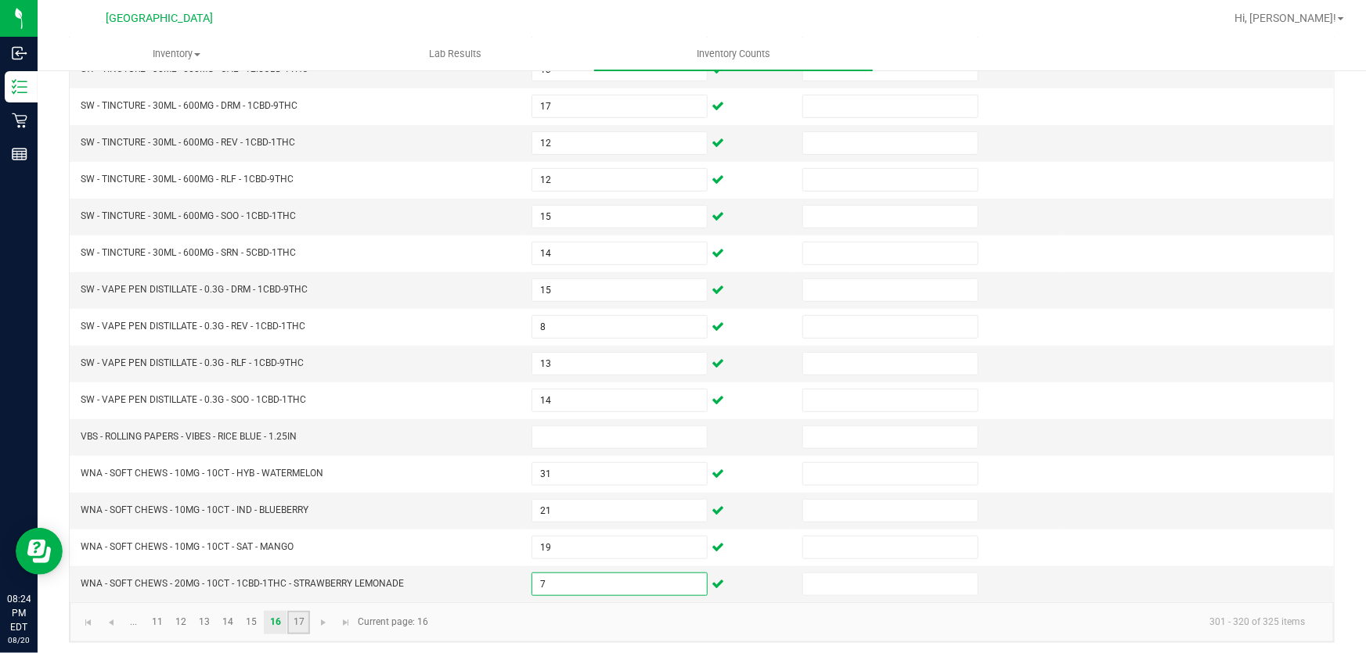
click at [304, 618] on link "17" at bounding box center [298, 622] width 23 height 23
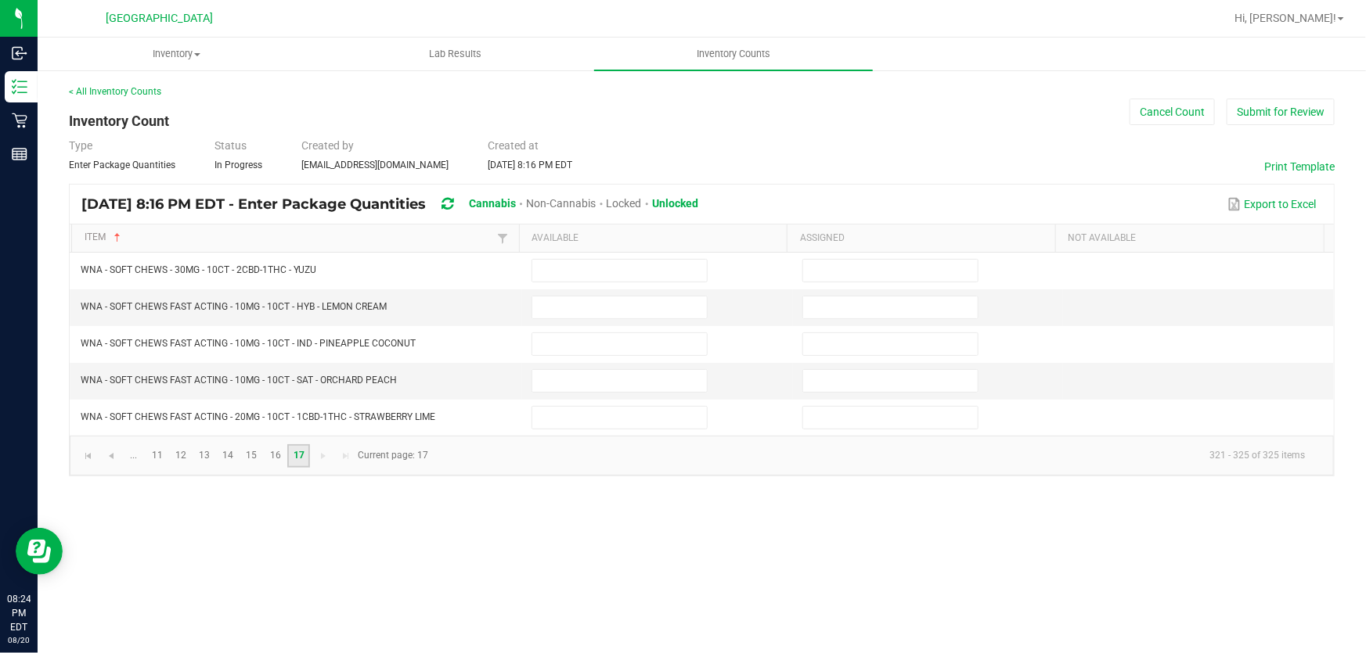
scroll to position [0, 0]
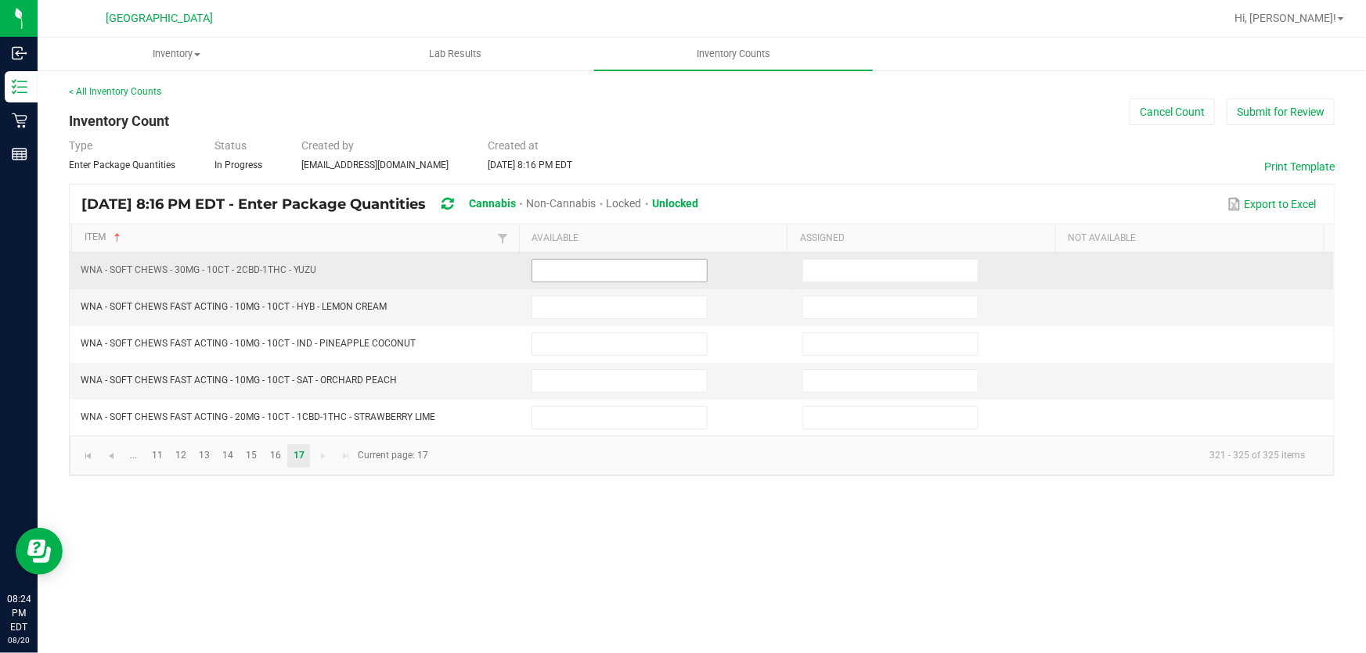
click at [591, 265] on input at bounding box center [619, 271] width 175 height 22
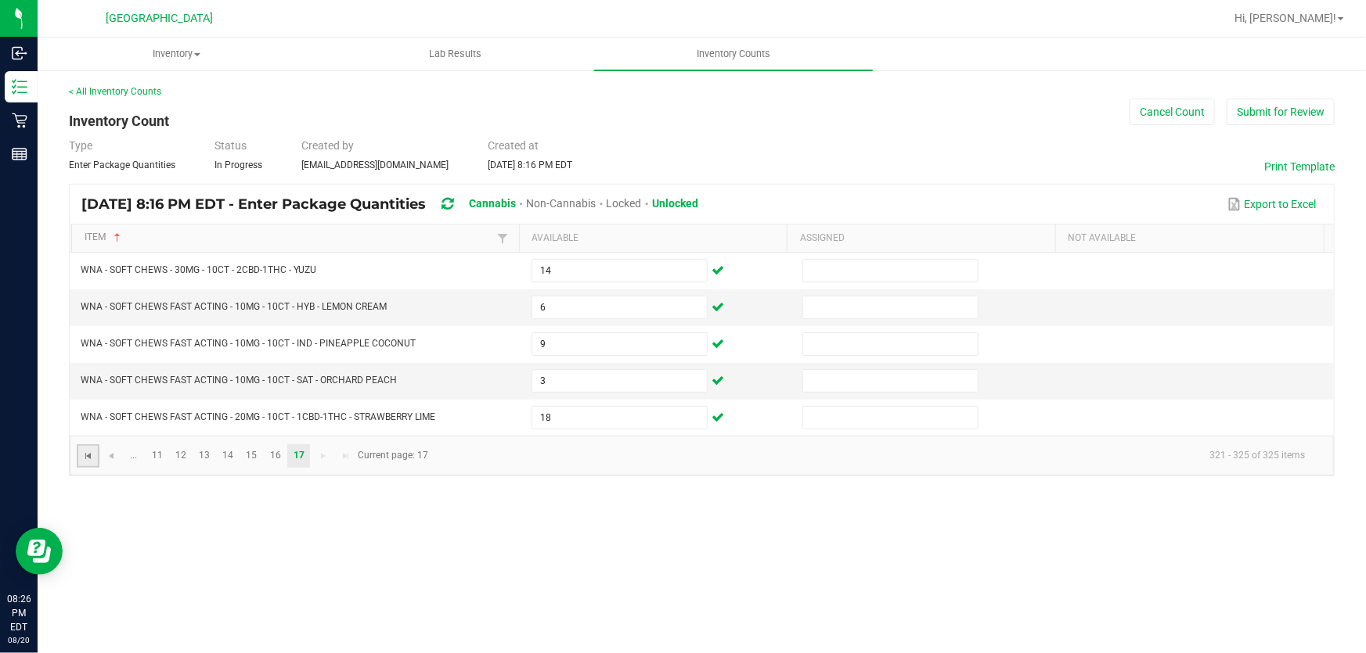
click at [86, 457] on span "Go to the first page" at bounding box center [88, 456] width 13 height 13
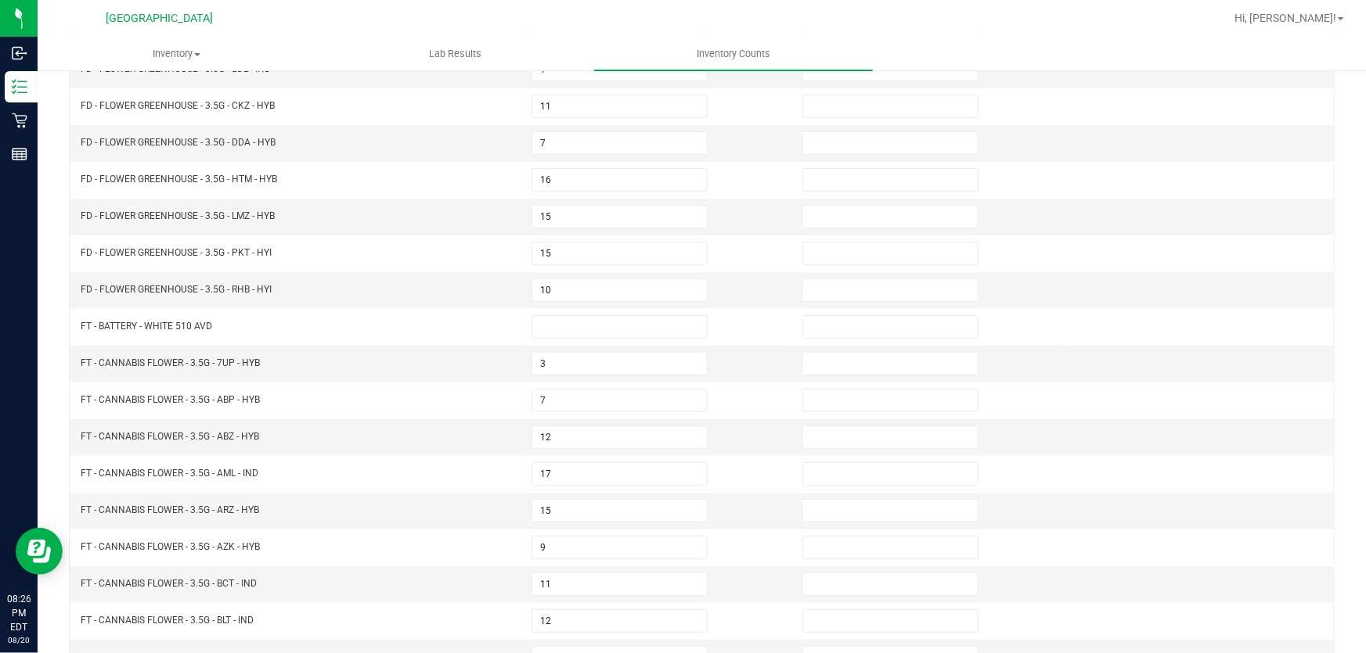
scroll to position [385, 0]
click at [236, 622] on link "5" at bounding box center [228, 622] width 23 height 23
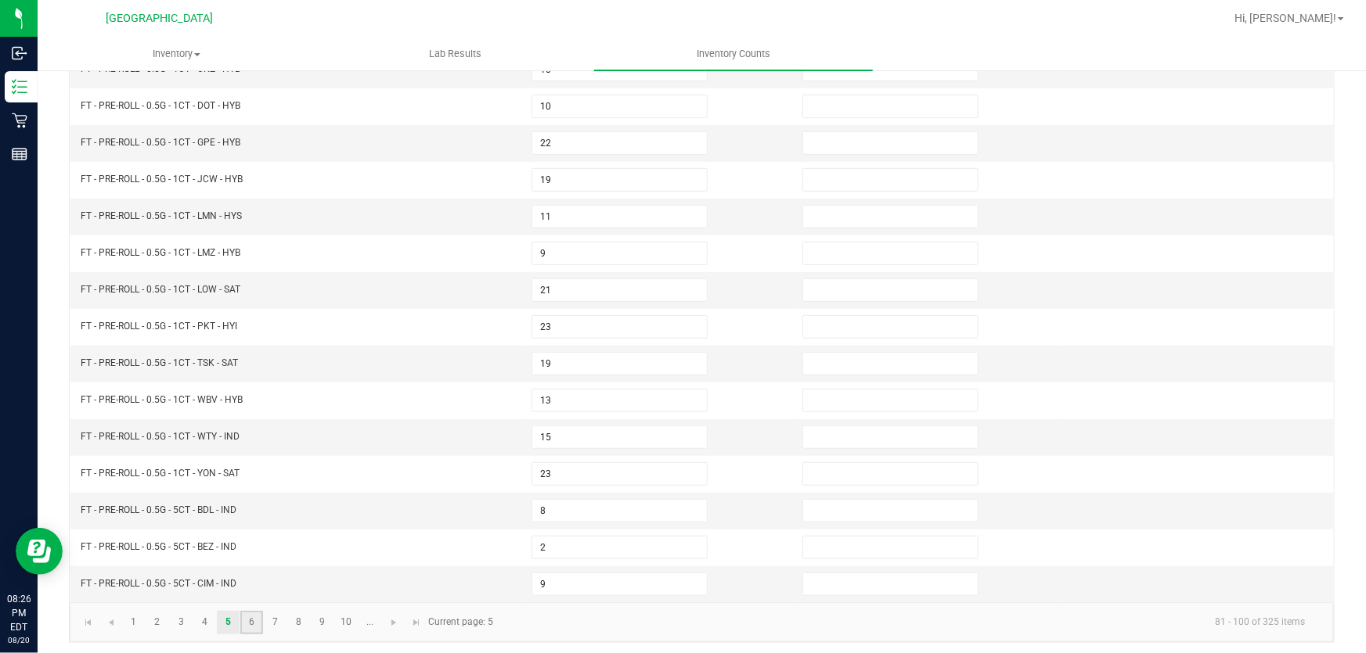
click at [254, 614] on link "6" at bounding box center [251, 622] width 23 height 23
click at [290, 611] on link "8" at bounding box center [298, 622] width 23 height 23
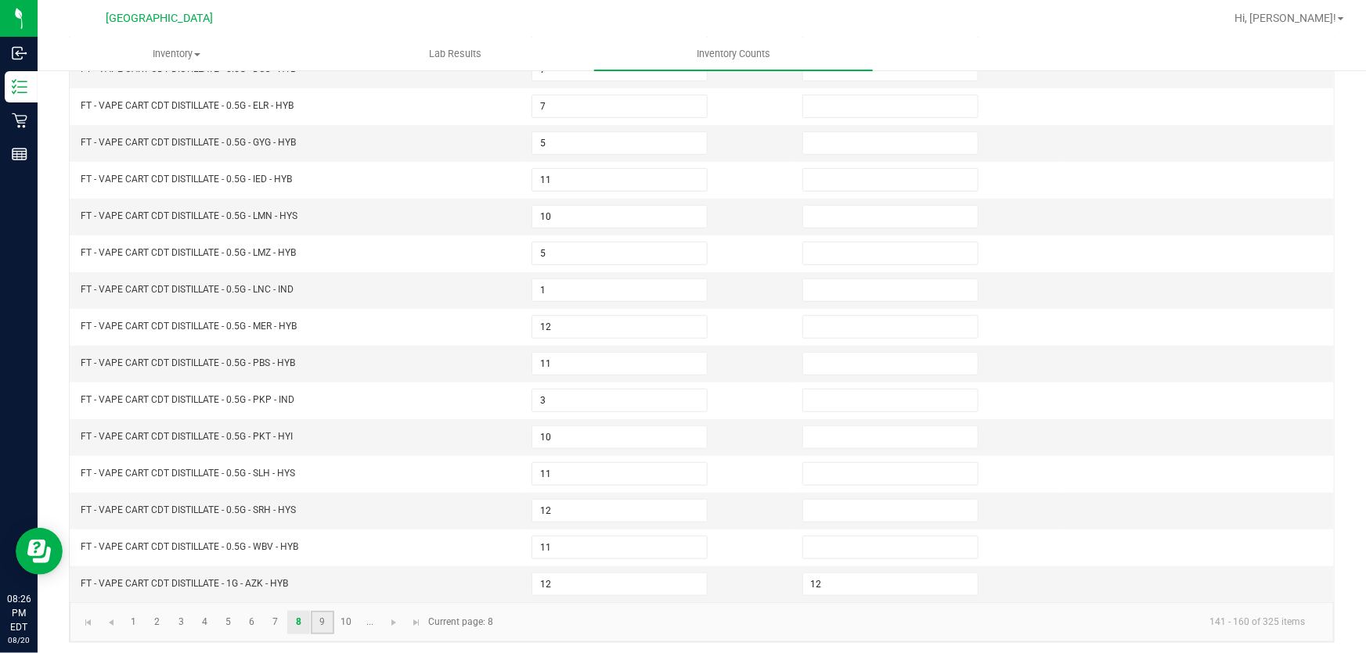
click at [325, 616] on link "9" at bounding box center [322, 622] width 23 height 23
click at [346, 618] on link "10" at bounding box center [346, 622] width 23 height 23
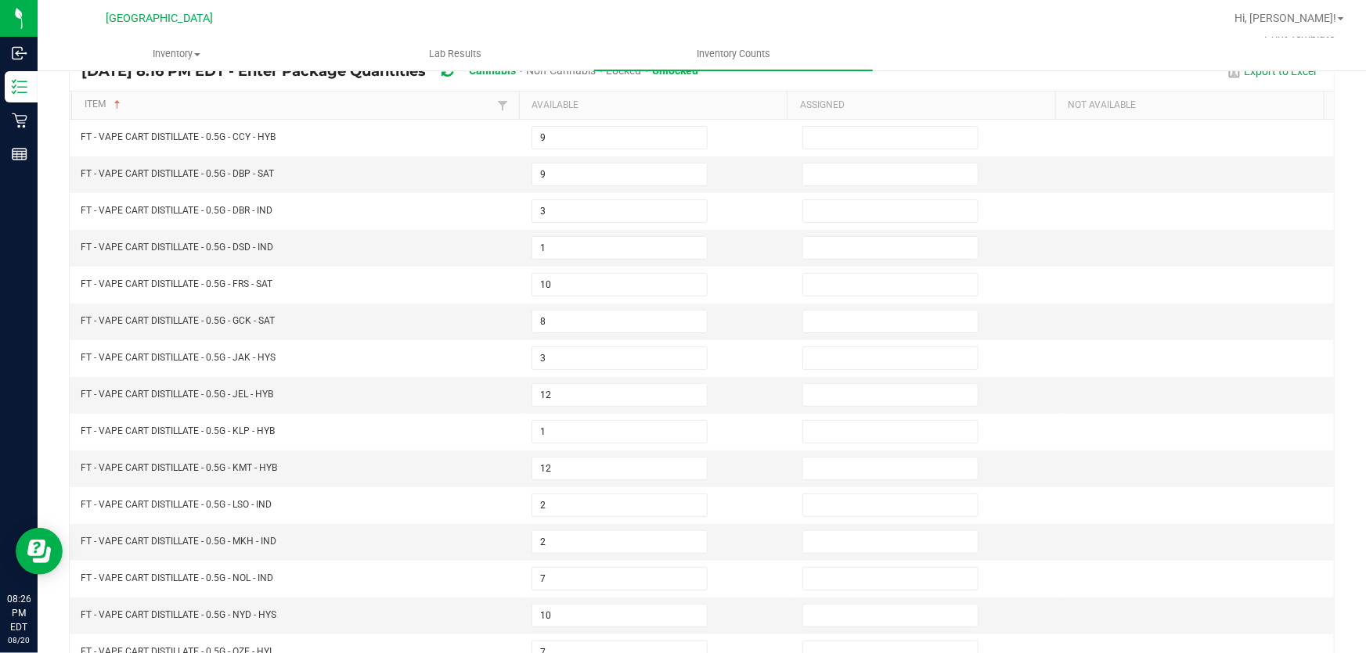
scroll to position [131, 0]
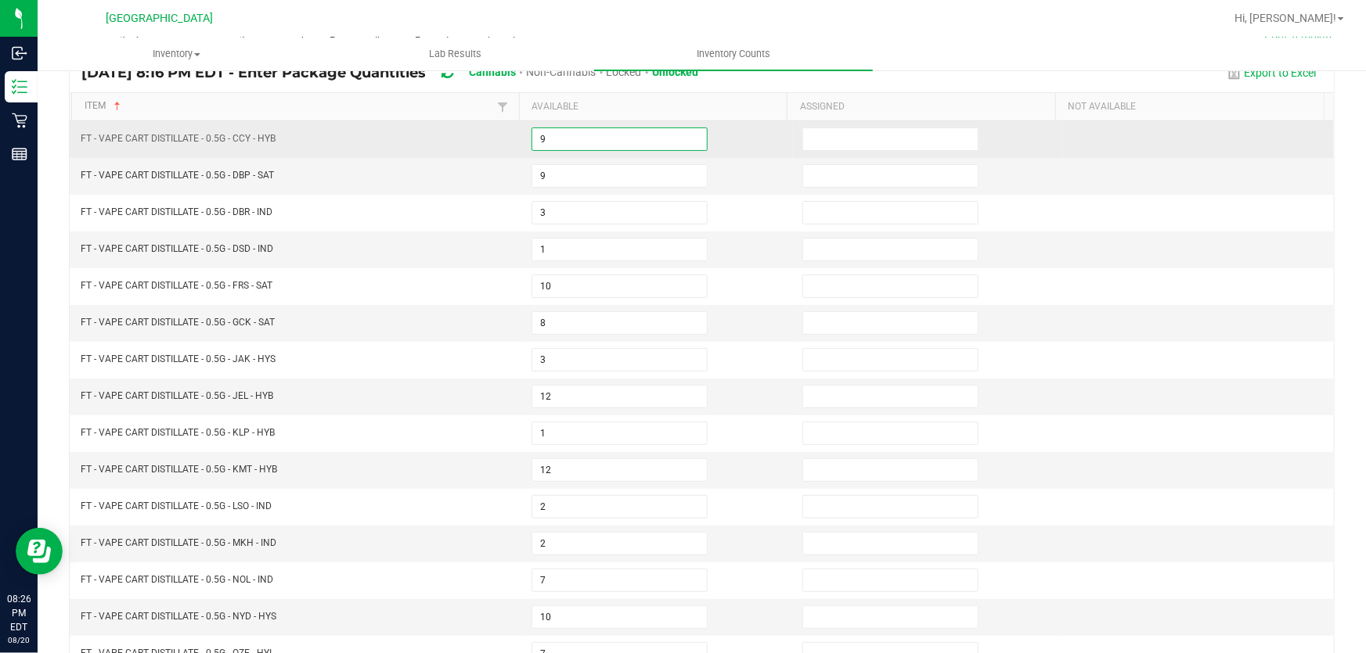
click at [638, 144] on input "9" at bounding box center [619, 139] width 175 height 22
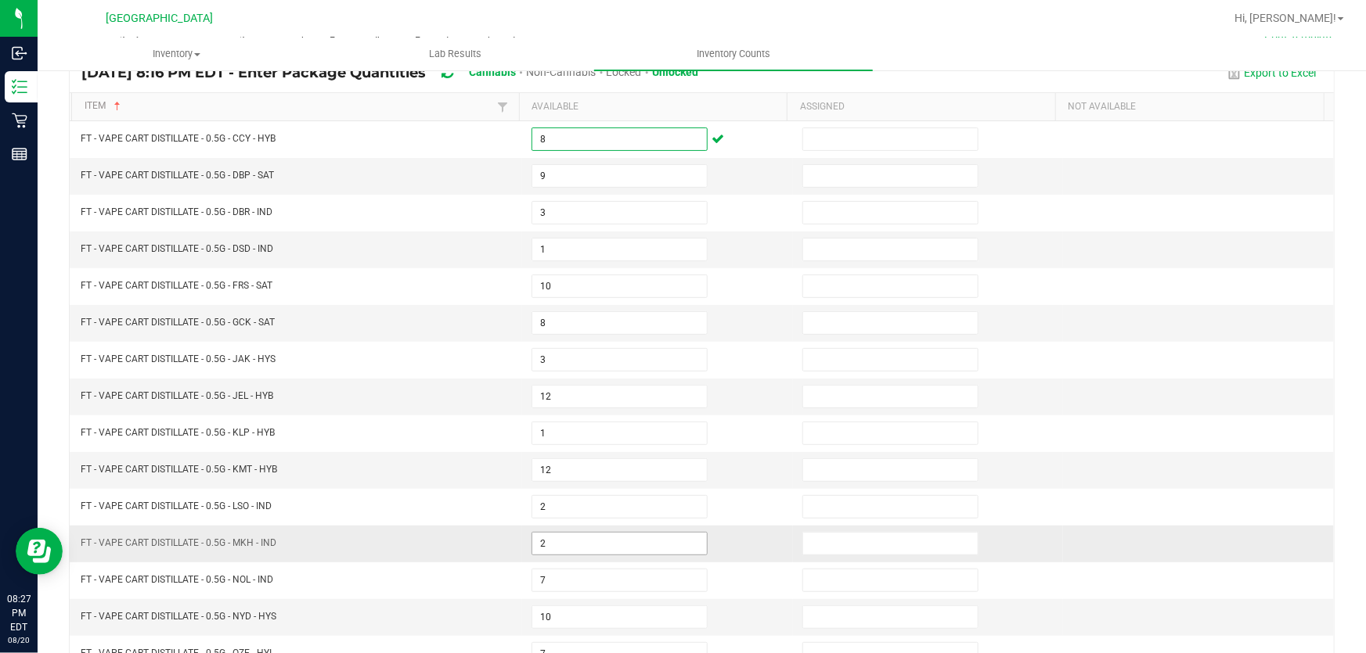
click at [561, 533] on input "2" at bounding box center [619, 544] width 175 height 22
click at [1345, 356] on div "< All Inventory Counts Inventory Count Cancel Count Submit for Review Type Ente…" at bounding box center [702, 424] width 1328 height 975
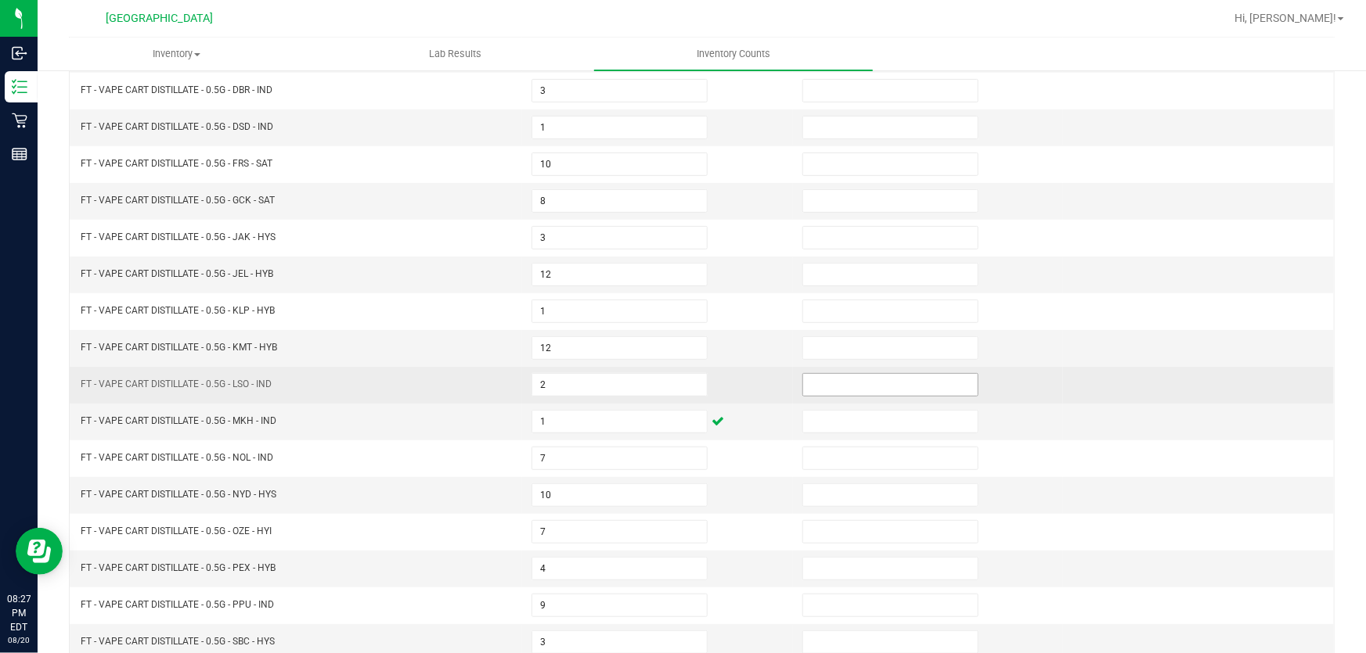
scroll to position [258, 0]
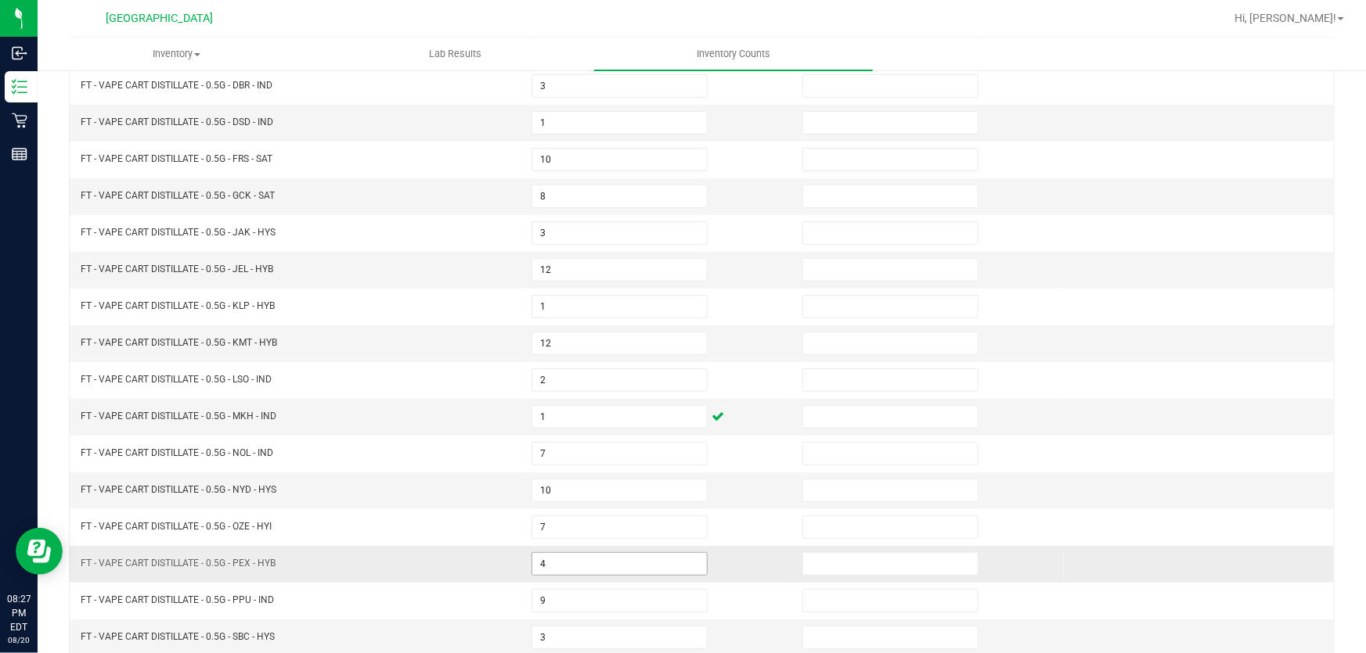
click at [624, 556] on input "4" at bounding box center [619, 564] width 175 height 22
click at [1349, 313] on div "< All Inventory Counts Inventory Count Cancel Count Submit for Review Type Ente…" at bounding box center [702, 298] width 1328 height 975
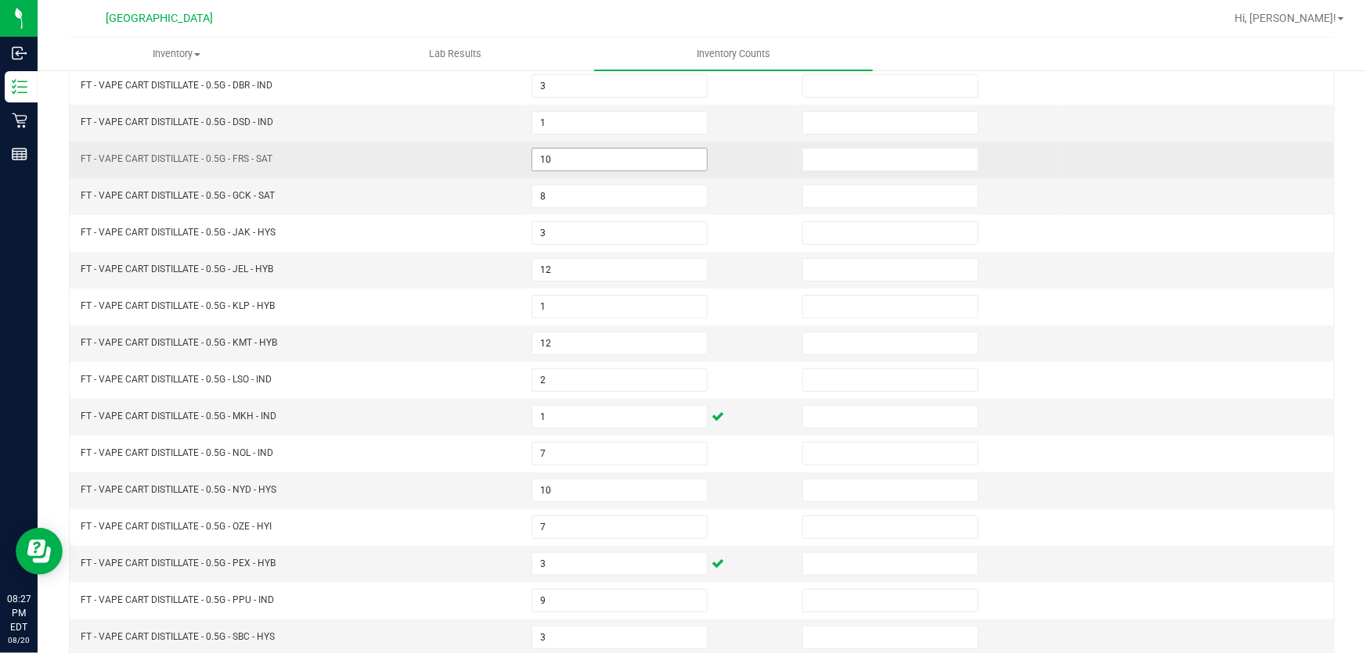
click at [646, 157] on input "10" at bounding box center [619, 160] width 175 height 22
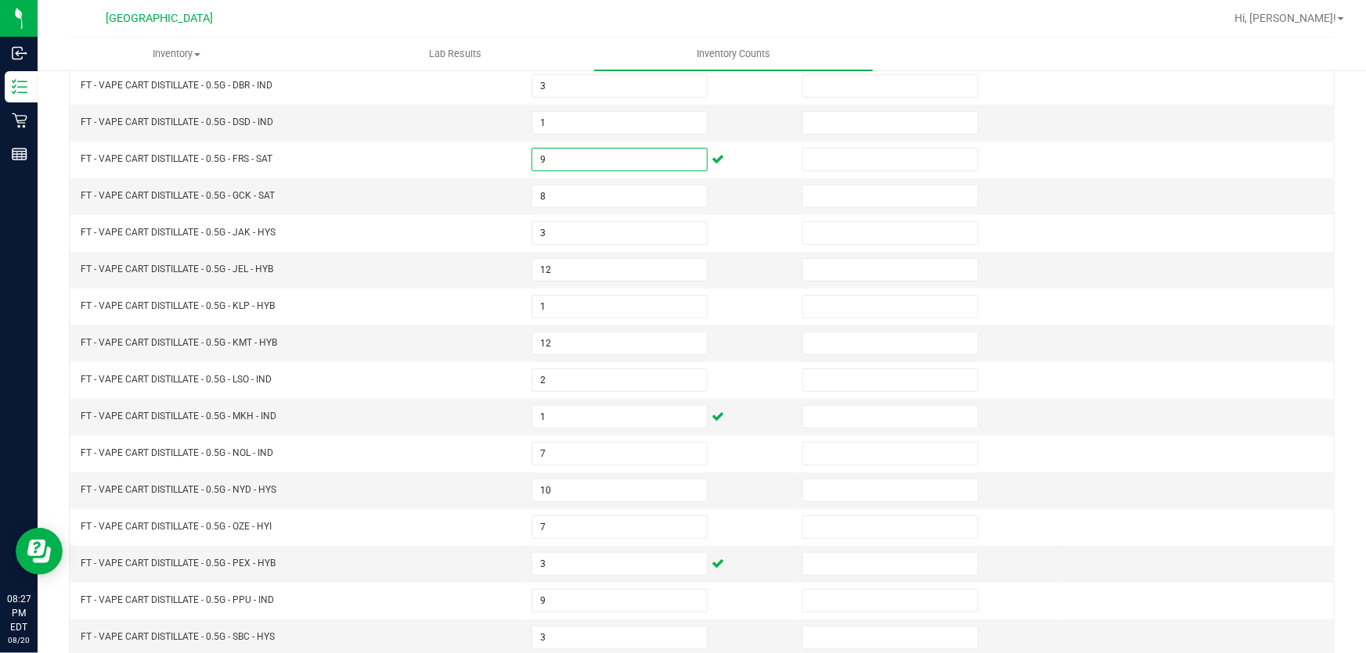
click at [1330, 153] on div "< All Inventory Counts Inventory Count Cancel Count Submit for Review Type Ente…" at bounding box center [702, 298] width 1328 height 975
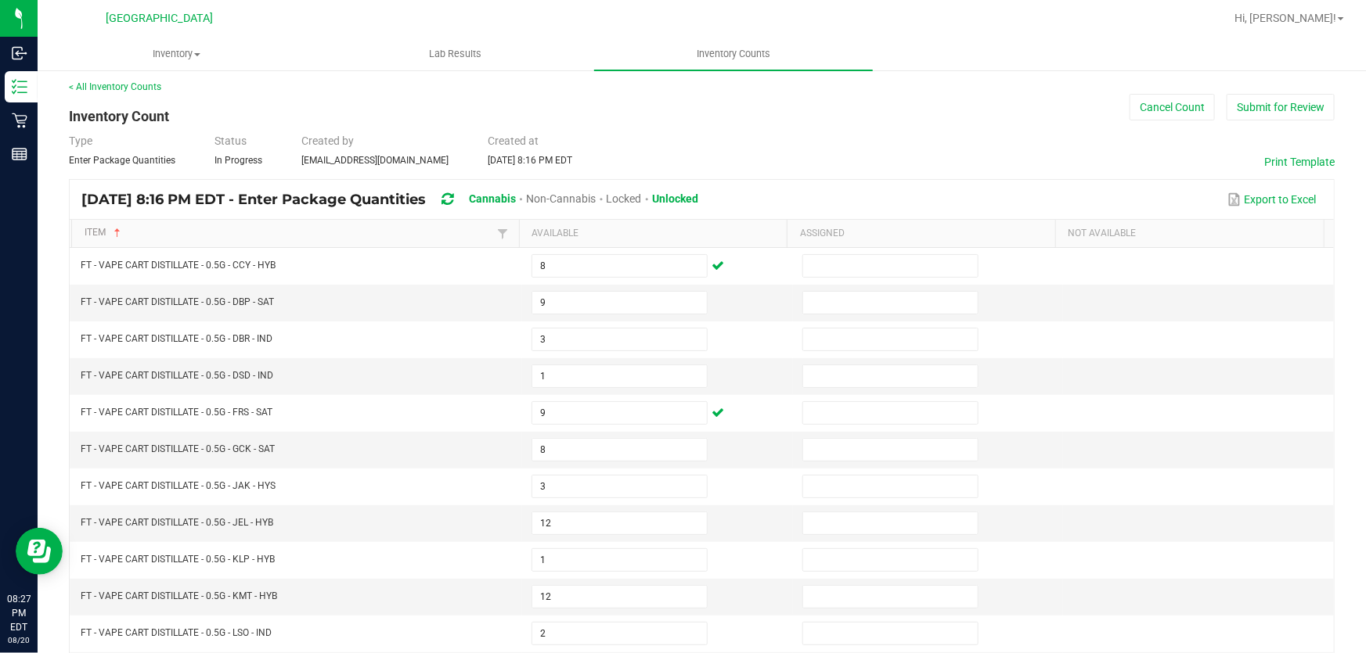
scroll to position [385, 0]
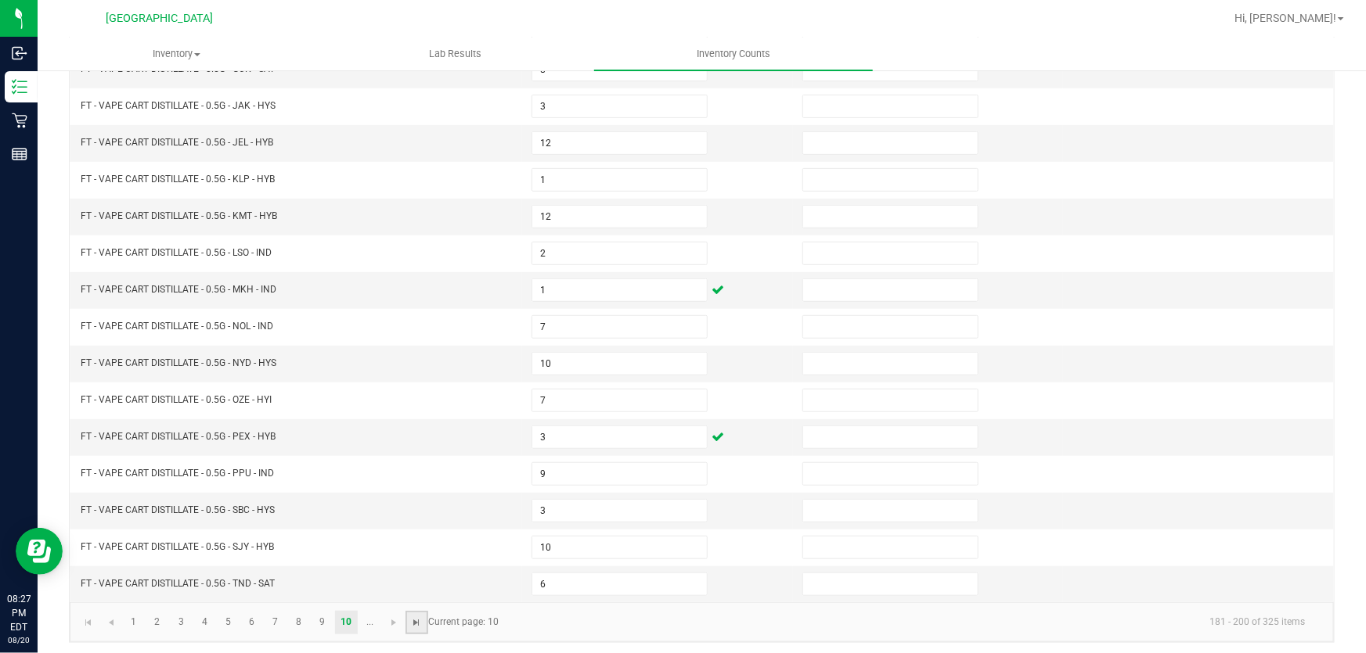
click at [419, 618] on span "Go to the last page" at bounding box center [417, 623] width 13 height 13
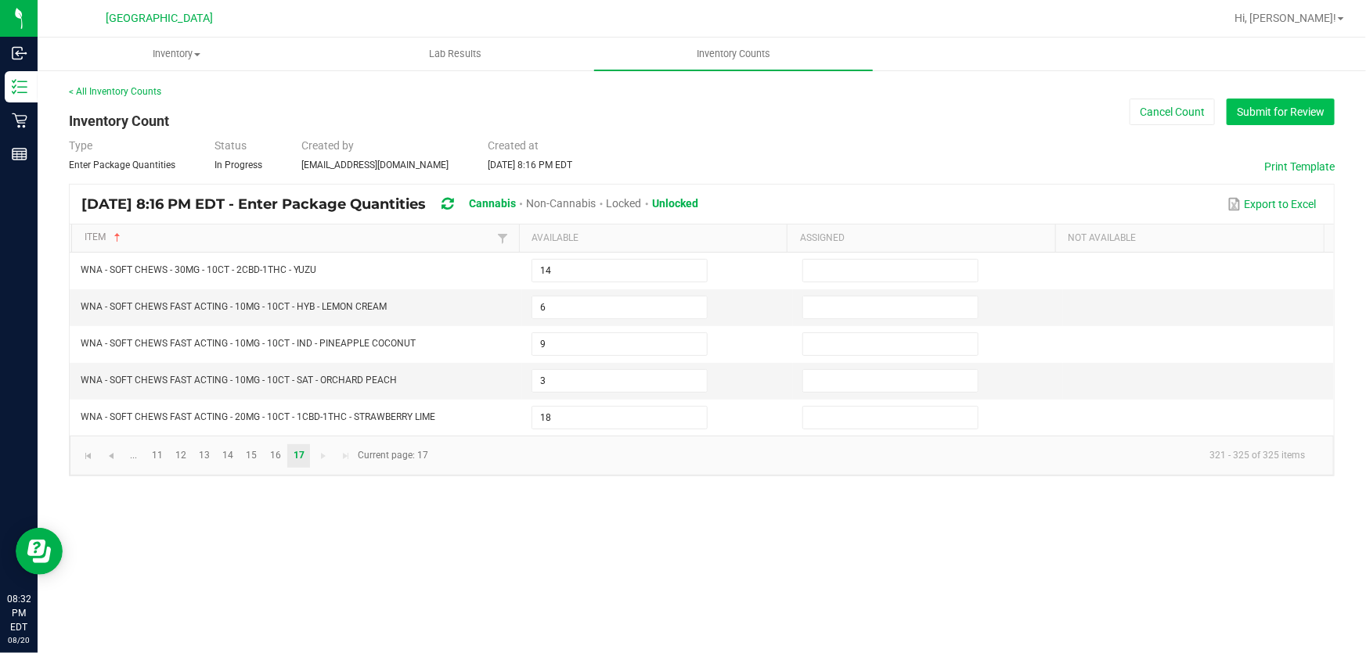
click at [1256, 106] on button "Submit for Review" at bounding box center [1280, 112] width 108 height 27
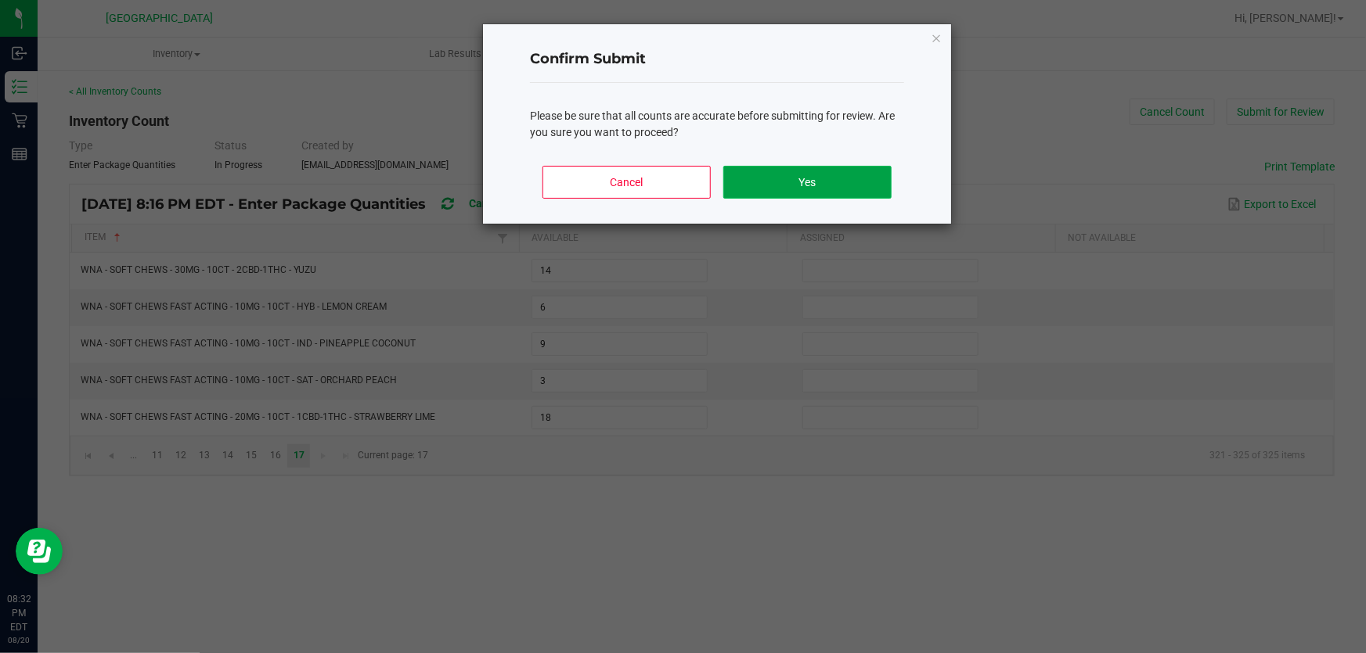
click at [812, 186] on button "Yes" at bounding box center [807, 182] width 168 height 33
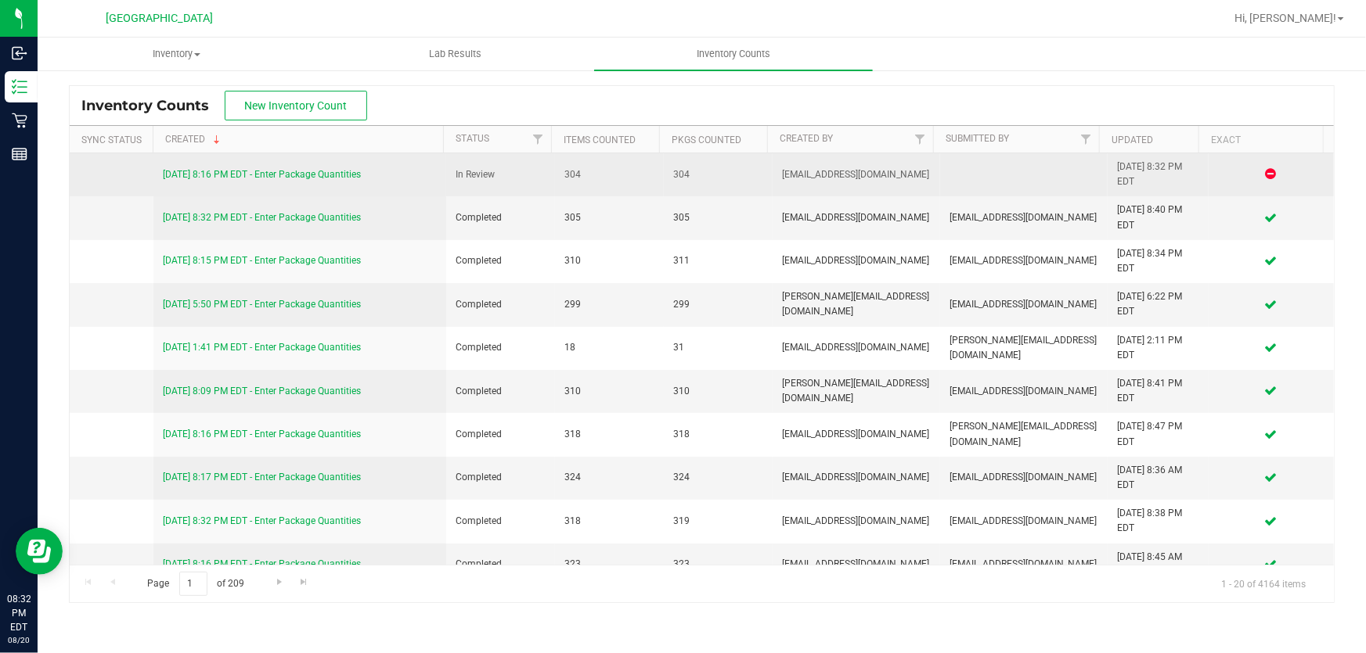
click at [287, 171] on link "[DATE] 8:16 PM EDT - Enter Package Quantities" at bounding box center [262, 174] width 198 height 11
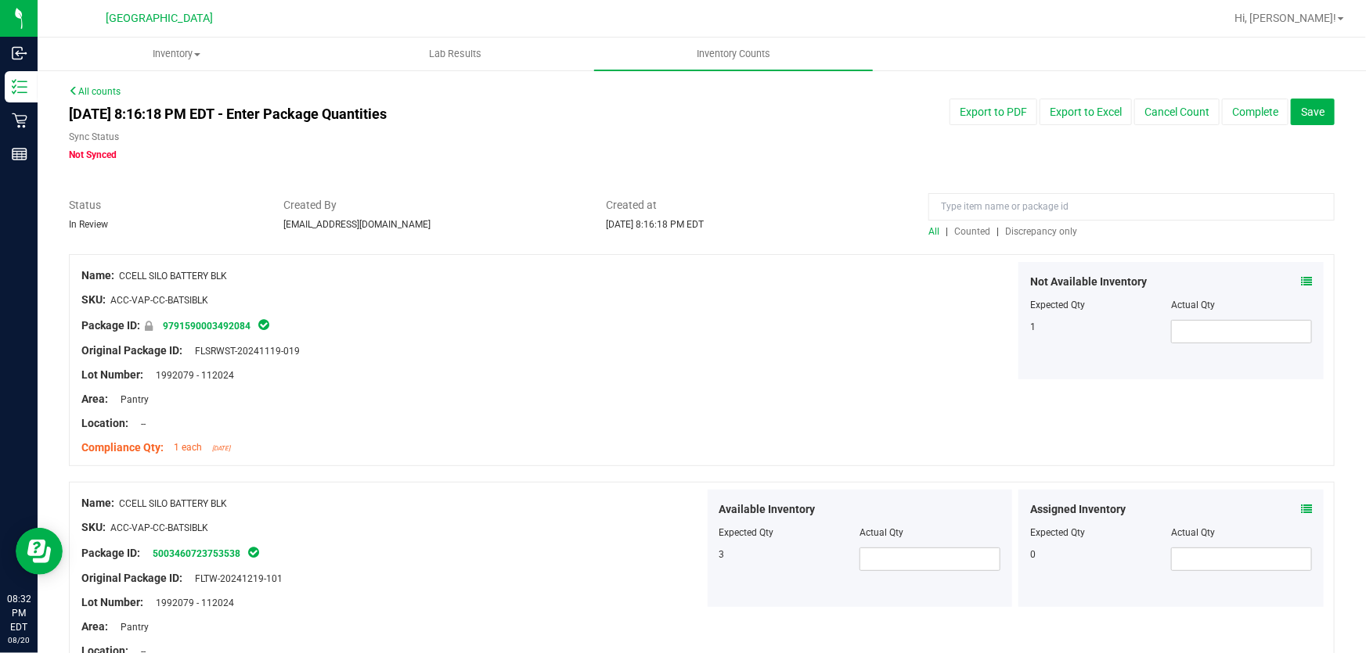
click at [1021, 227] on span "Discrepancy only" at bounding box center [1041, 231] width 72 height 11
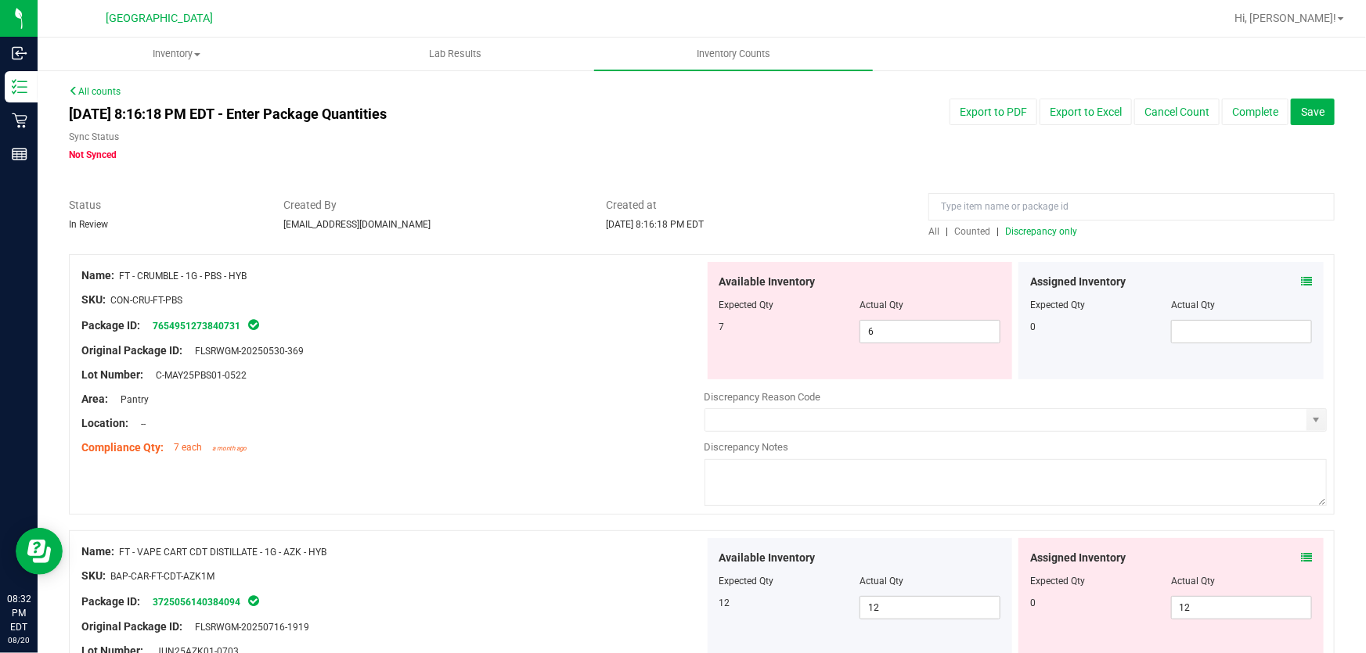
click at [1301, 276] on icon at bounding box center [1306, 281] width 11 height 11
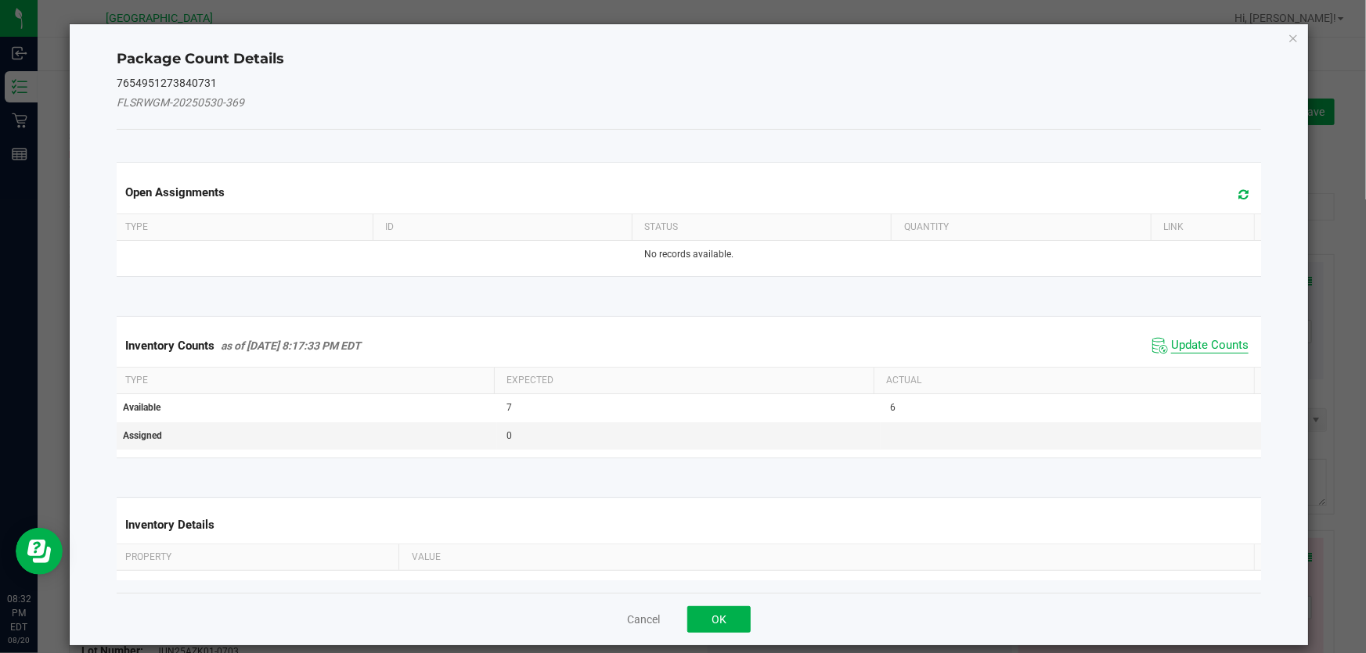
click at [1182, 338] on span "Update Counts" at bounding box center [1209, 346] width 77 height 16
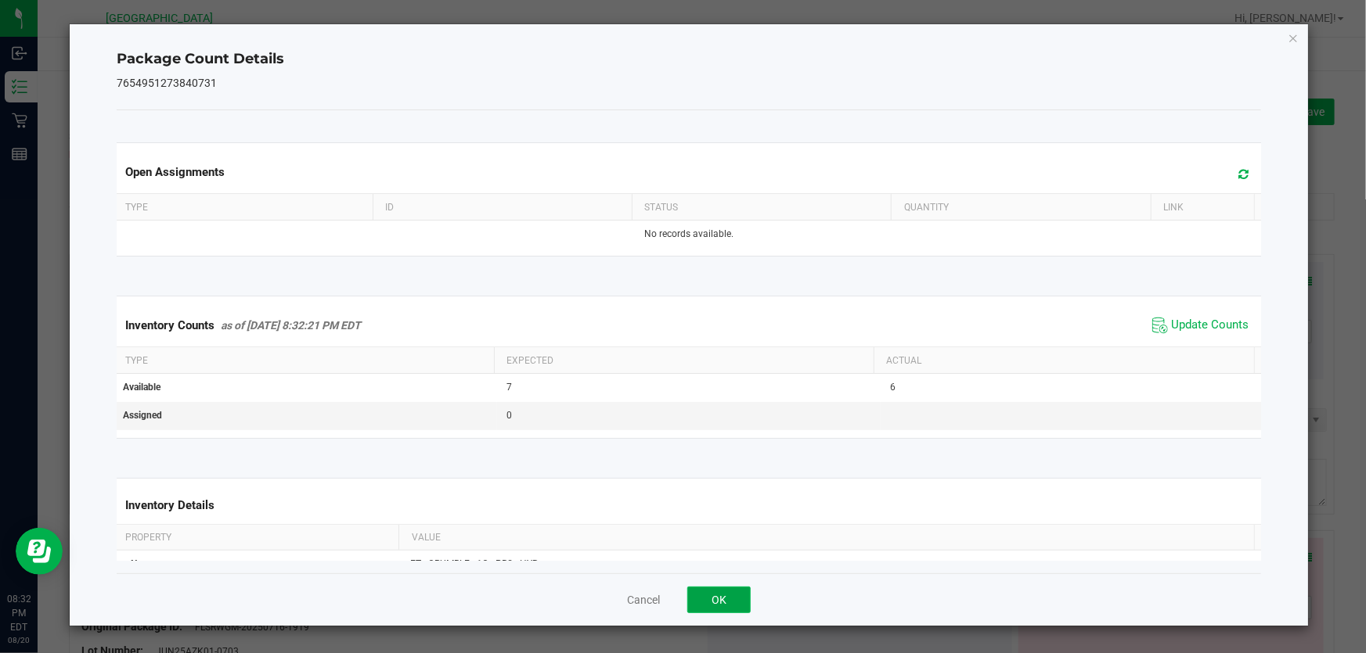
click at [736, 594] on button "OK" at bounding box center [718, 600] width 63 height 27
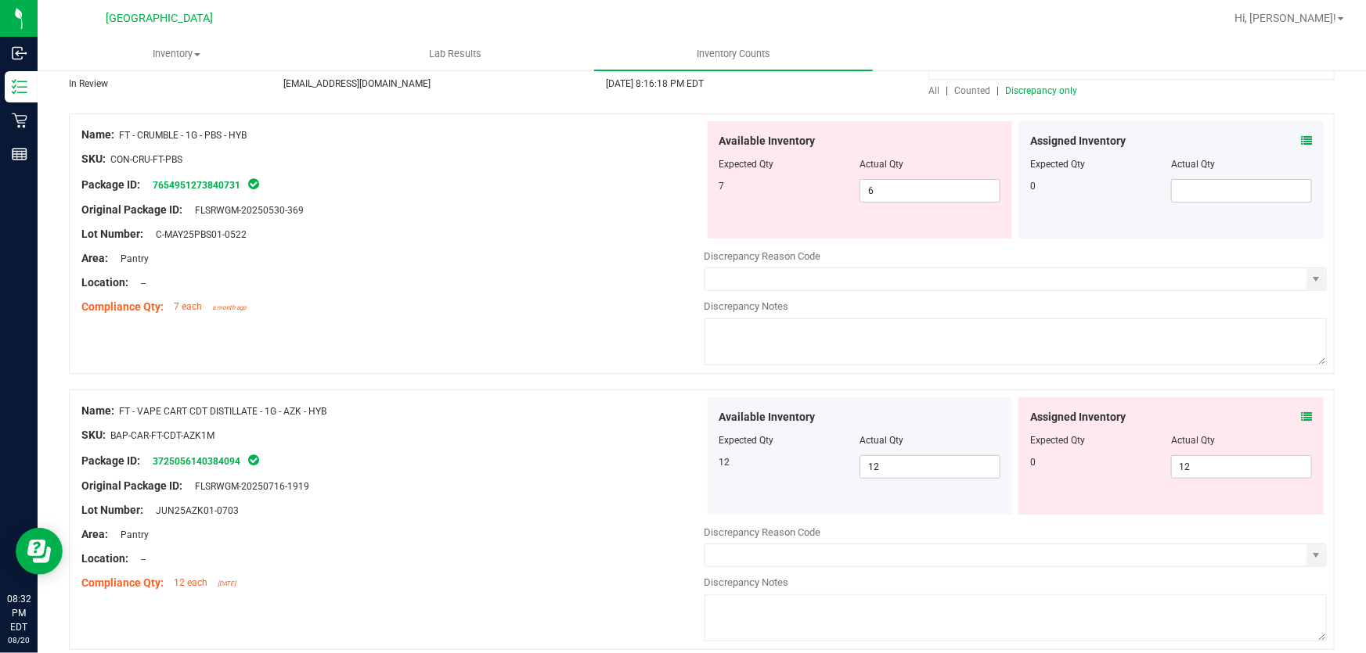
scroll to position [142, 0]
click at [1182, 462] on span "12 12" at bounding box center [1241, 466] width 141 height 23
click at [1182, 462] on input "12" at bounding box center [1240, 466] width 139 height 22
click at [665, 370] on div "Name: FT - CRUMBLE - 1G - PBS - HYB SKU: CON-CRU-FT-PBS Package ID: 76549512738…" at bounding box center [701, 243] width 1265 height 261
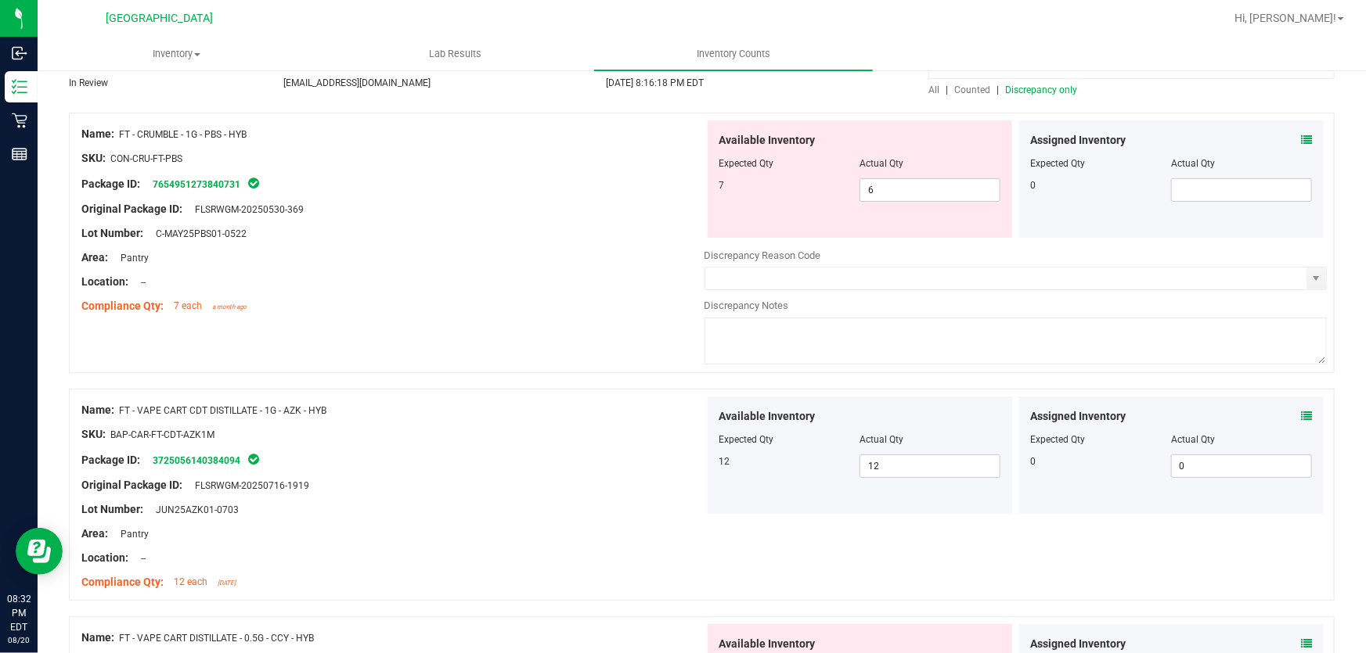
click at [1042, 90] on span "Discrepancy only" at bounding box center [1041, 90] width 72 height 11
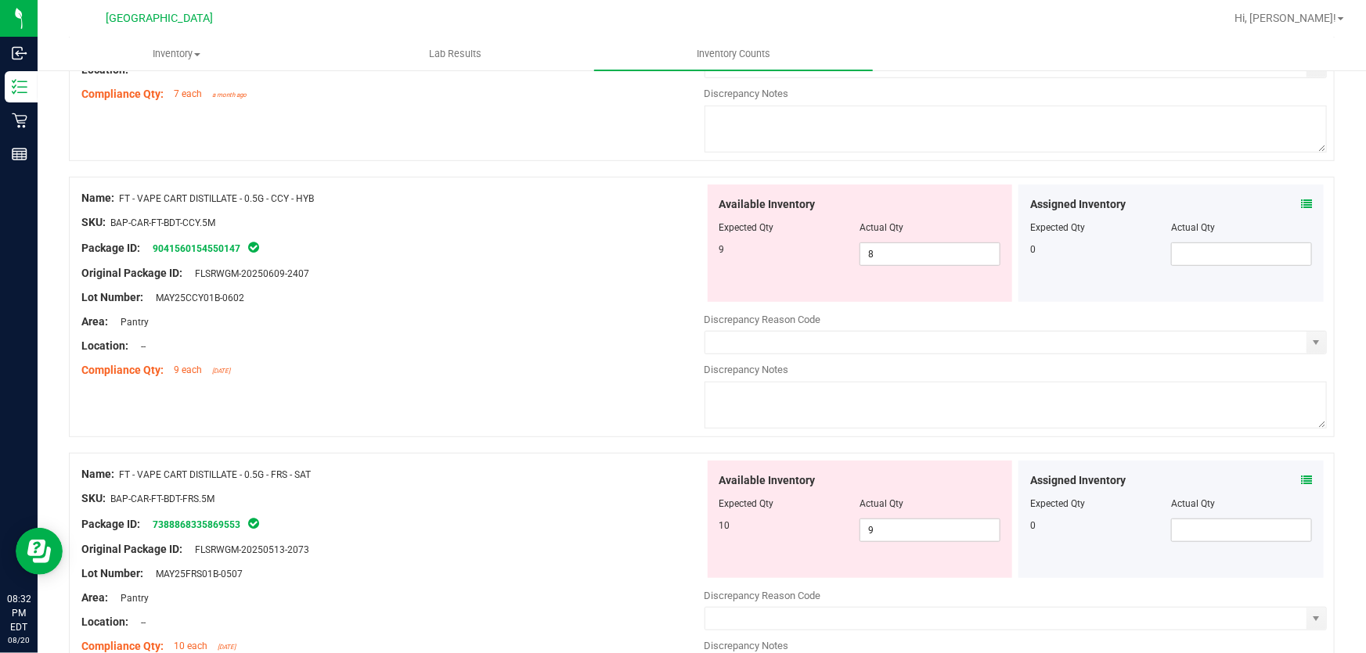
scroll to position [355, 0]
click at [1301, 197] on icon at bounding box center [1306, 202] width 11 height 11
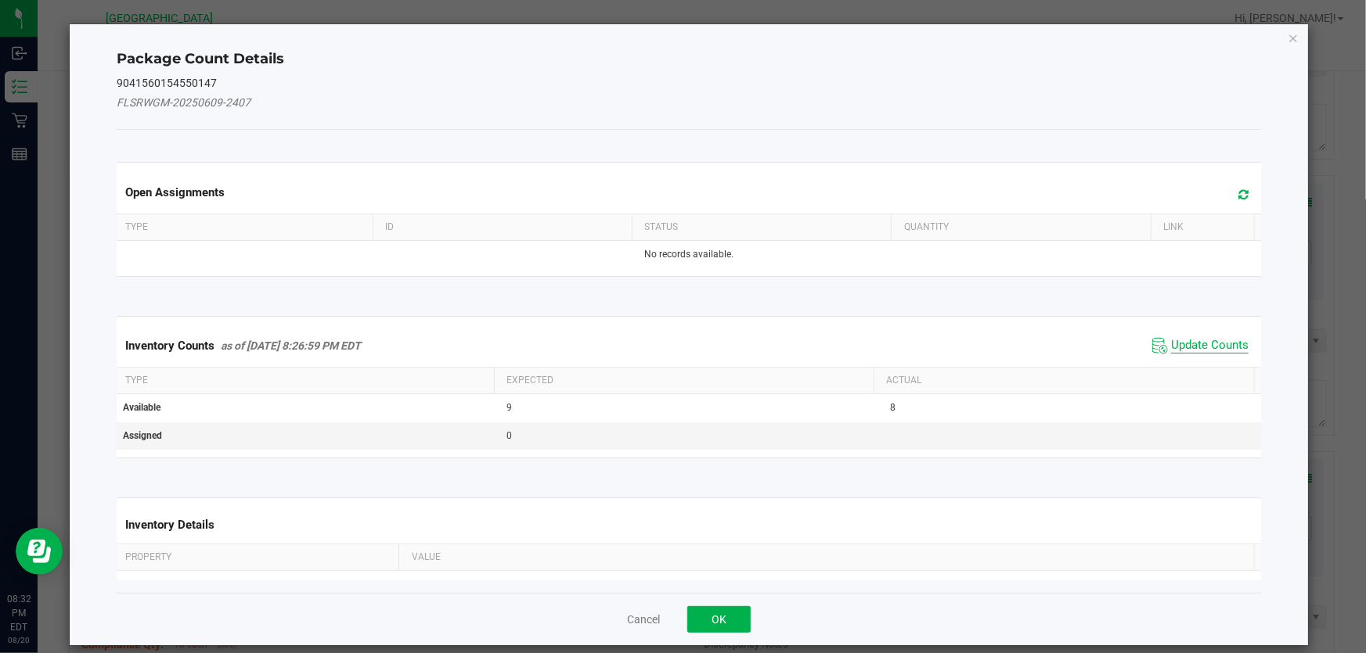
click at [1186, 342] on span "Update Counts" at bounding box center [1209, 346] width 77 height 16
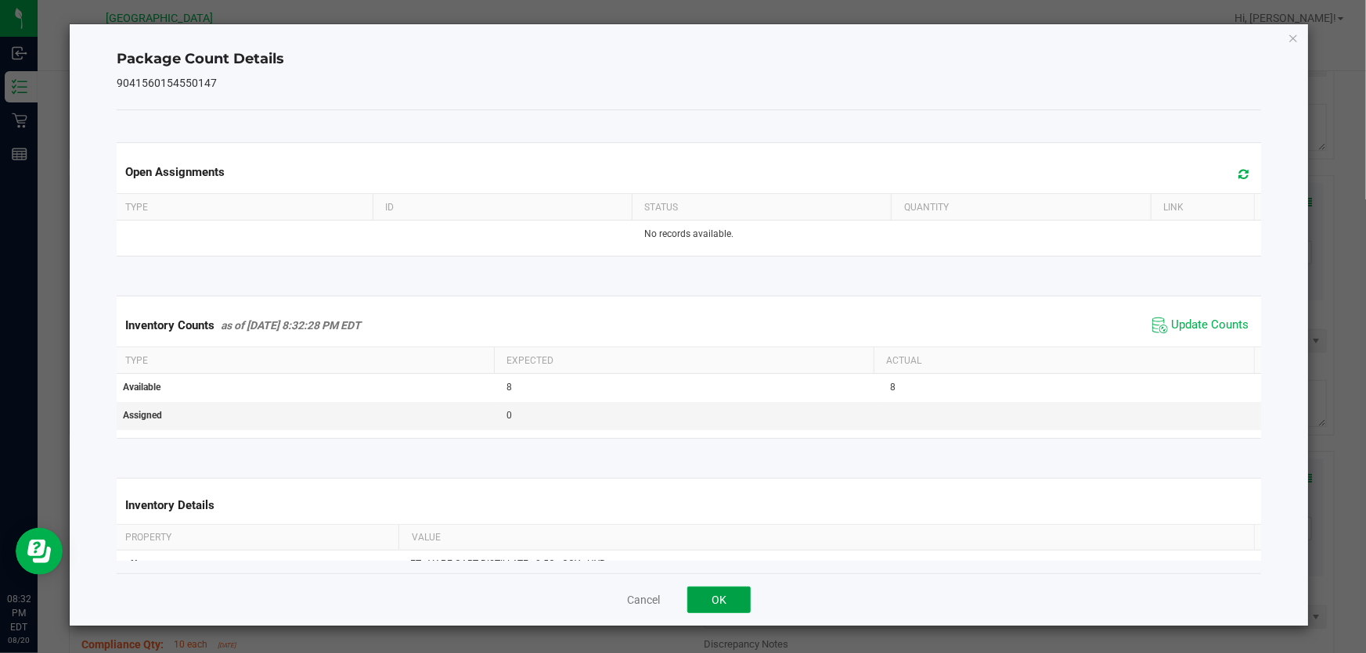
drag, startPoint x: 729, startPoint y: 610, endPoint x: 858, endPoint y: 544, distance: 144.9
click at [729, 609] on button "OK" at bounding box center [718, 600] width 63 height 27
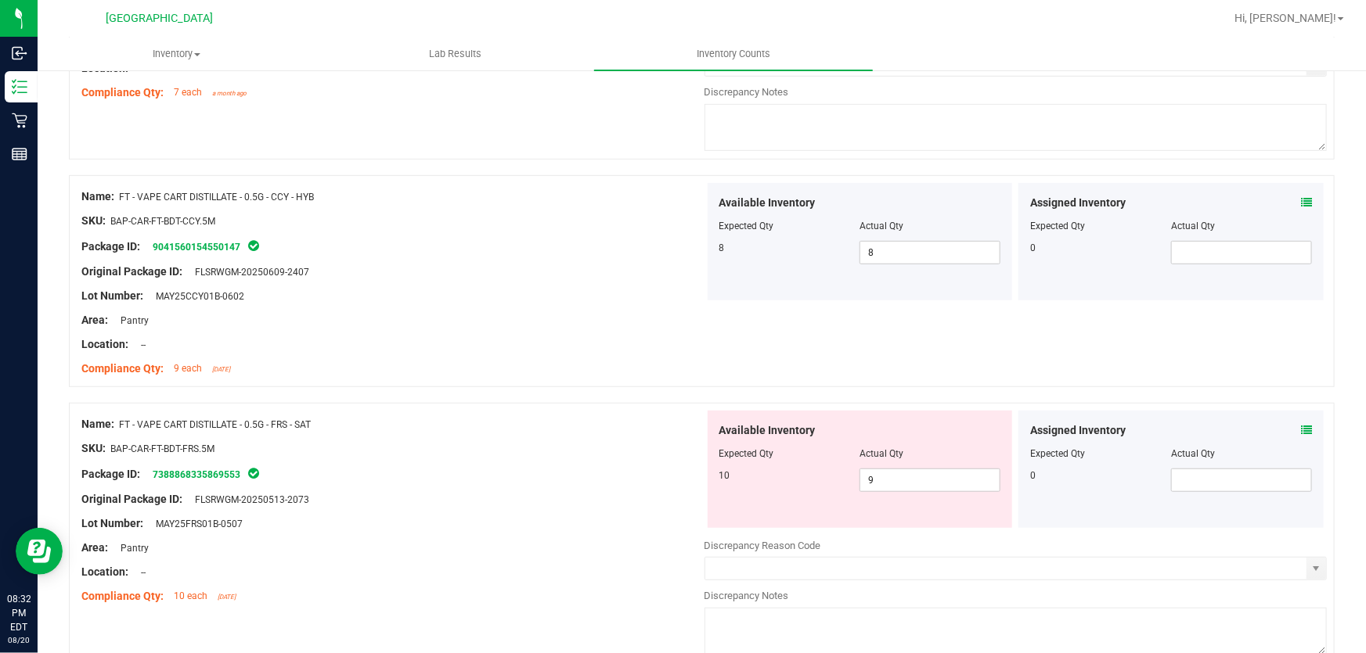
scroll to position [498, 0]
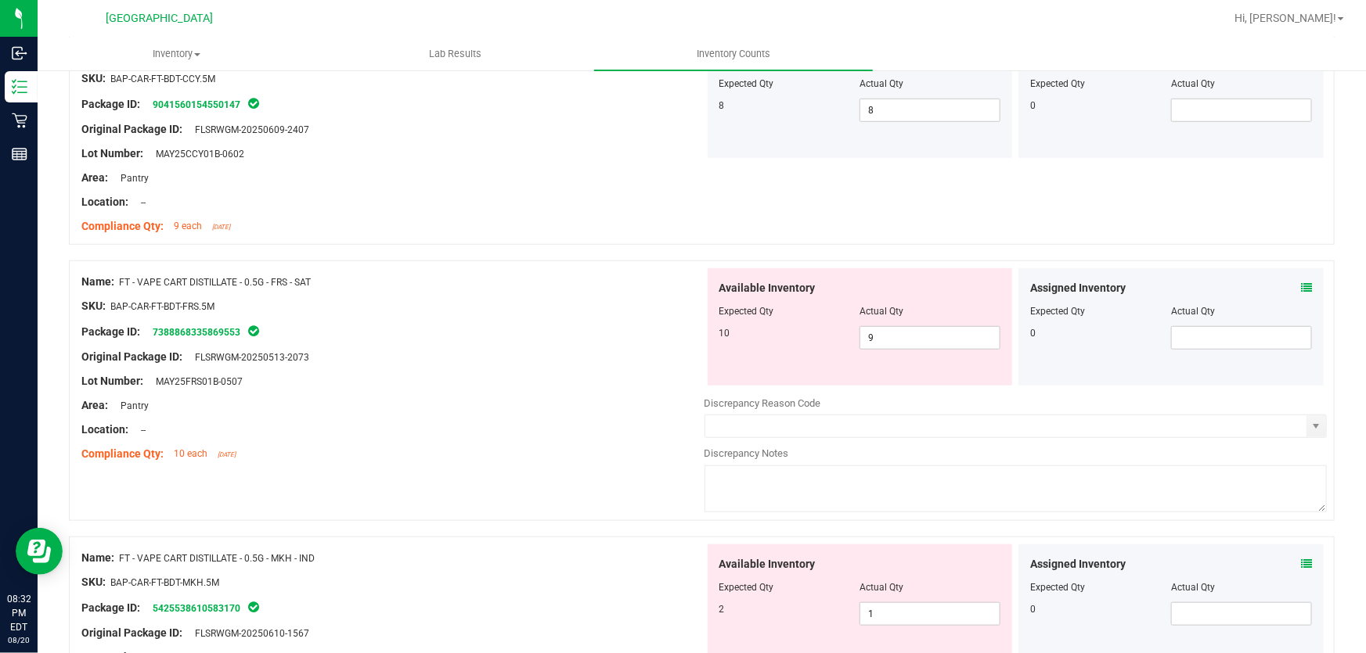
click at [1301, 290] on icon at bounding box center [1306, 287] width 11 height 11
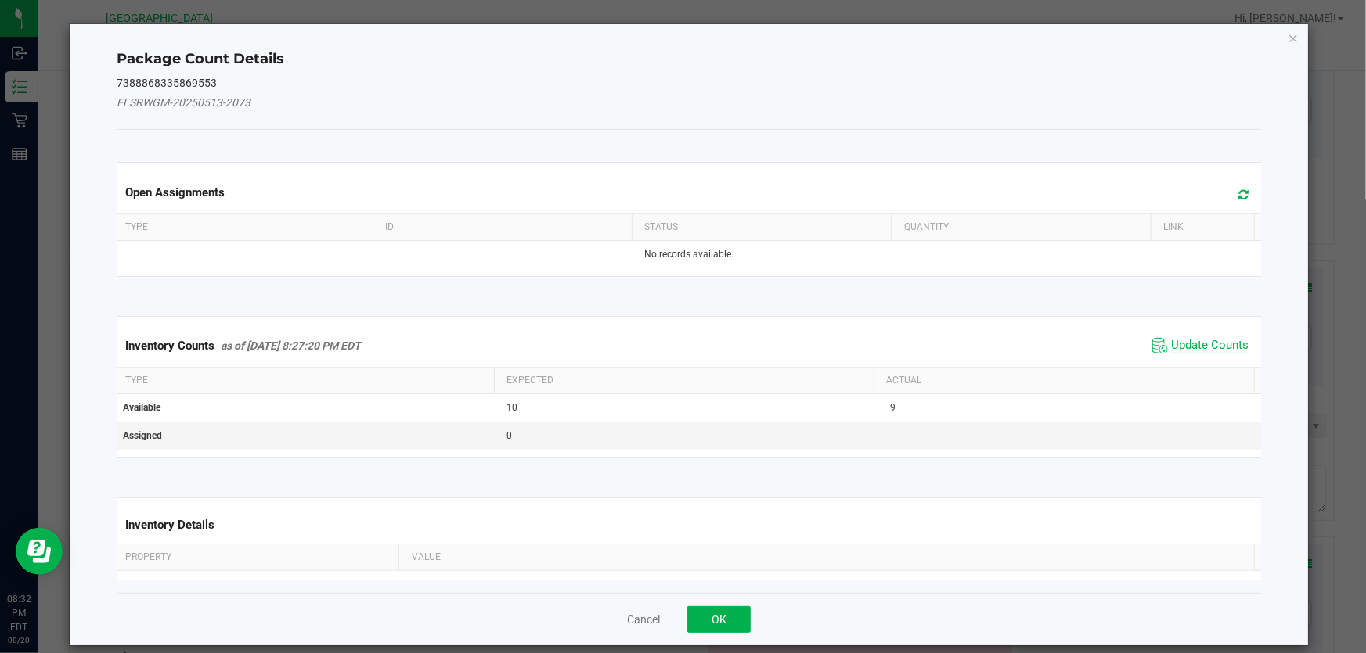
click at [1182, 342] on span "Update Counts" at bounding box center [1209, 346] width 77 height 16
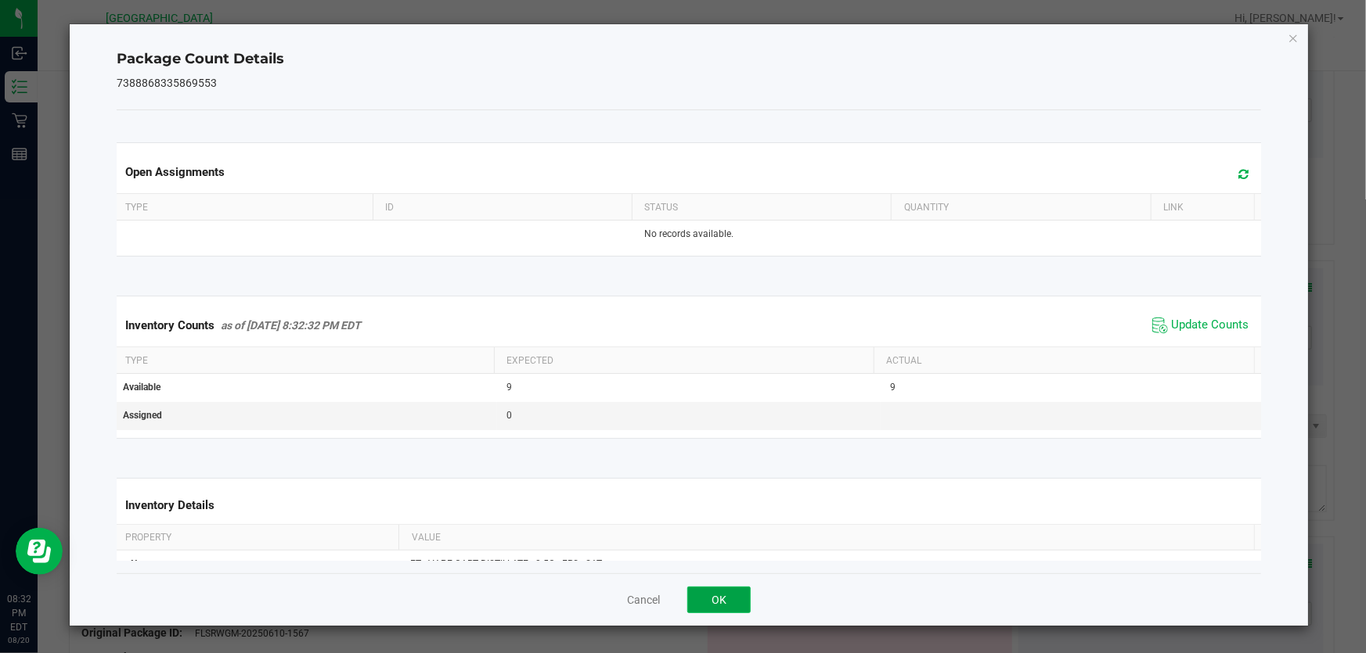
drag, startPoint x: 720, startPoint y: 603, endPoint x: 916, endPoint y: 441, distance: 254.0
click at [720, 603] on button "OK" at bounding box center [718, 600] width 63 height 27
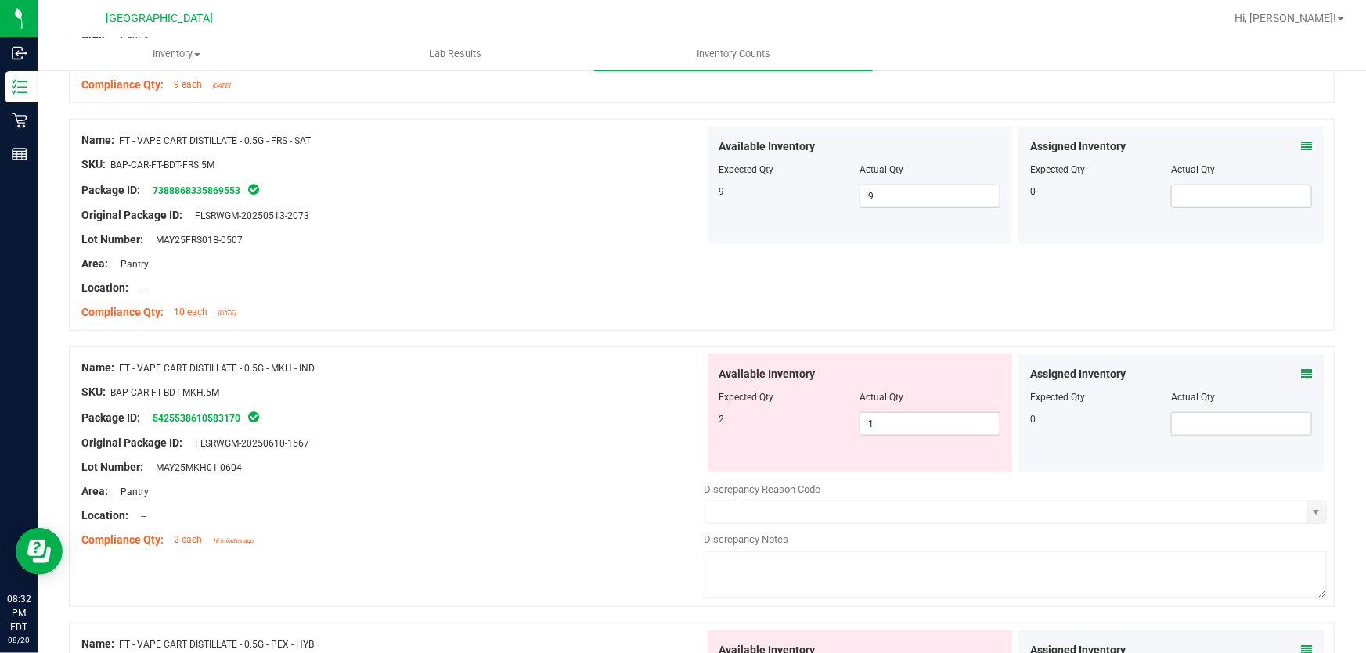
scroll to position [640, 0]
click at [1301, 374] on icon at bounding box center [1306, 373] width 11 height 11
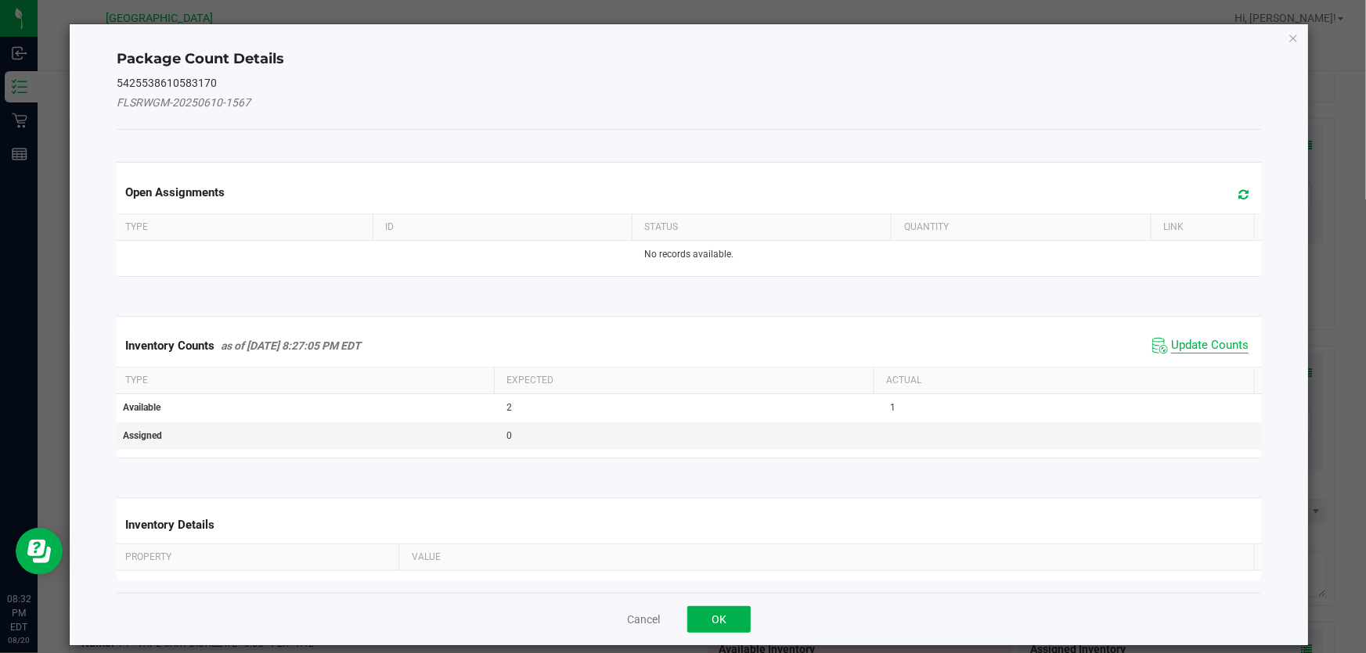
click at [1171, 350] on span "Update Counts" at bounding box center [1209, 346] width 77 height 16
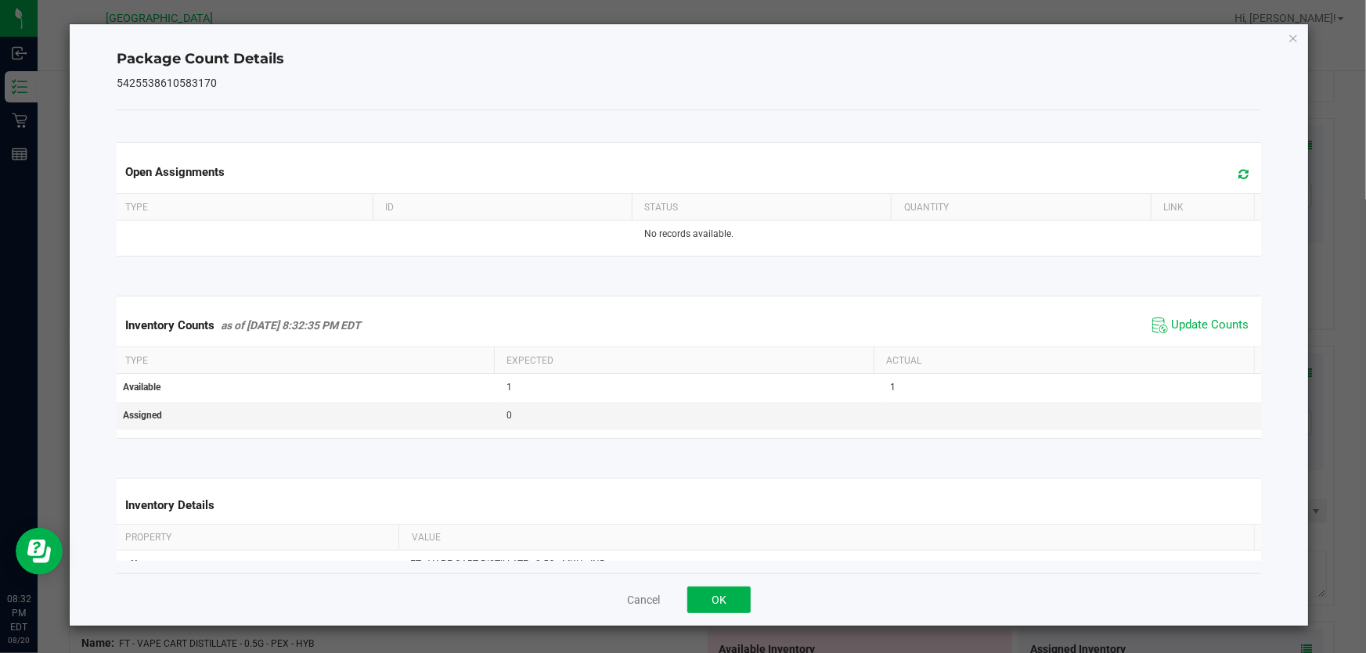
click at [732, 585] on div "Cancel OK" at bounding box center [689, 600] width 1144 height 52
click at [729, 593] on button "OK" at bounding box center [718, 600] width 63 height 27
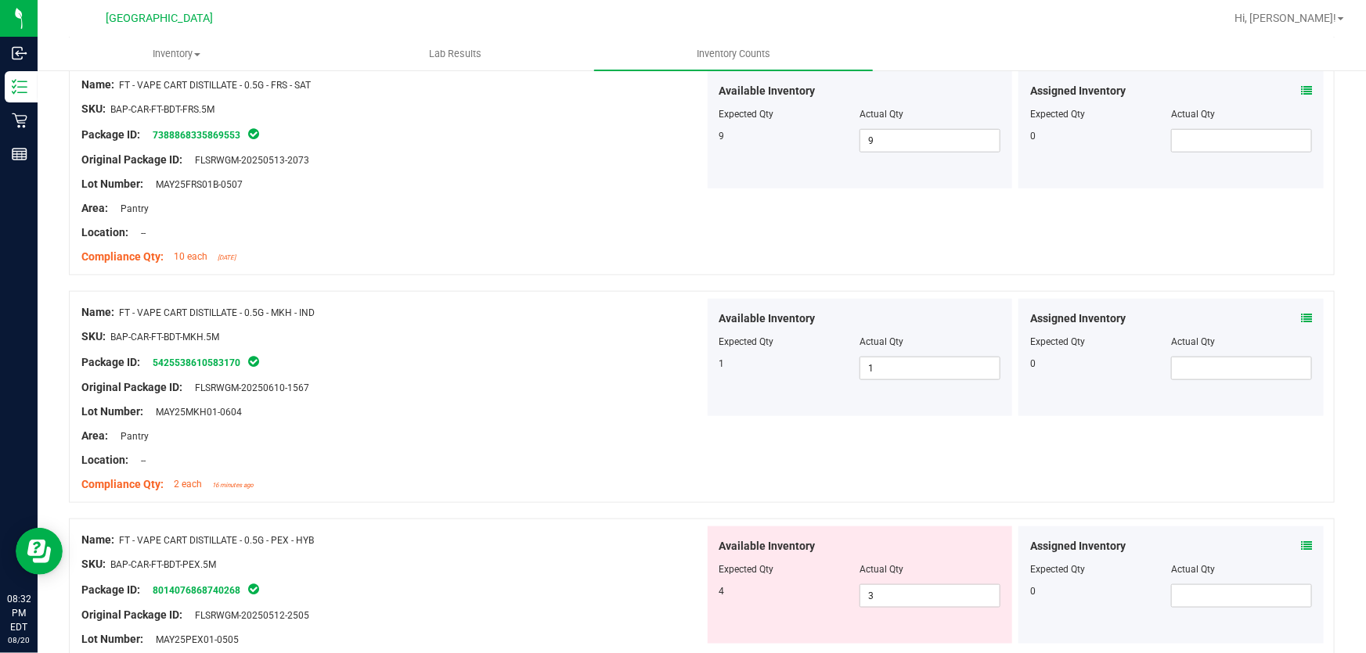
scroll to position [853, 0]
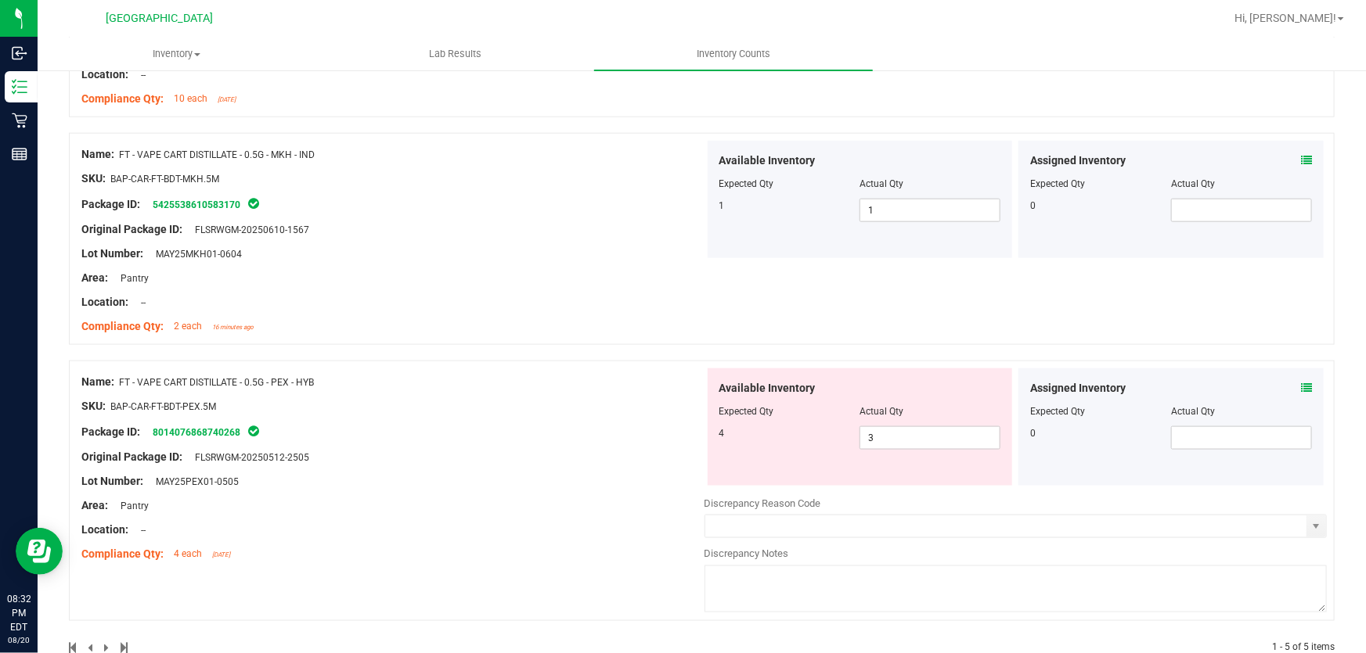
click at [1301, 383] on icon at bounding box center [1306, 388] width 11 height 11
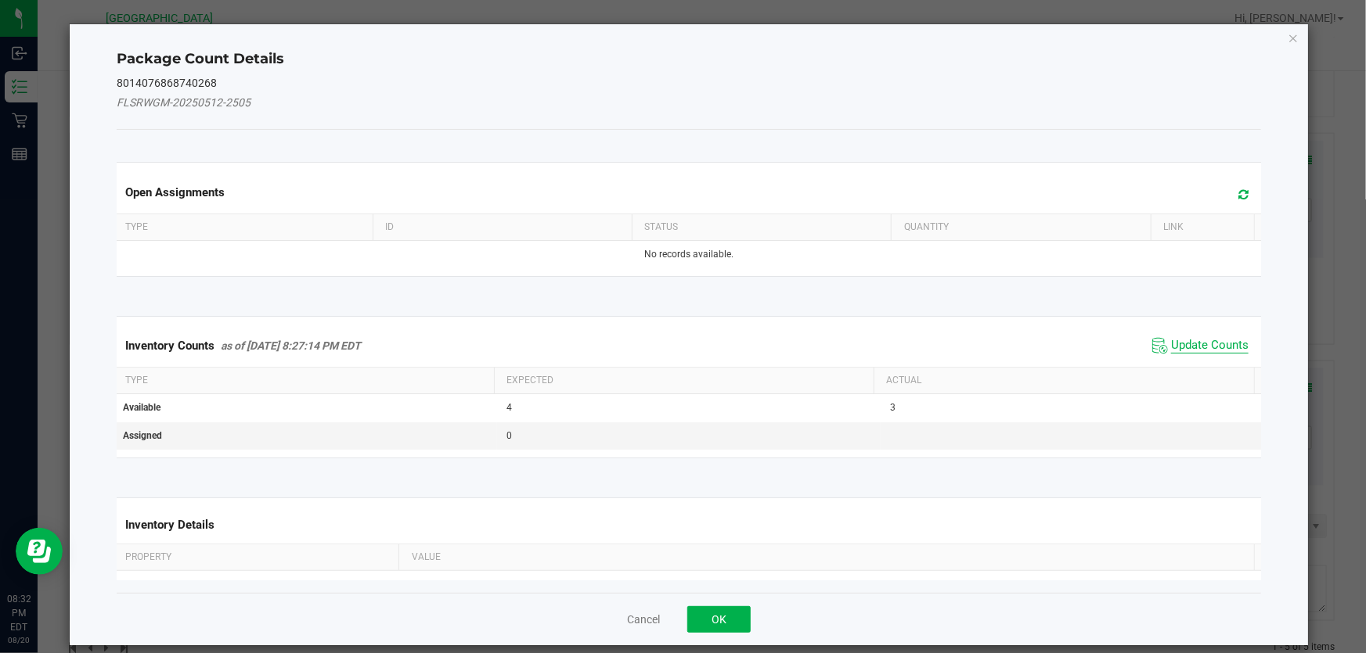
click at [1171, 344] on span "Update Counts" at bounding box center [1209, 346] width 77 height 16
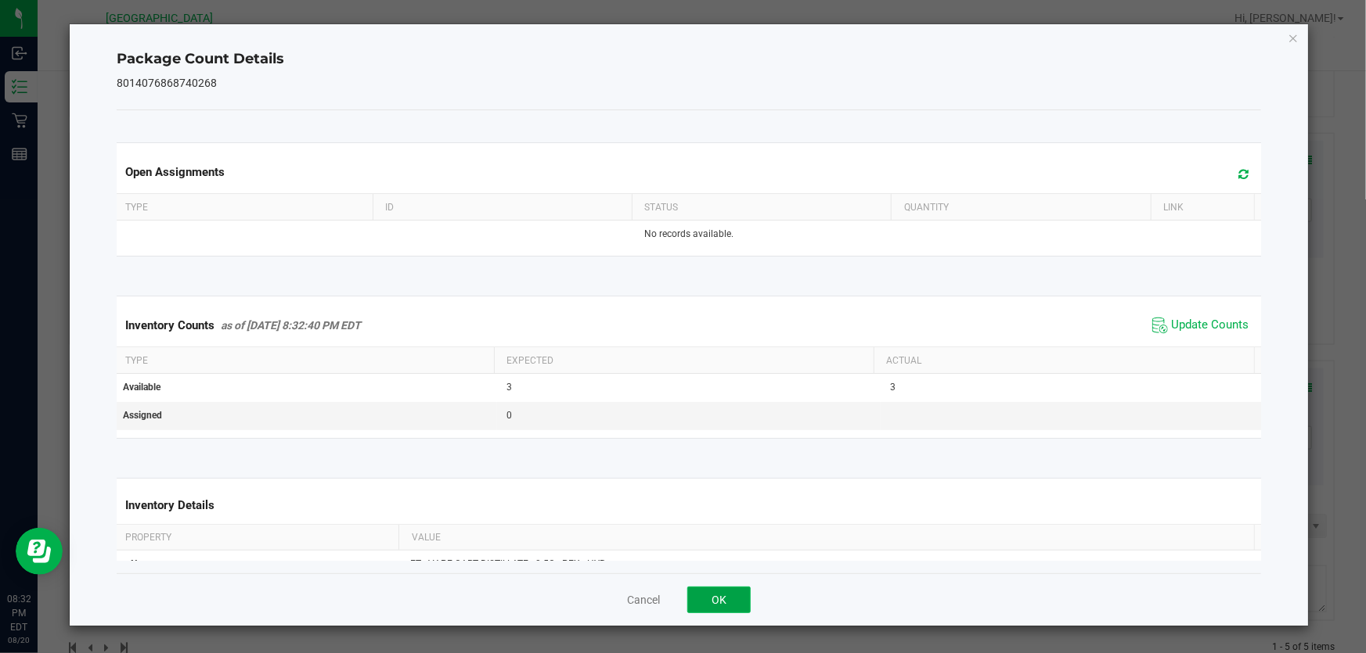
click at [739, 592] on button "OK" at bounding box center [718, 600] width 63 height 27
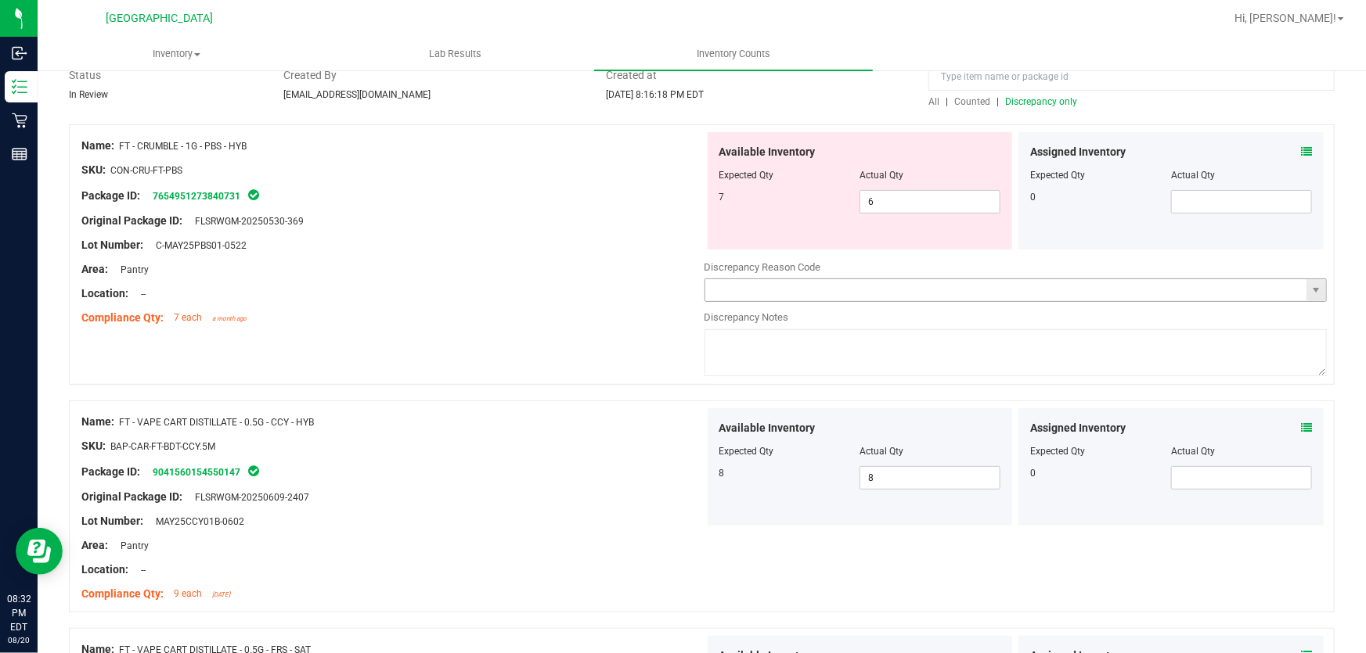
scroll to position [128, 0]
click at [1012, 98] on span "Discrepancy only" at bounding box center [1041, 103] width 72 height 11
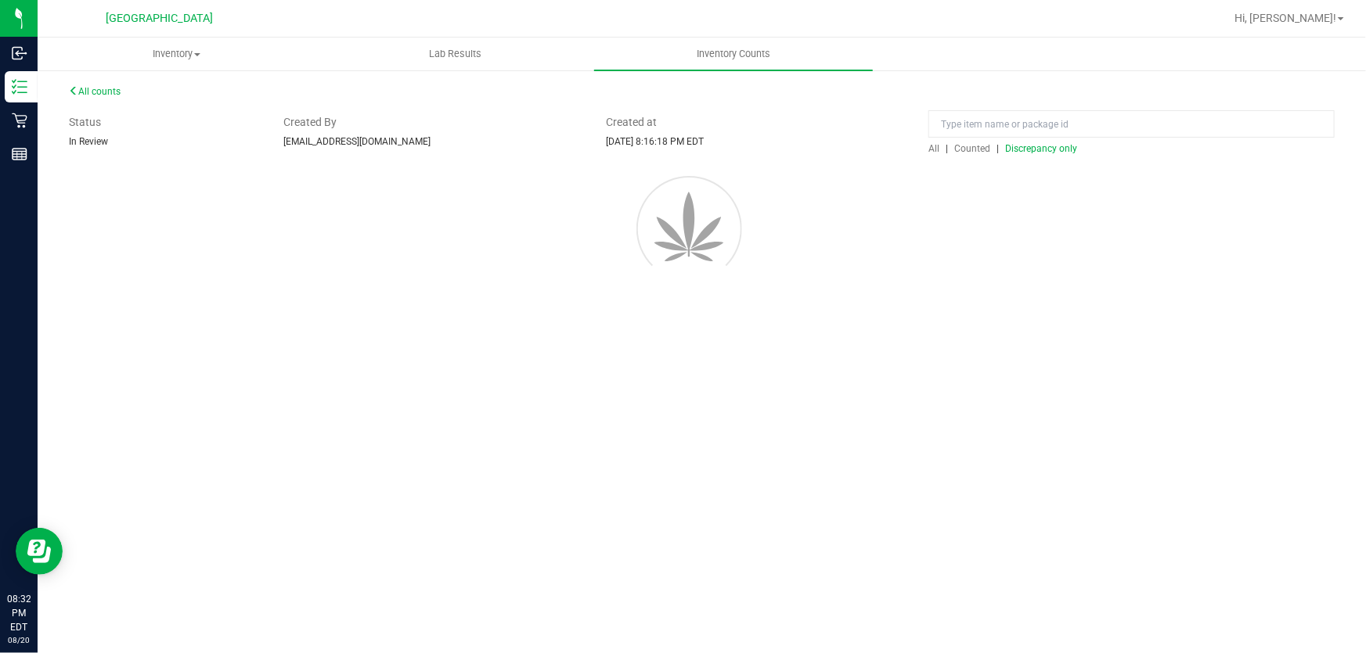
scroll to position [0, 0]
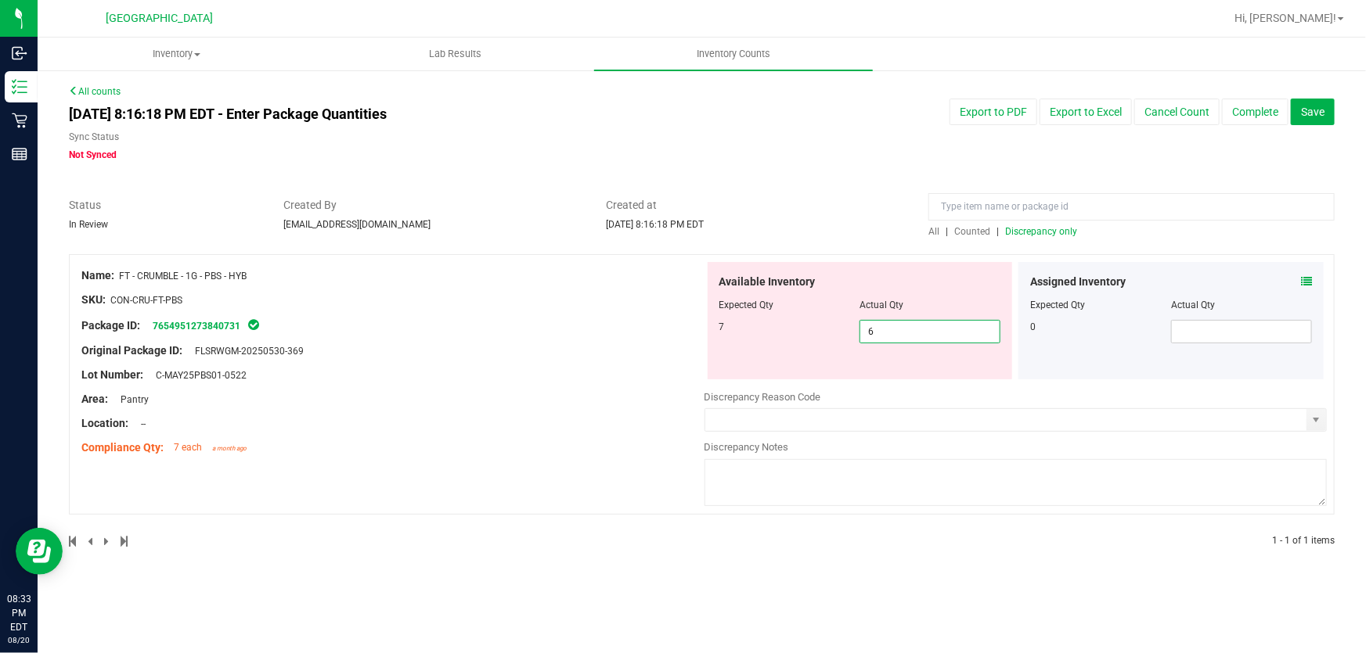
click at [887, 327] on span "6 6" at bounding box center [929, 331] width 141 height 23
click at [887, 327] on input "6" at bounding box center [929, 332] width 139 height 22
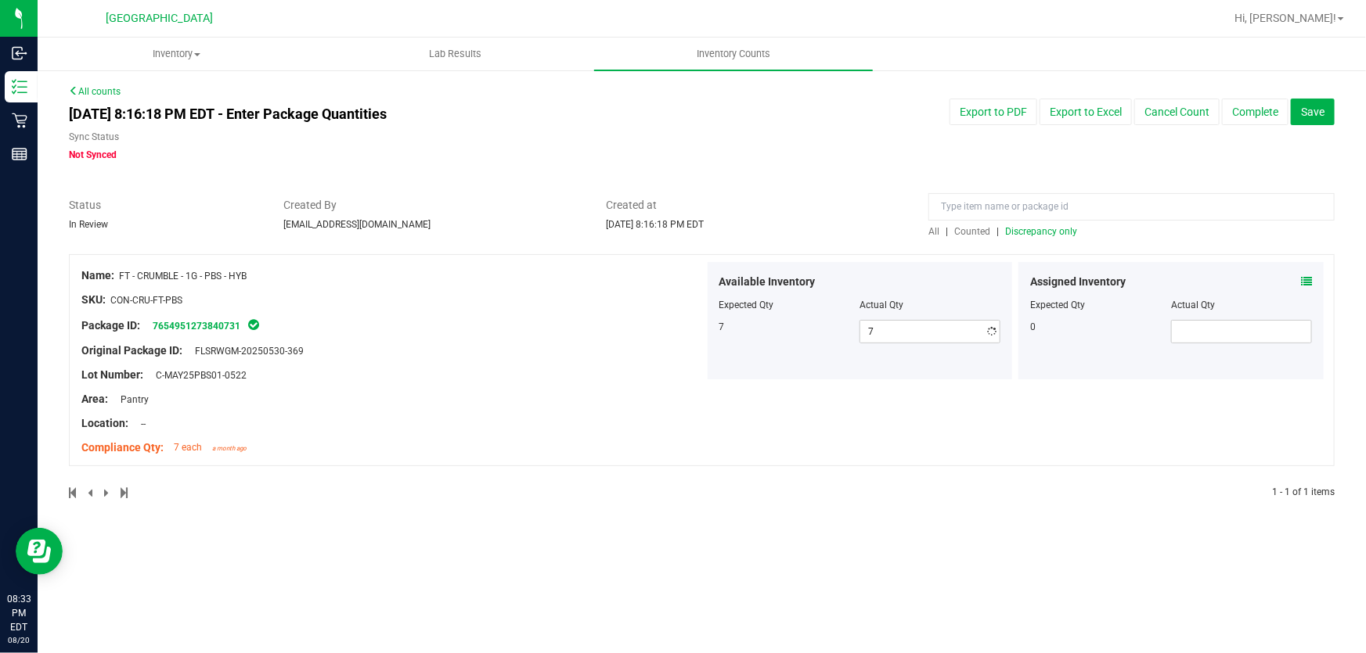
click at [644, 412] on div at bounding box center [392, 412] width 623 height 8
click at [1060, 234] on span "Discrepancy only" at bounding box center [1041, 231] width 72 height 11
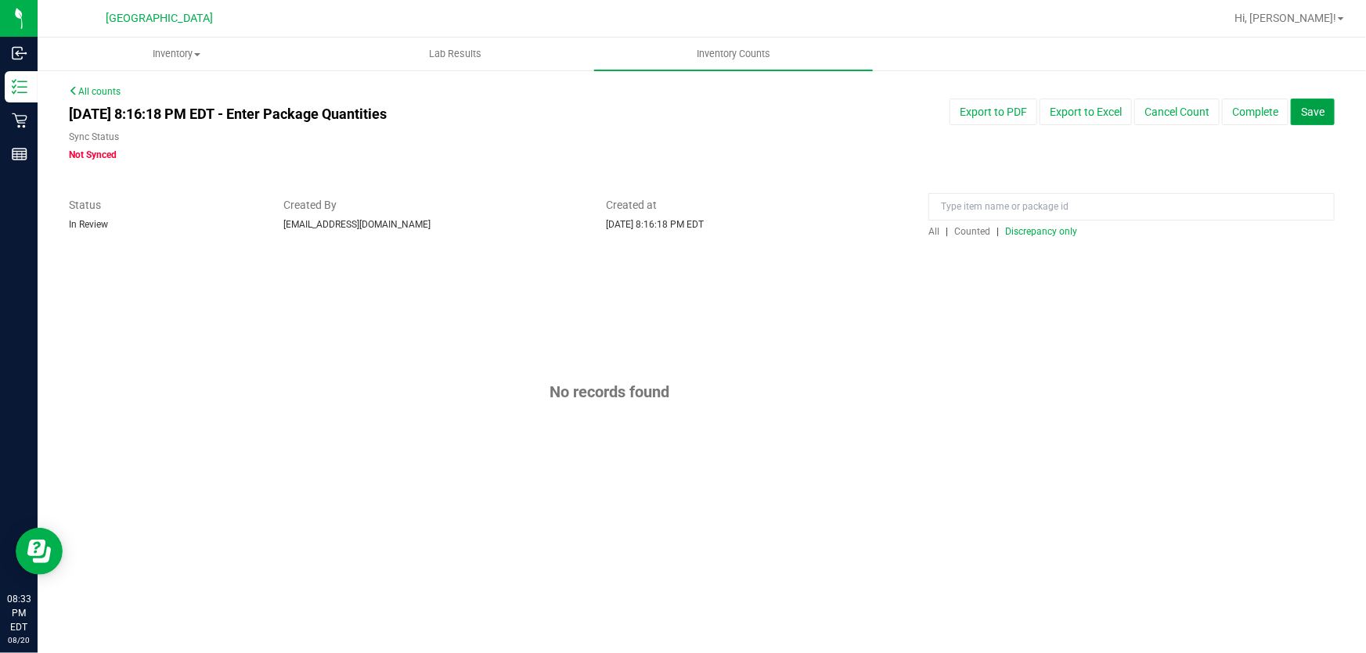
drag, startPoint x: 1361, startPoint y: 113, endPoint x: 1365, endPoint y: 139, distance: 26.1
drag, startPoint x: 1365, startPoint y: 139, endPoint x: 966, endPoint y: 142, distance: 399.1
click at [966, 142] on div "[DATE] 8:16:18 PM EDT - Enter Package Quantities Sync Status Not Synced Export …" at bounding box center [701, 130] width 1289 height 63
click at [1031, 235] on span "Discrepancy only" at bounding box center [1041, 231] width 72 height 11
click at [1312, 107] on span "Save" at bounding box center [1312, 112] width 23 height 13
